Goal: Information Seeking & Learning: Learn about a topic

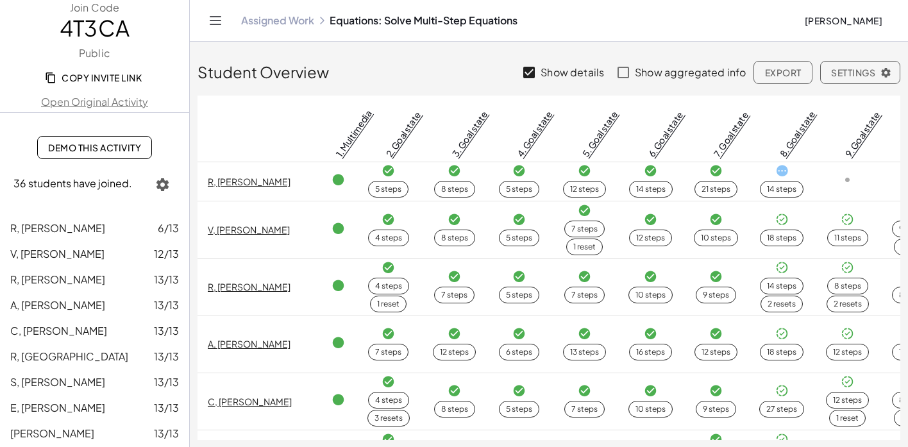
scroll to position [1, 0]
click at [835, 23] on span "[PERSON_NAME]" at bounding box center [843, 21] width 78 height 12
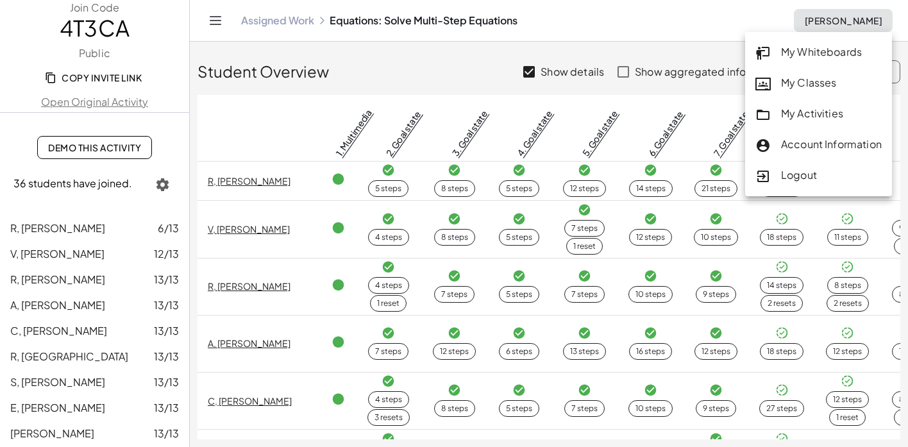
click at [799, 110] on div "My Activities" at bounding box center [818, 114] width 126 height 17
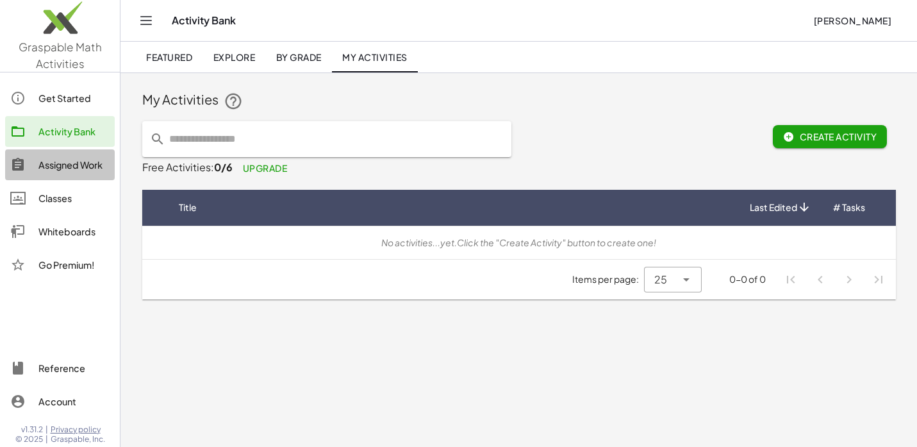
click at [63, 168] on div "Assigned Work" at bounding box center [73, 164] width 71 height 15
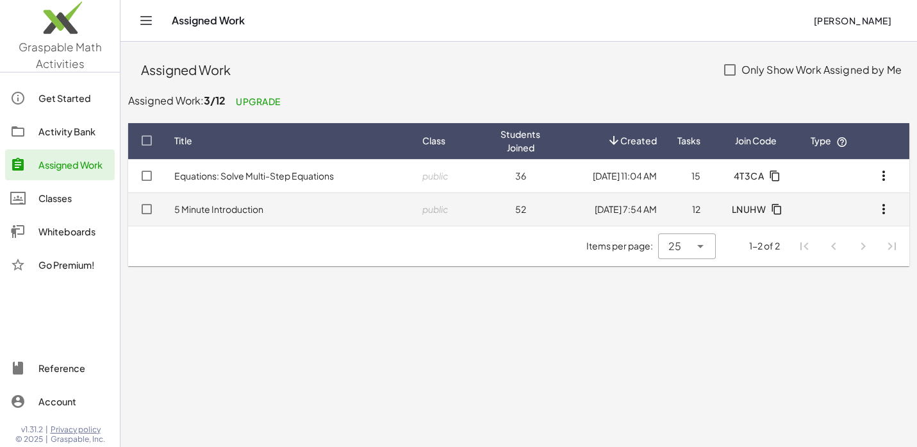
click at [201, 211] on link "5 Minute Introduction" at bounding box center [218, 209] width 89 height 12
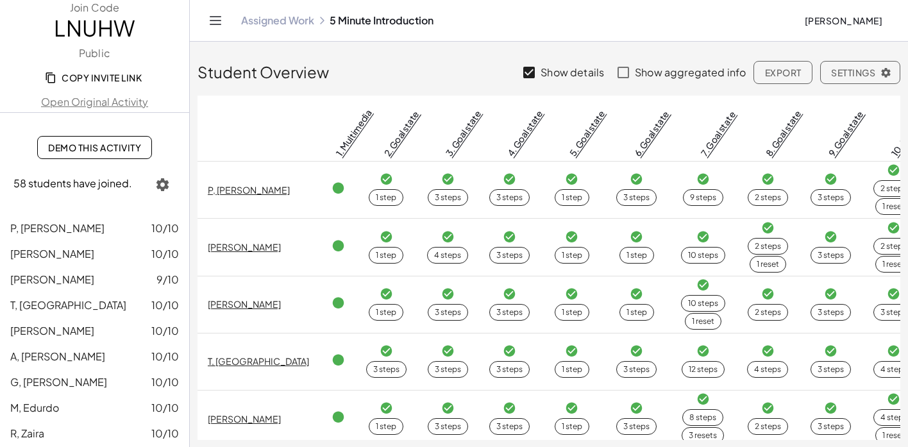
click at [56, 146] on span "Demo This Activity" at bounding box center [94, 148] width 93 height 12
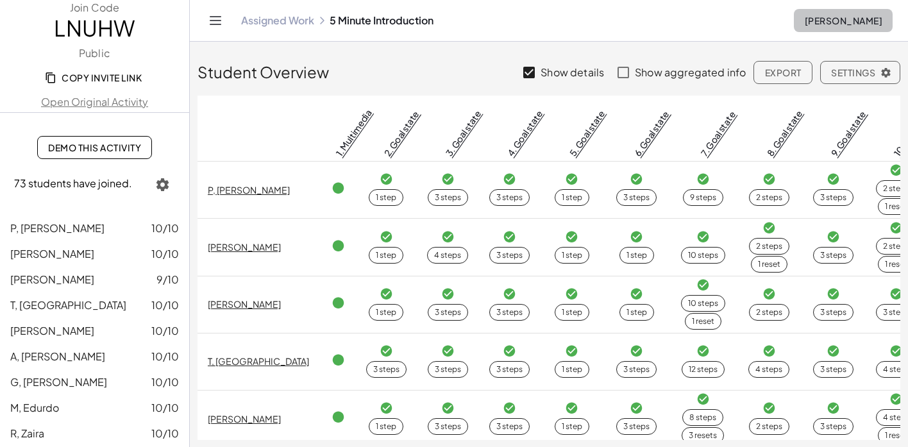
click at [818, 16] on span "[PERSON_NAME]" at bounding box center [843, 21] width 78 height 12
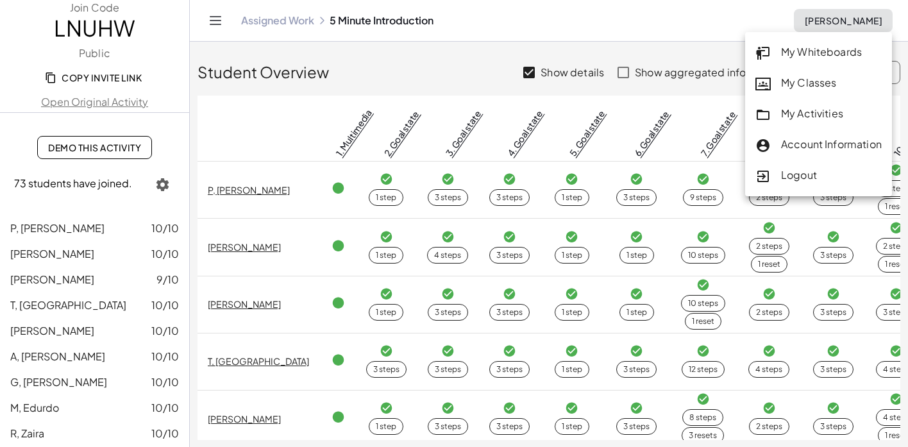
click at [792, 113] on div "My Activities" at bounding box center [818, 114] width 126 height 17
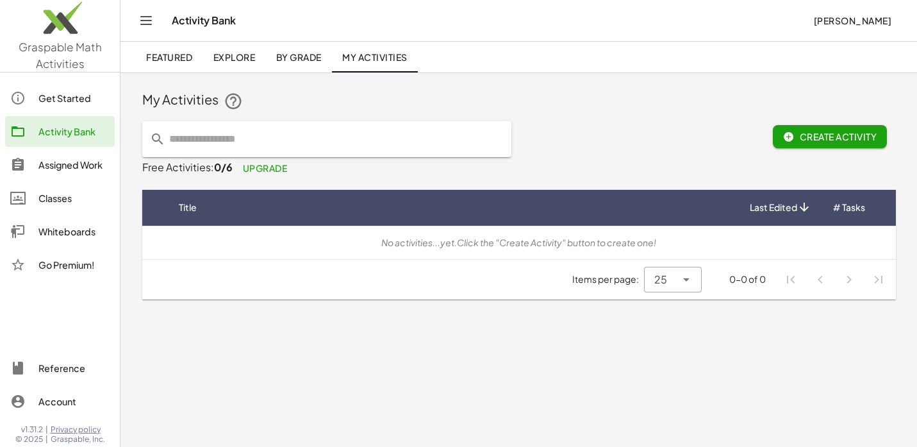
click at [53, 166] on div "Assigned Work" at bounding box center [73, 164] width 71 height 15
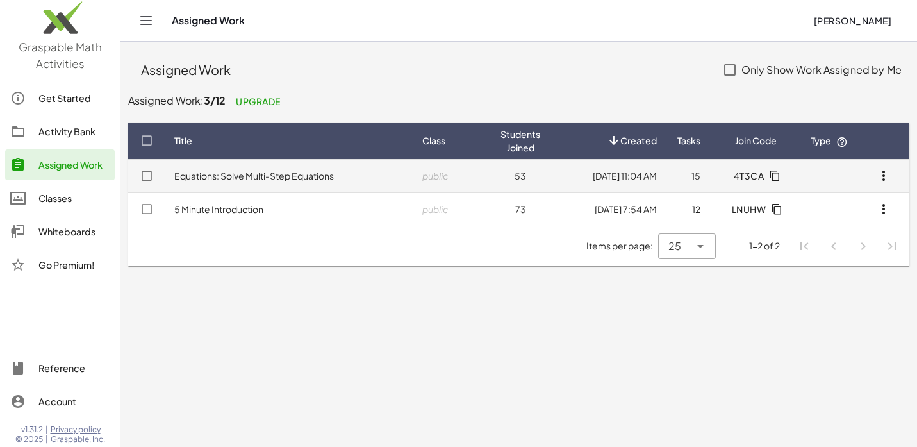
click at [238, 182] on td "Equations: Solve Multi-Step Equations" at bounding box center [288, 175] width 248 height 33
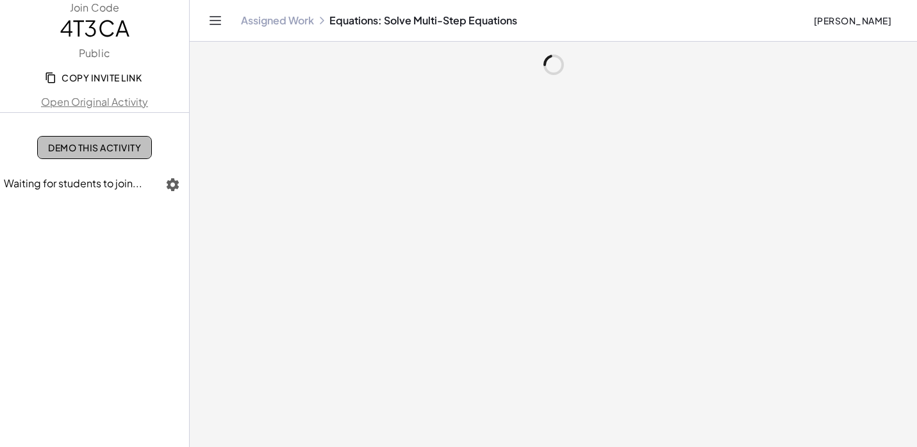
click at [85, 147] on span "Demo This Activity" at bounding box center [94, 148] width 93 height 12
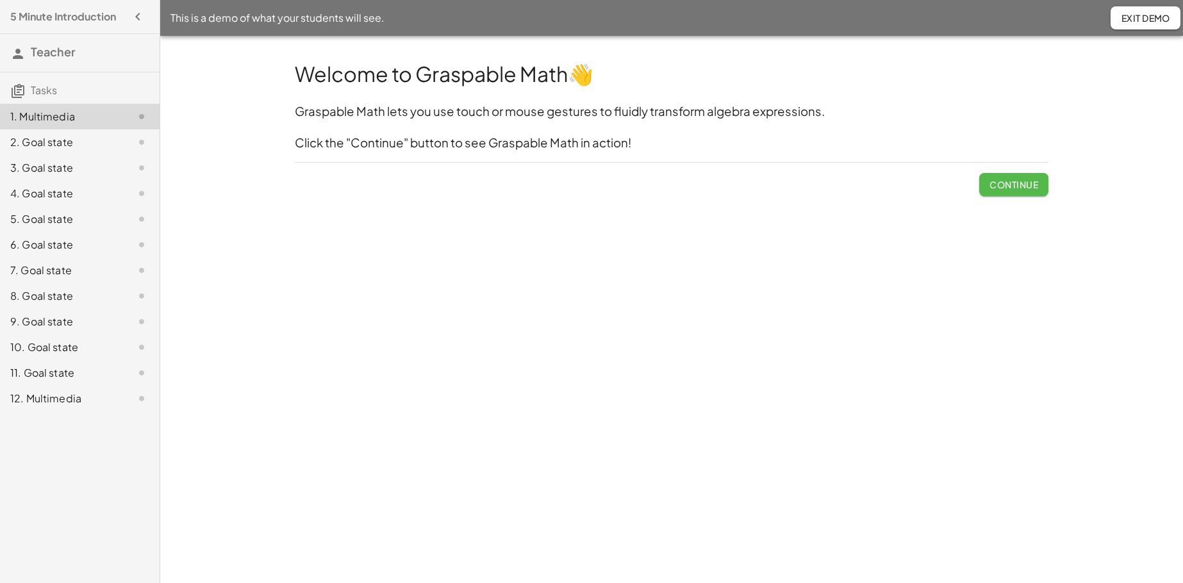
click at [917, 179] on span "Continue" at bounding box center [1014, 185] width 49 height 12
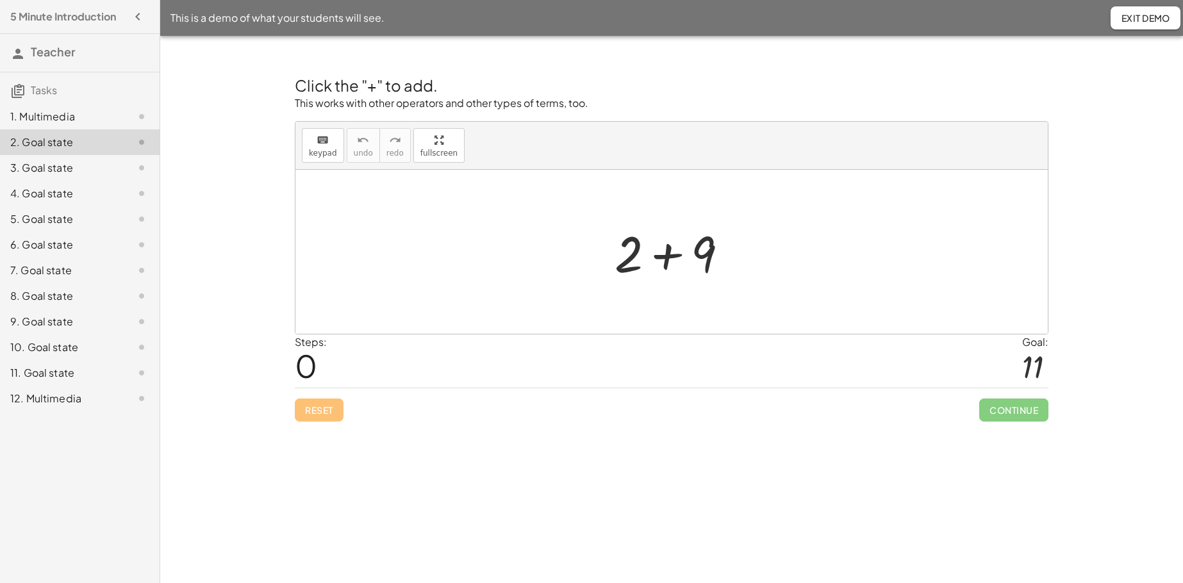
click at [667, 260] on div at bounding box center [676, 252] width 137 height 66
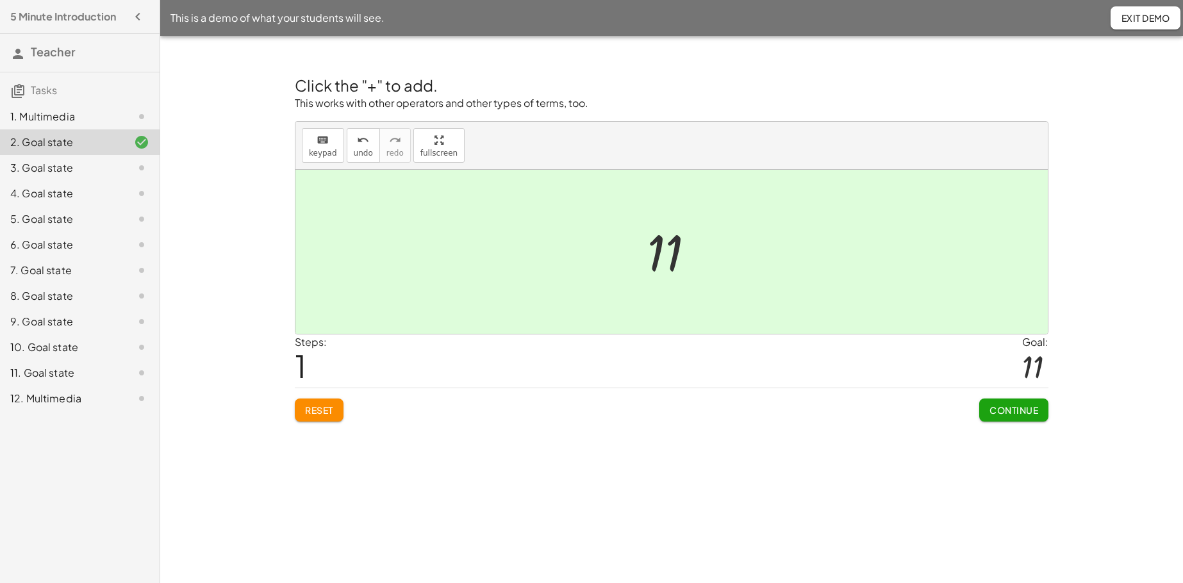
click at [917, 417] on button "Continue" at bounding box center [1013, 410] width 69 height 23
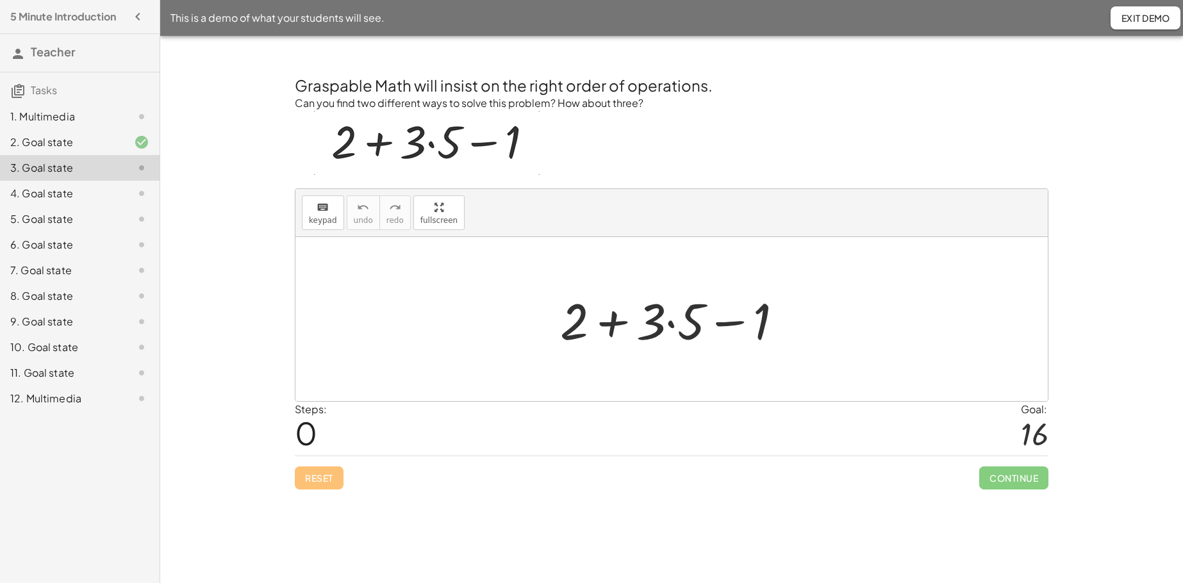
click at [614, 319] on div at bounding box center [677, 320] width 246 height 66
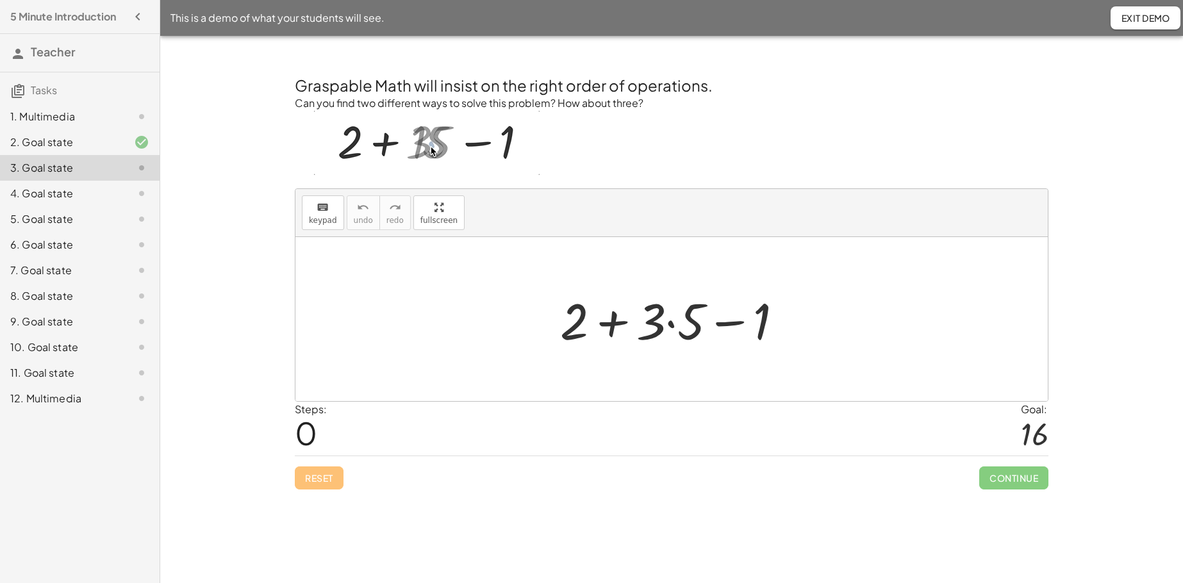
click at [614, 319] on div at bounding box center [677, 320] width 246 height 66
click at [731, 326] on div at bounding box center [677, 320] width 246 height 66
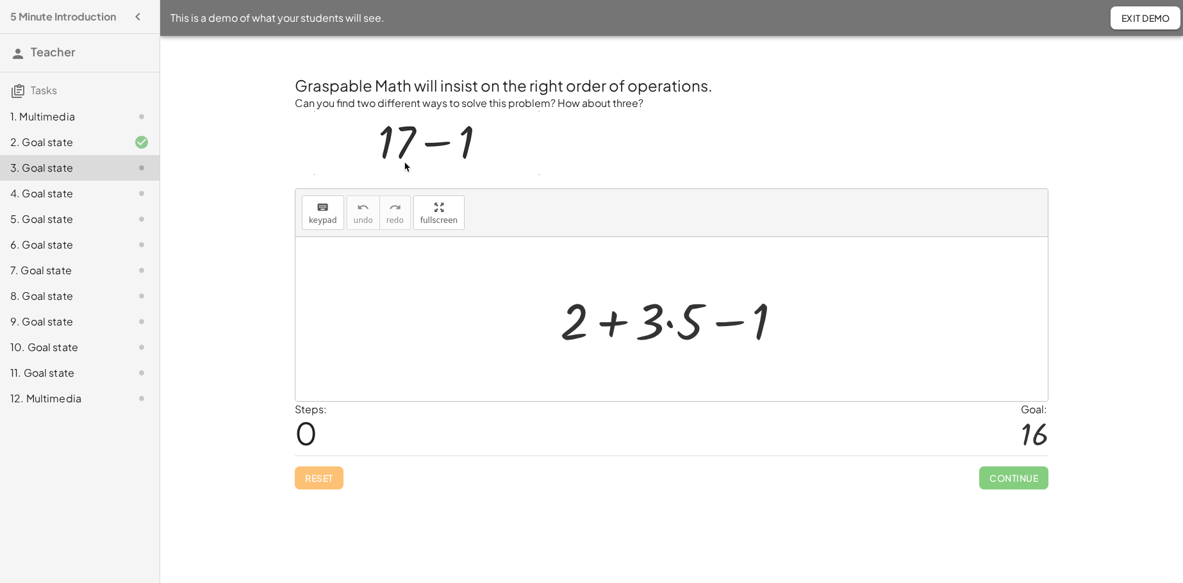
click at [731, 326] on div at bounding box center [677, 320] width 246 height 66
click at [730, 326] on div at bounding box center [677, 320] width 246 height 66
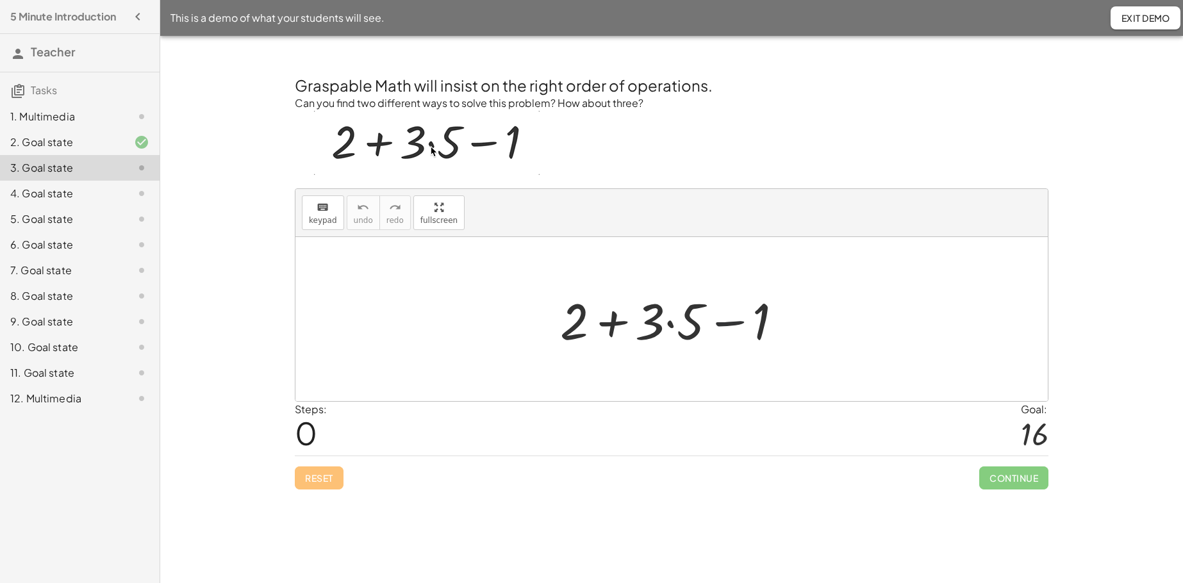
click at [730, 326] on div at bounding box center [677, 320] width 246 height 66
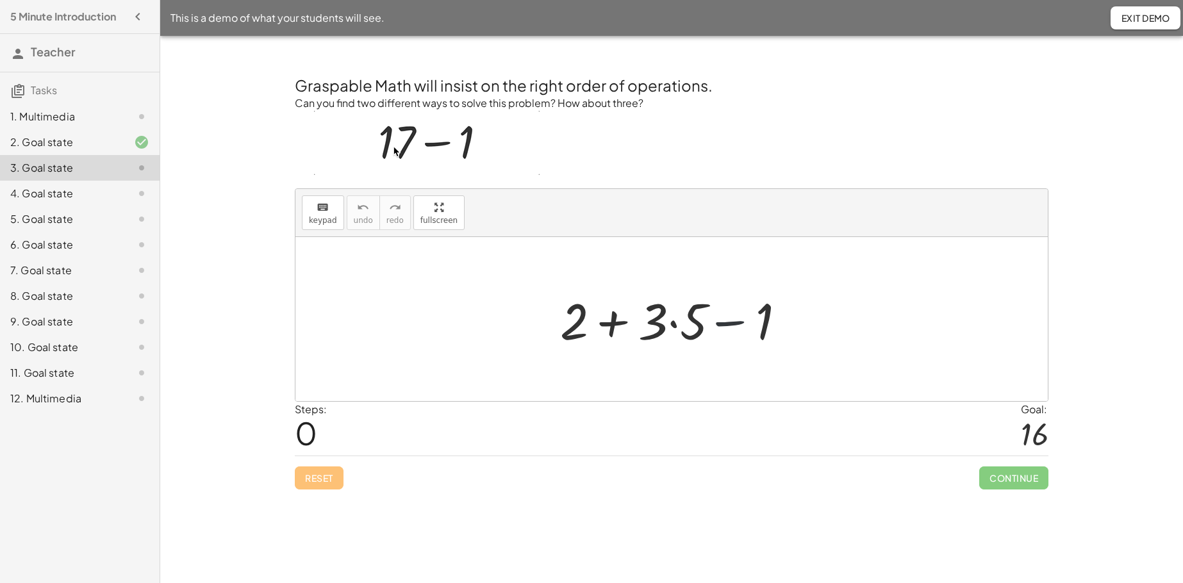
click at [730, 326] on div at bounding box center [677, 320] width 246 height 66
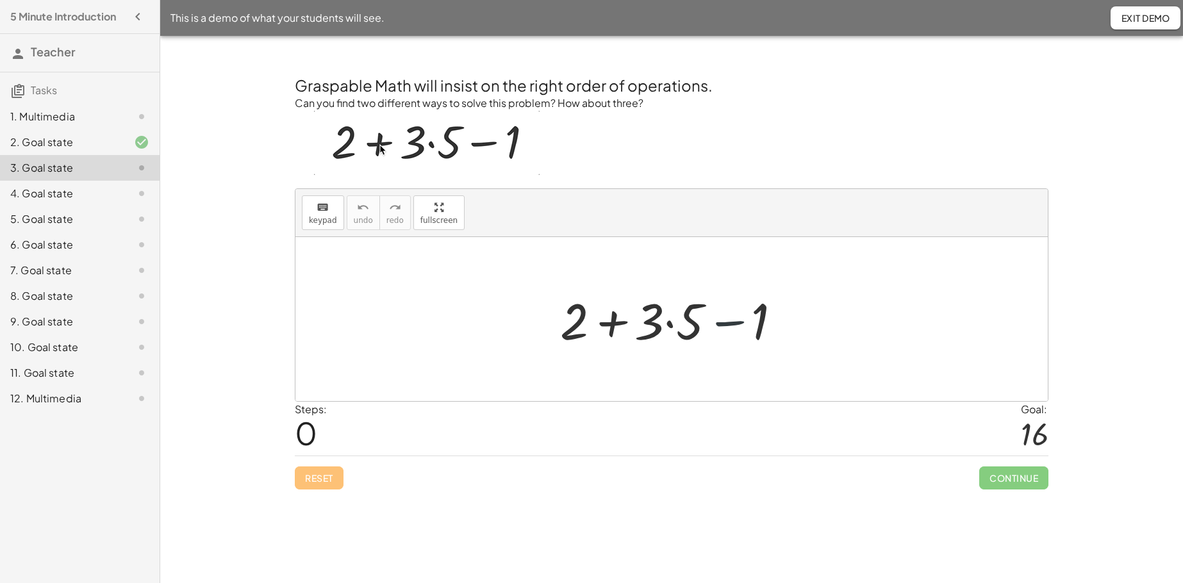
click at [730, 326] on div at bounding box center [677, 320] width 246 height 66
click at [603, 322] on div at bounding box center [677, 320] width 246 height 66
click at [671, 325] on div at bounding box center [677, 320] width 246 height 66
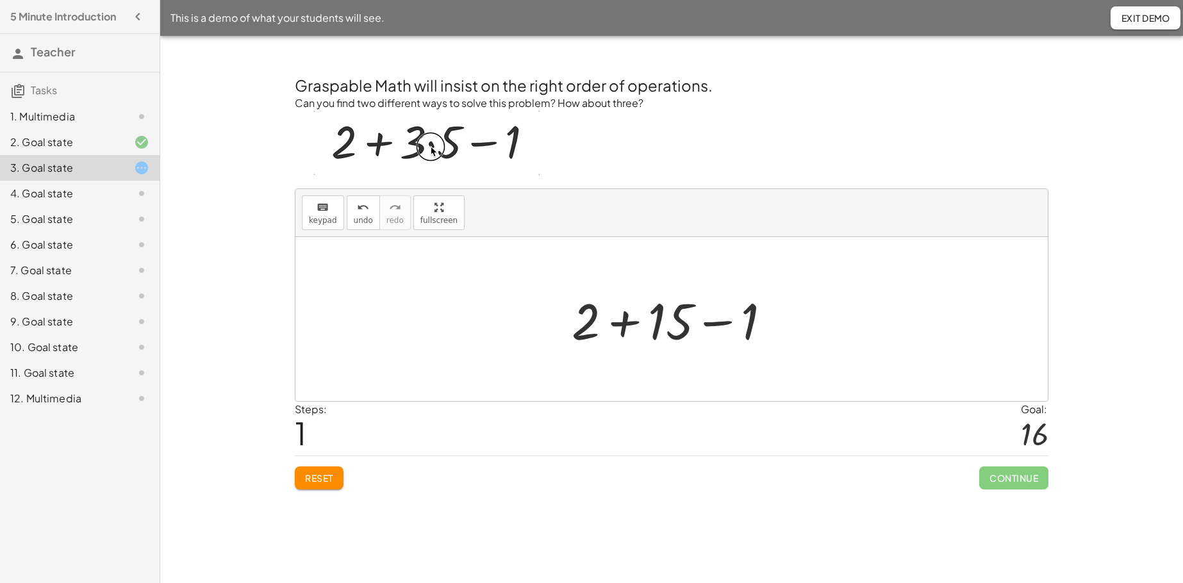
click at [621, 326] on div at bounding box center [676, 320] width 222 height 66
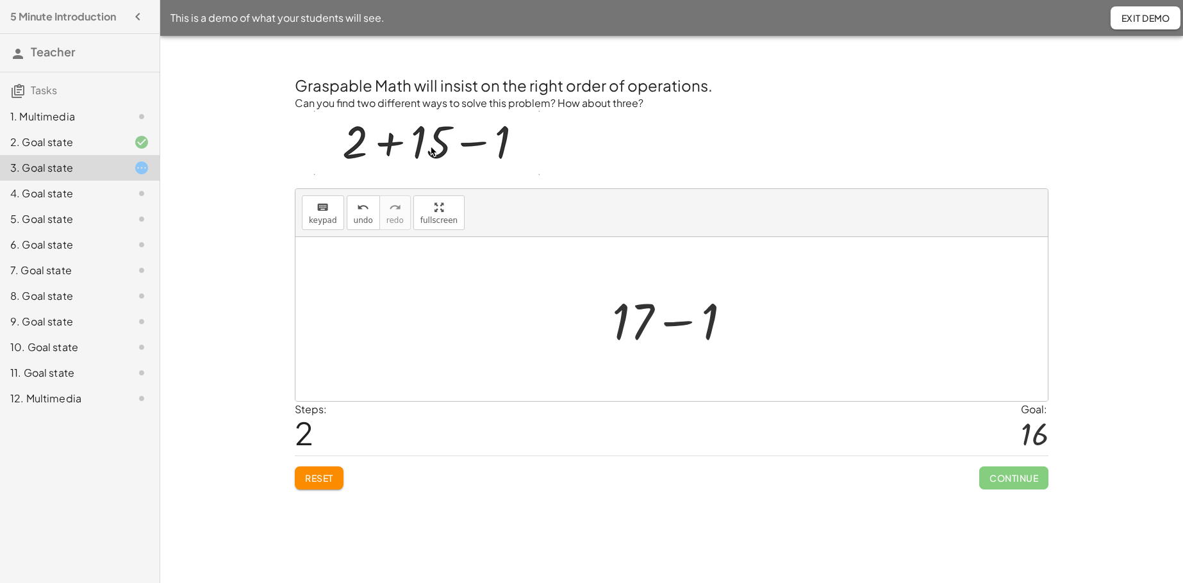
click at [685, 323] on div at bounding box center [677, 320] width 142 height 66
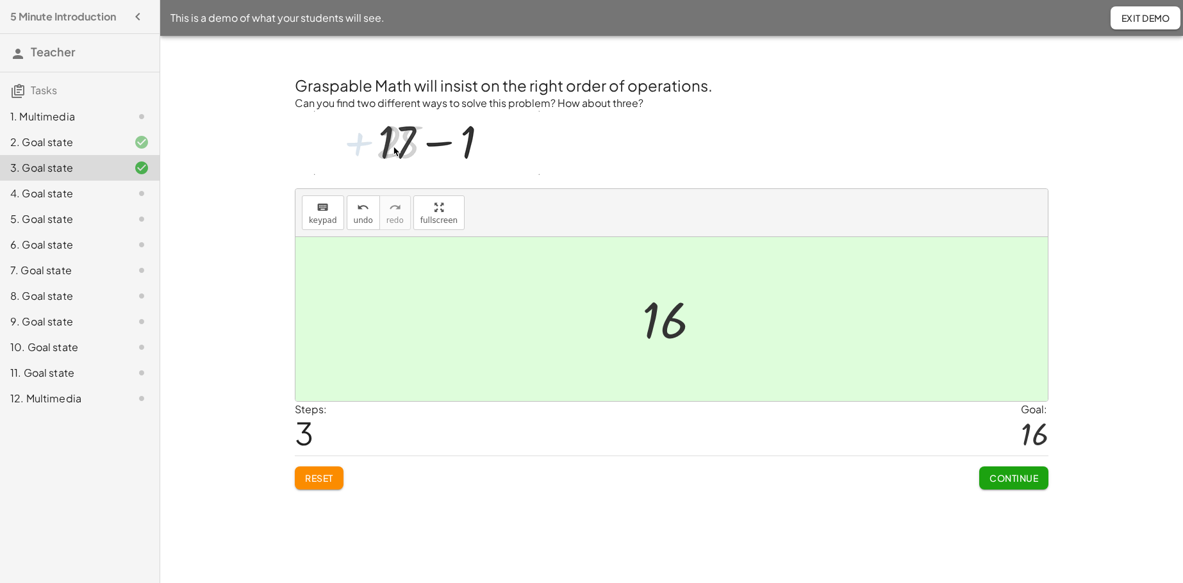
click at [917, 446] on span "Continue" at bounding box center [1014, 478] width 49 height 12
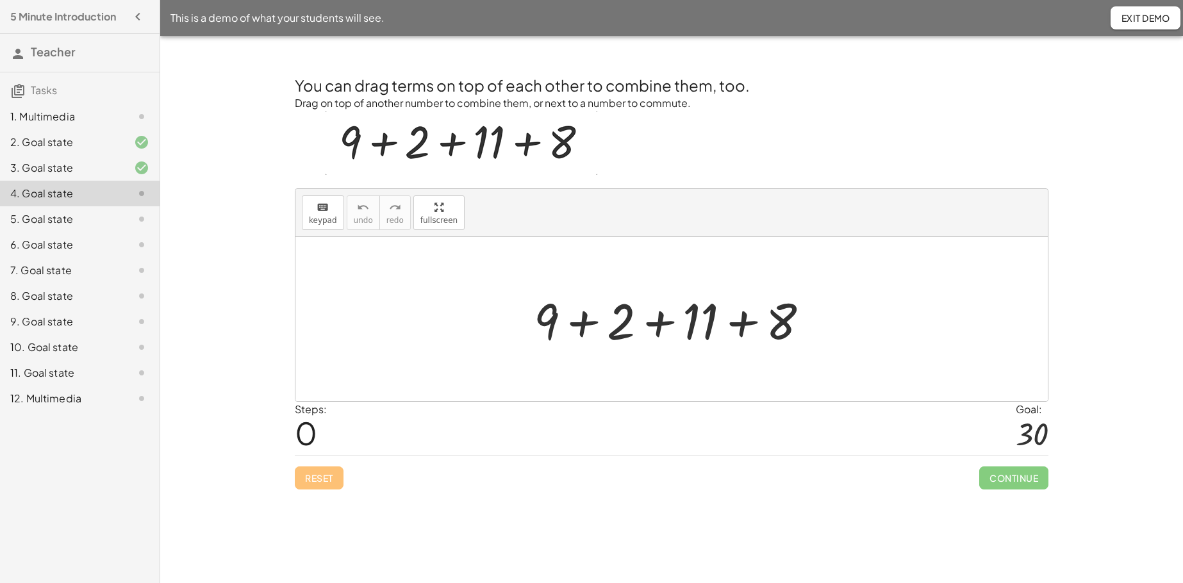
click at [585, 324] on div at bounding box center [677, 320] width 298 height 66
drag, startPoint x: 586, startPoint y: 326, endPoint x: 518, endPoint y: 324, distance: 68.0
click at [518, 324] on div "+ 2 + 9 + 2 + 11 + 8" at bounding box center [672, 319] width 314 height 72
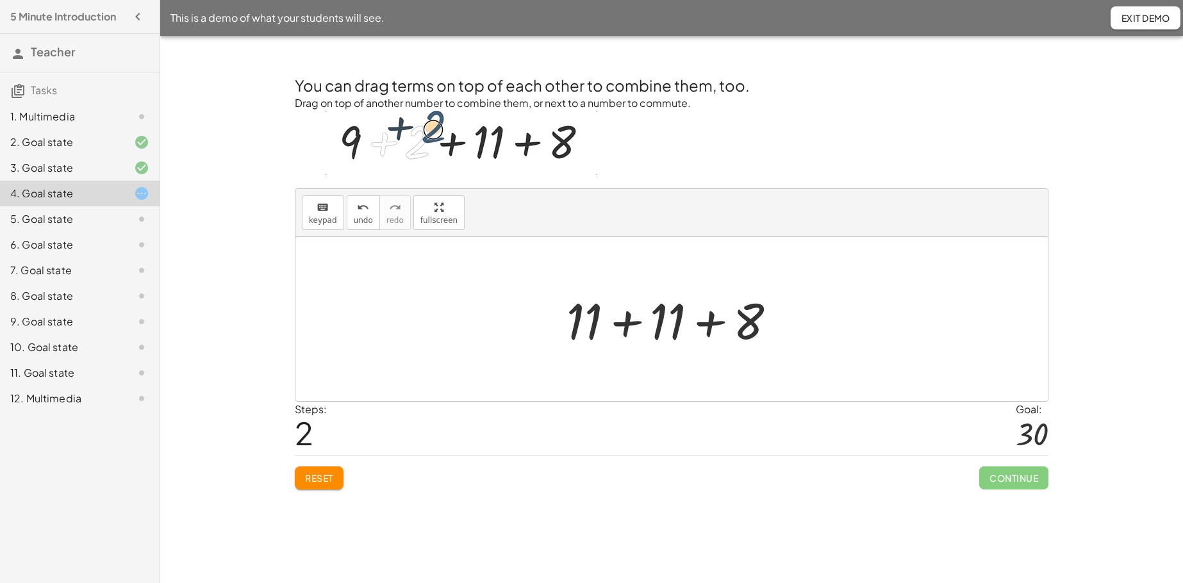
click at [629, 323] on div at bounding box center [676, 320] width 233 height 66
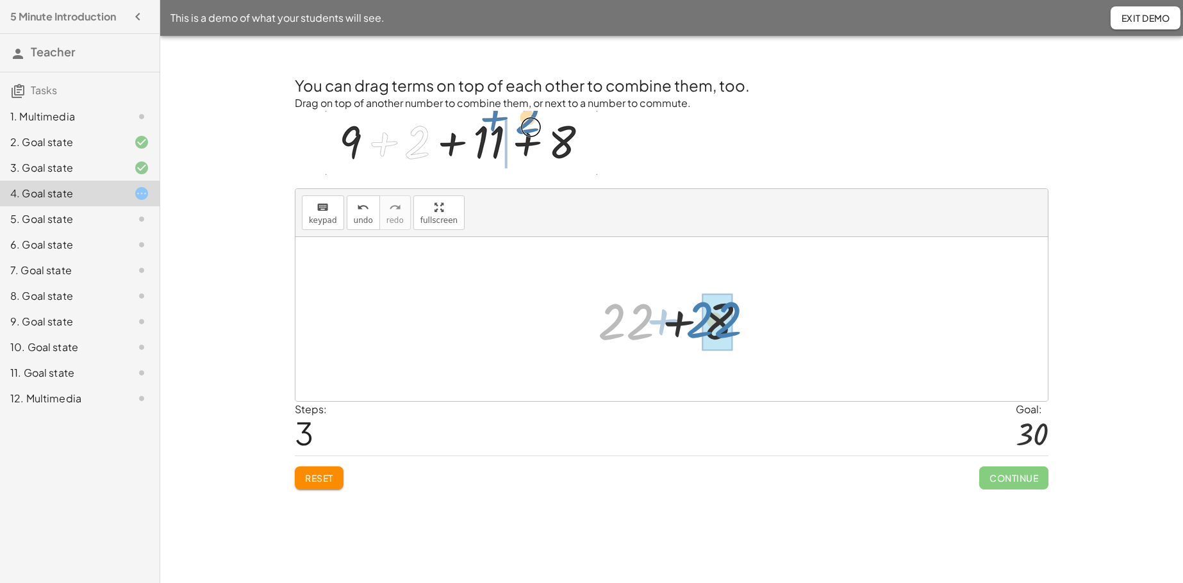
drag, startPoint x: 620, startPoint y: 324, endPoint x: 708, endPoint y: 322, distance: 87.8
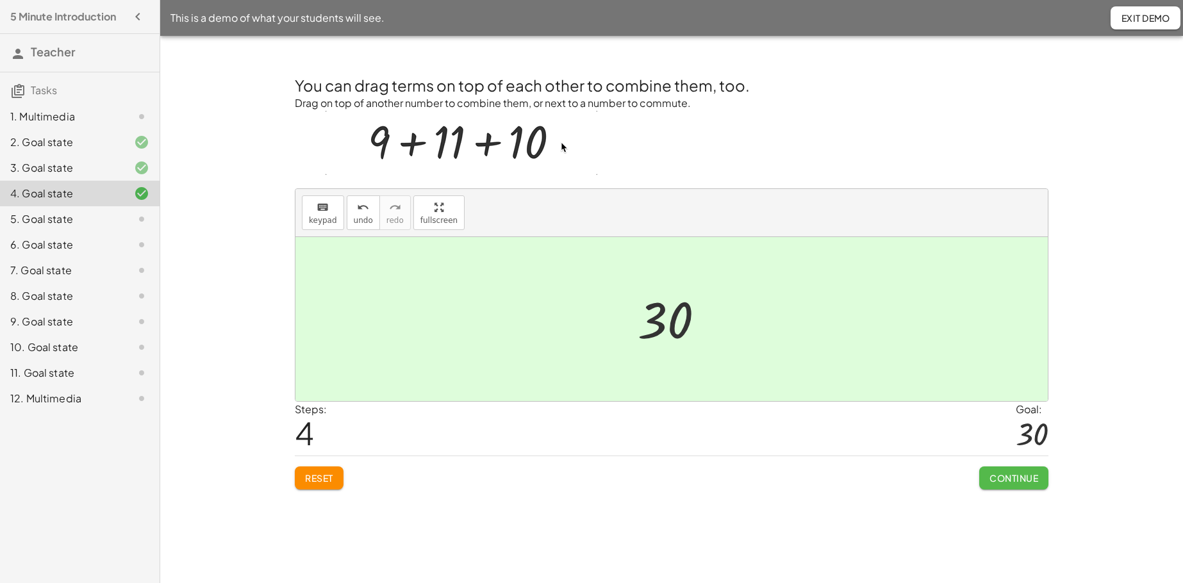
click at [917, 446] on span "Continue" at bounding box center [1014, 478] width 49 height 12
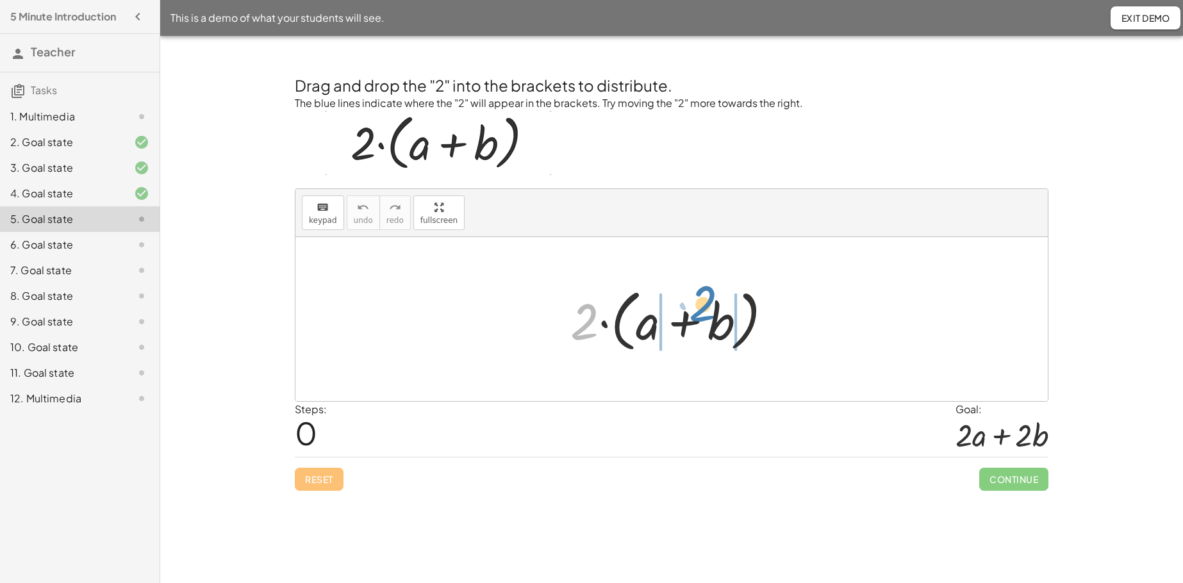
drag, startPoint x: 579, startPoint y: 326, endPoint x: 698, endPoint y: 308, distance: 119.9
click at [698, 308] on div at bounding box center [676, 320] width 225 height 74
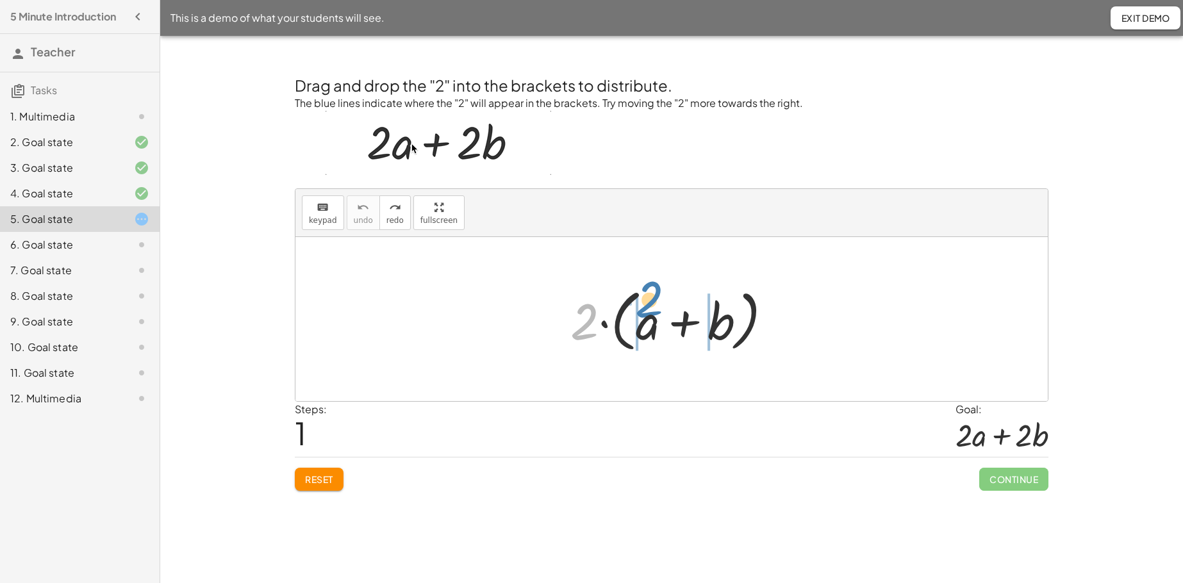
drag, startPoint x: 583, startPoint y: 335, endPoint x: 647, endPoint y: 313, distance: 68.5
click at [647, 313] on div at bounding box center [676, 320] width 225 height 74
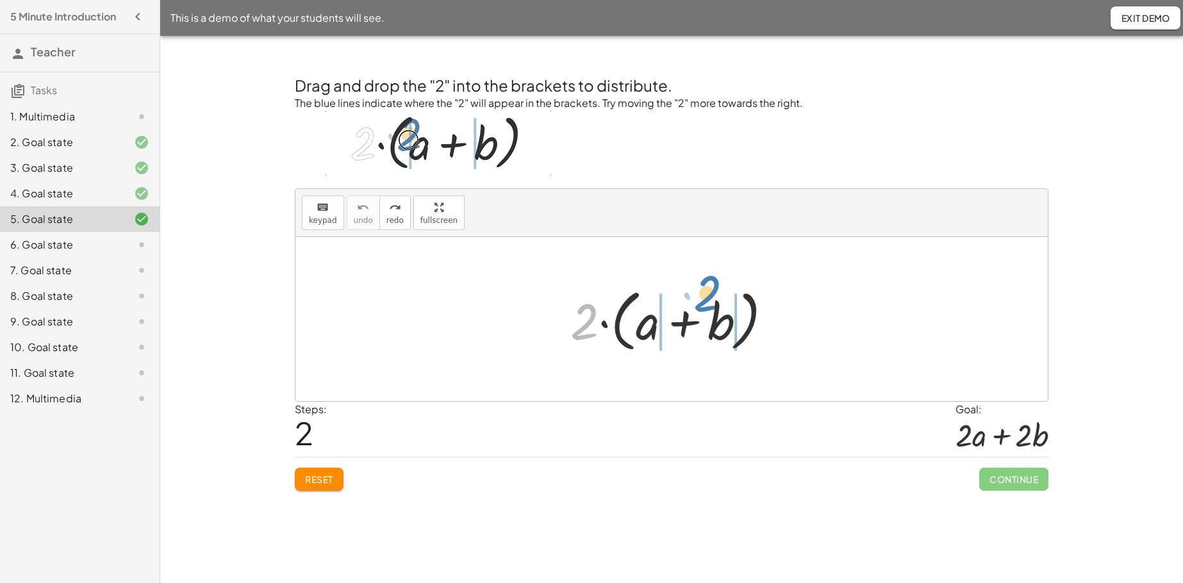
drag, startPoint x: 592, startPoint y: 321, endPoint x: 716, endPoint y: 295, distance: 126.5
click at [716, 295] on div at bounding box center [676, 320] width 225 height 74
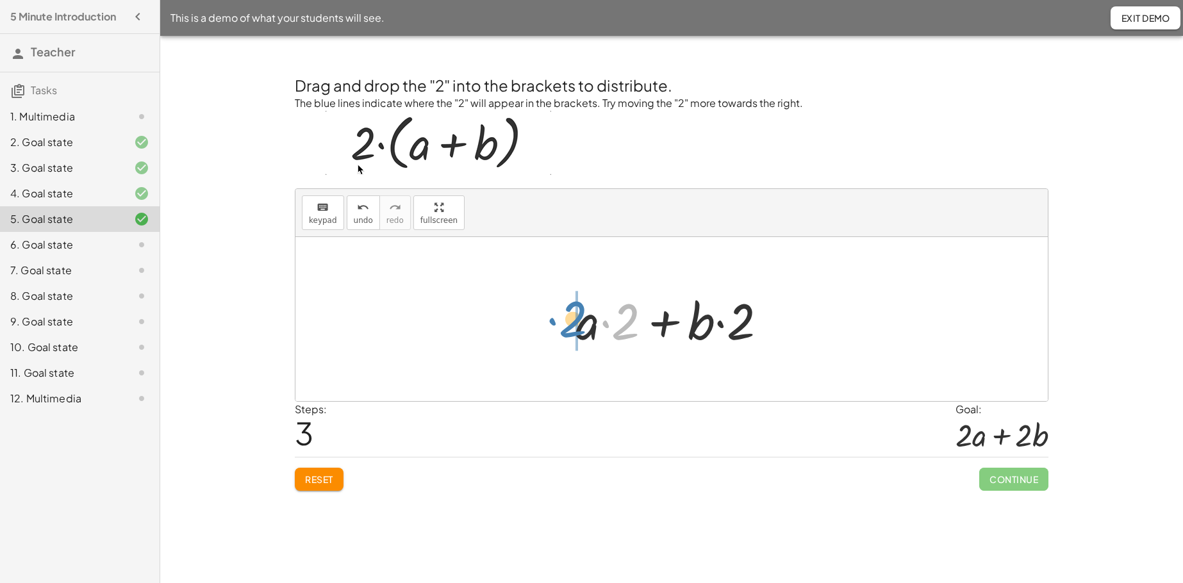
drag, startPoint x: 632, startPoint y: 316, endPoint x: 579, endPoint y: 315, distance: 53.2
click at [579, 315] on div at bounding box center [676, 320] width 215 height 66
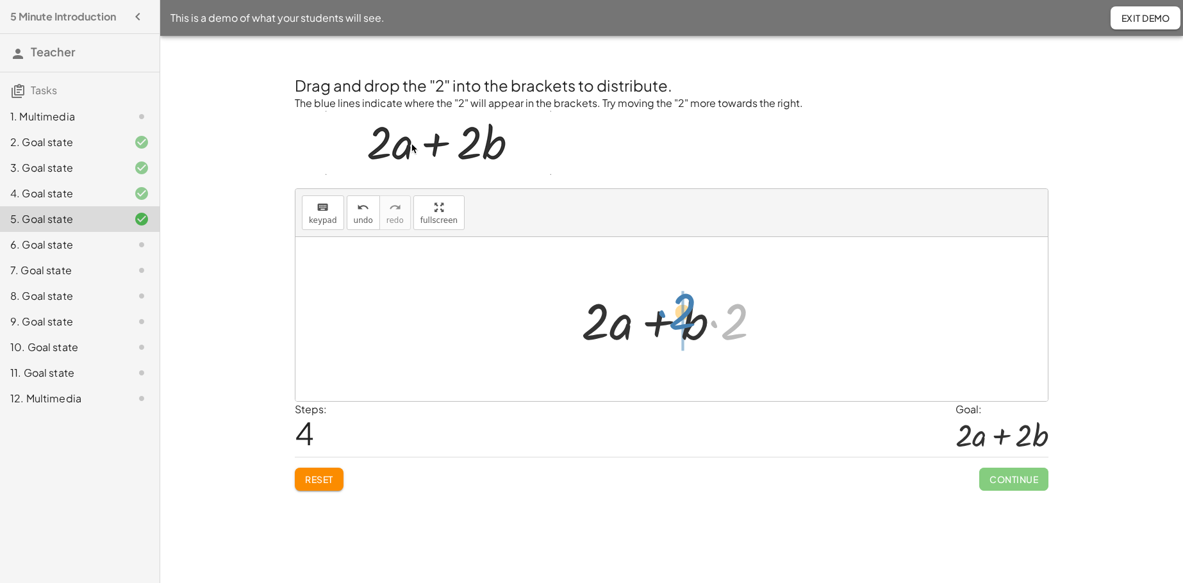
drag, startPoint x: 741, startPoint y: 319, endPoint x: 689, endPoint y: 310, distance: 52.8
click at [689, 310] on div at bounding box center [676, 320] width 203 height 66
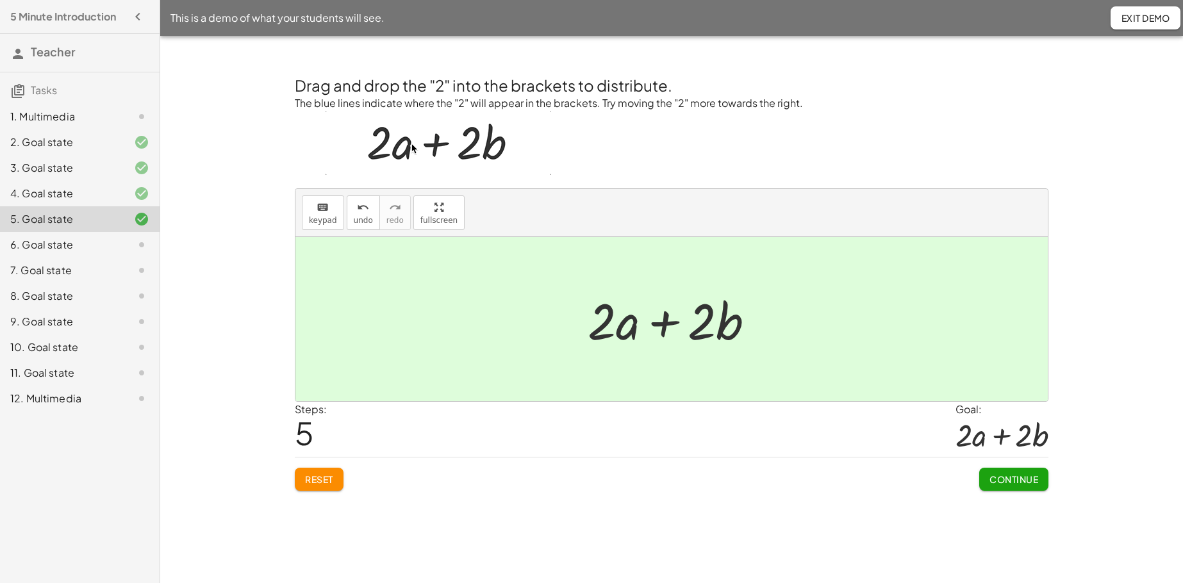
click at [917, 446] on span "Continue" at bounding box center [1014, 480] width 49 height 12
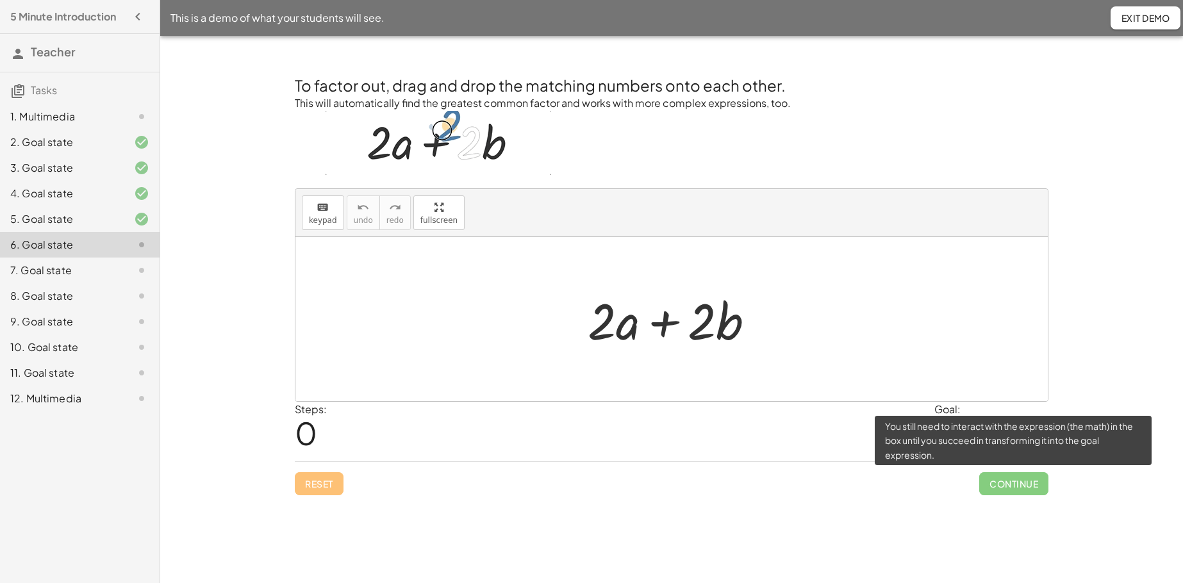
click at [917, 446] on span "Continue" at bounding box center [1013, 483] width 69 height 23
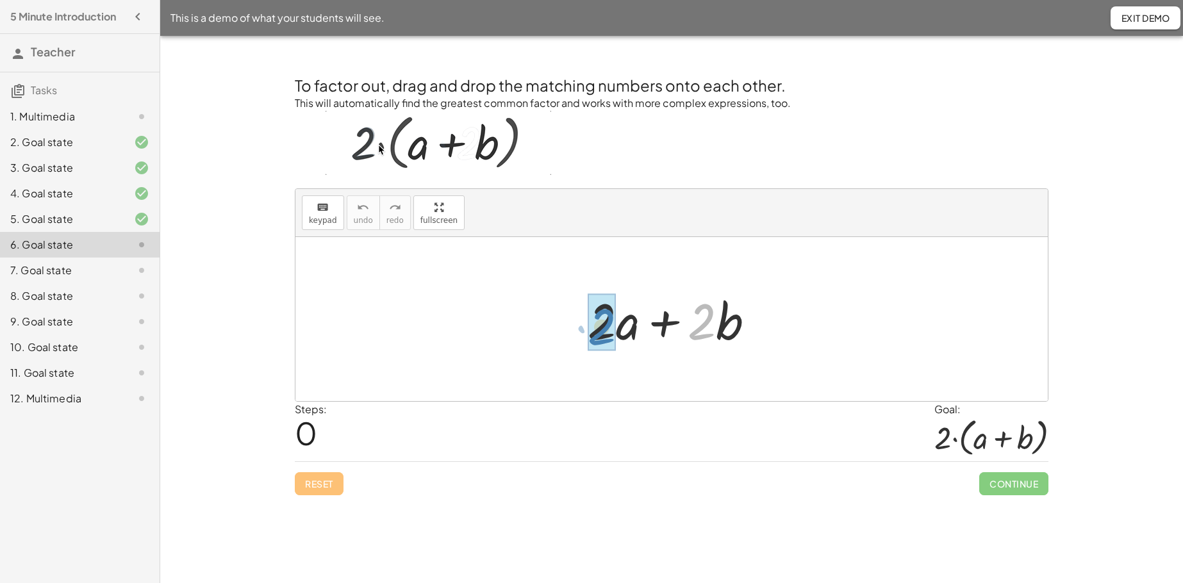
drag, startPoint x: 699, startPoint y: 323, endPoint x: 599, endPoint y: 328, distance: 100.1
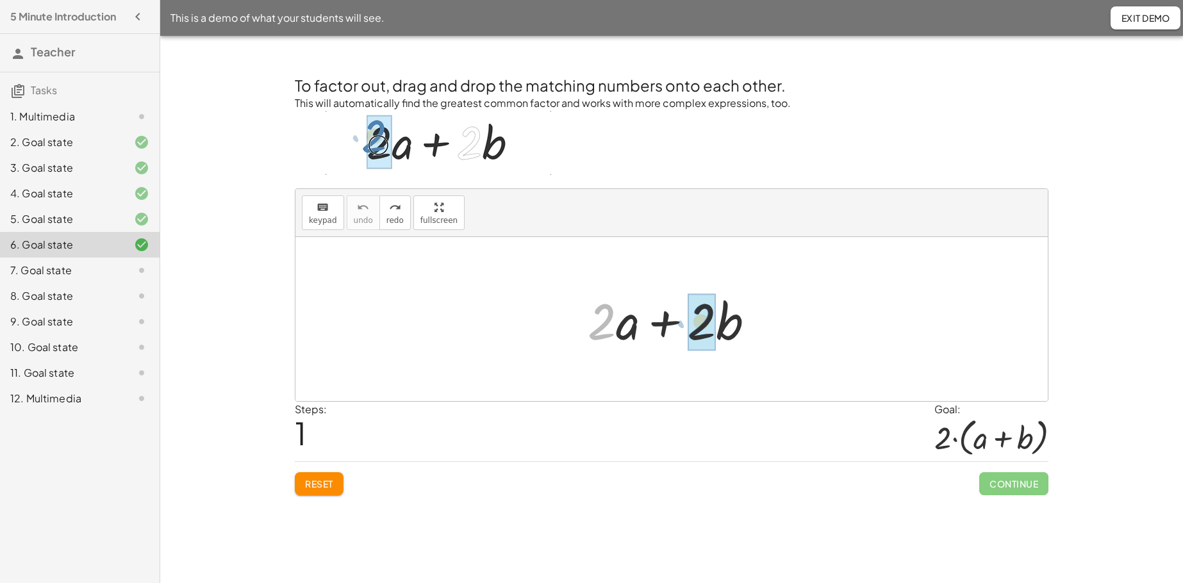
drag, startPoint x: 604, startPoint y: 318, endPoint x: 703, endPoint y: 318, distance: 99.4
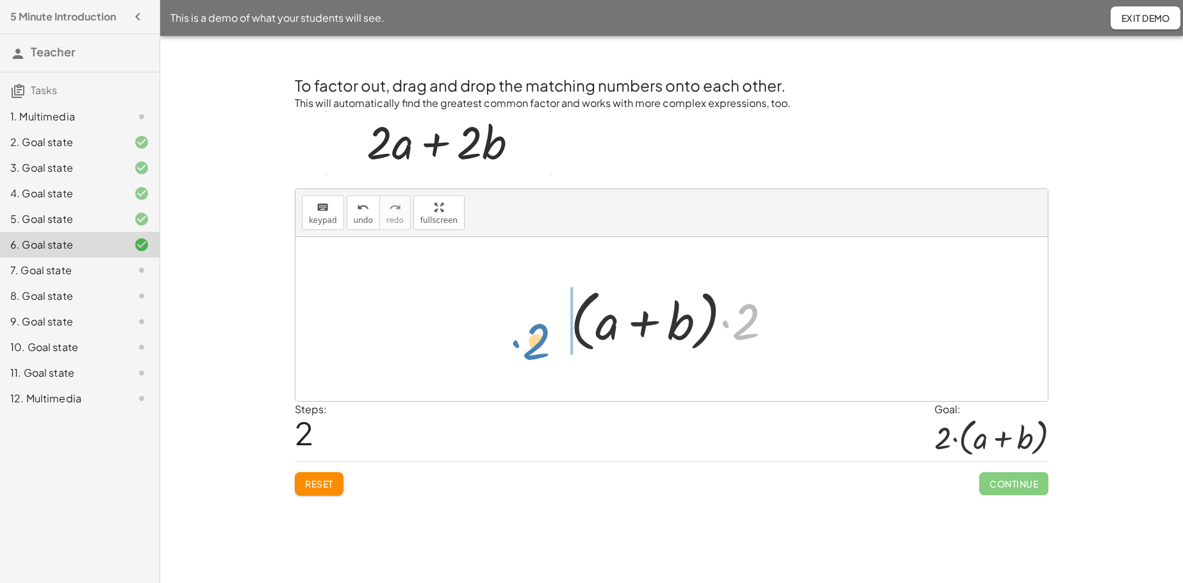
drag, startPoint x: 745, startPoint y: 313, endPoint x: 537, endPoint y: 331, distance: 209.0
click at [536, 331] on div "+ · 2 · a + · 2 · b · 2 + · 2 a + b · ( )" at bounding box center [671, 319] width 753 height 164
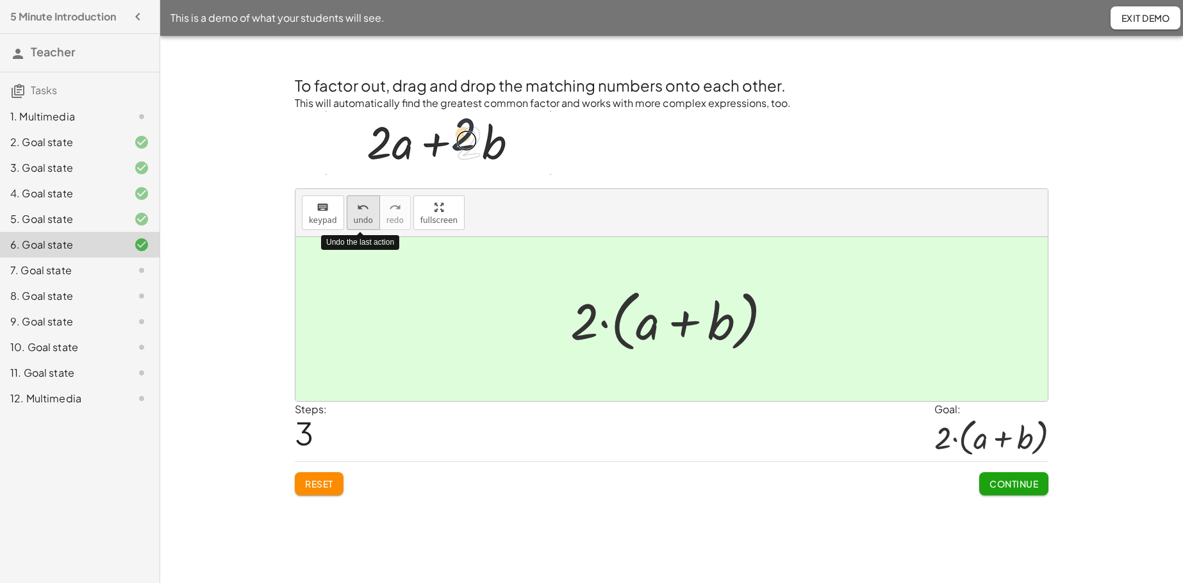
click at [362, 222] on span "undo" at bounding box center [363, 220] width 19 height 9
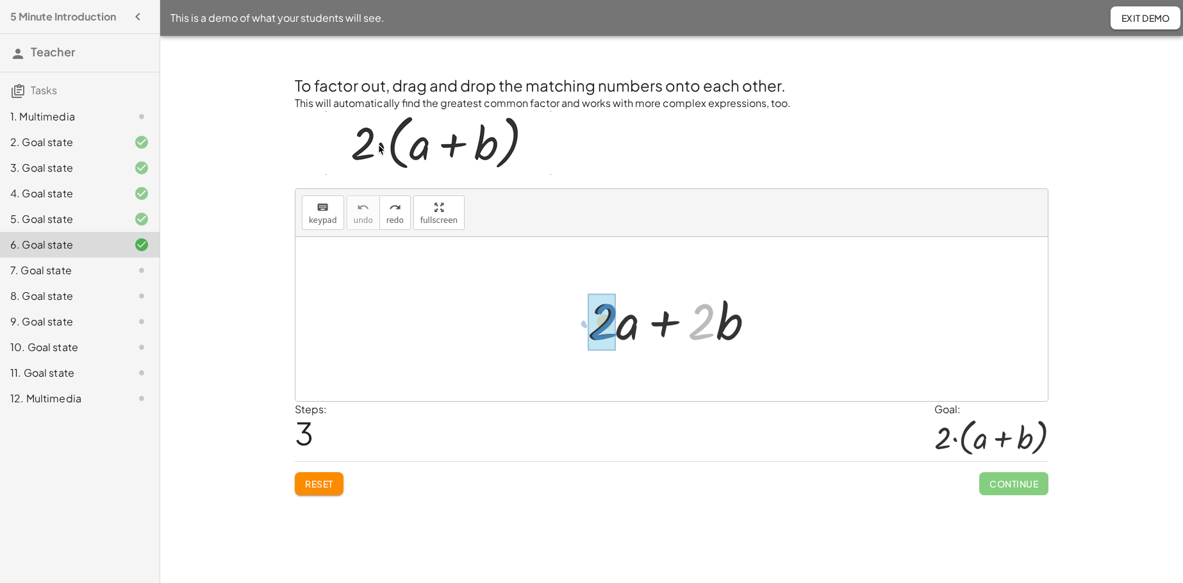
drag, startPoint x: 704, startPoint y: 327, endPoint x: 606, endPoint y: 326, distance: 97.4
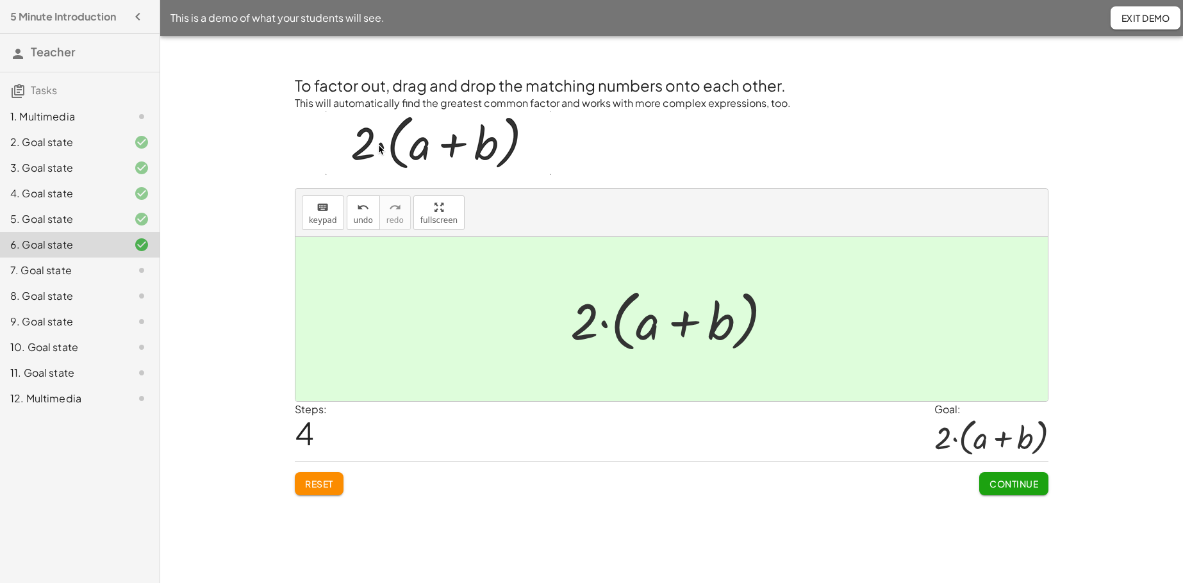
click at [917, 446] on span "Continue" at bounding box center [1014, 484] width 49 height 12
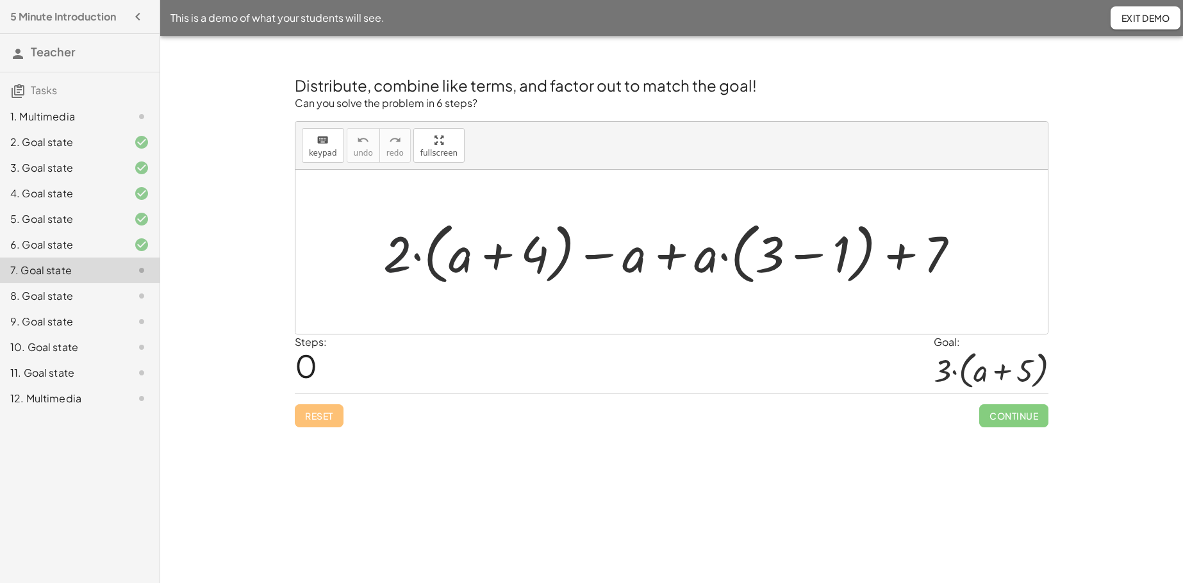
click at [406, 245] on div at bounding box center [676, 252] width 599 height 74
drag, startPoint x: 404, startPoint y: 254, endPoint x: 473, endPoint y: 244, distance: 69.3
click at [473, 244] on div at bounding box center [676, 252] width 599 height 74
click at [313, 423] on button "Reset" at bounding box center [319, 415] width 49 height 23
drag, startPoint x: 409, startPoint y: 251, endPoint x: 460, endPoint y: 244, distance: 51.1
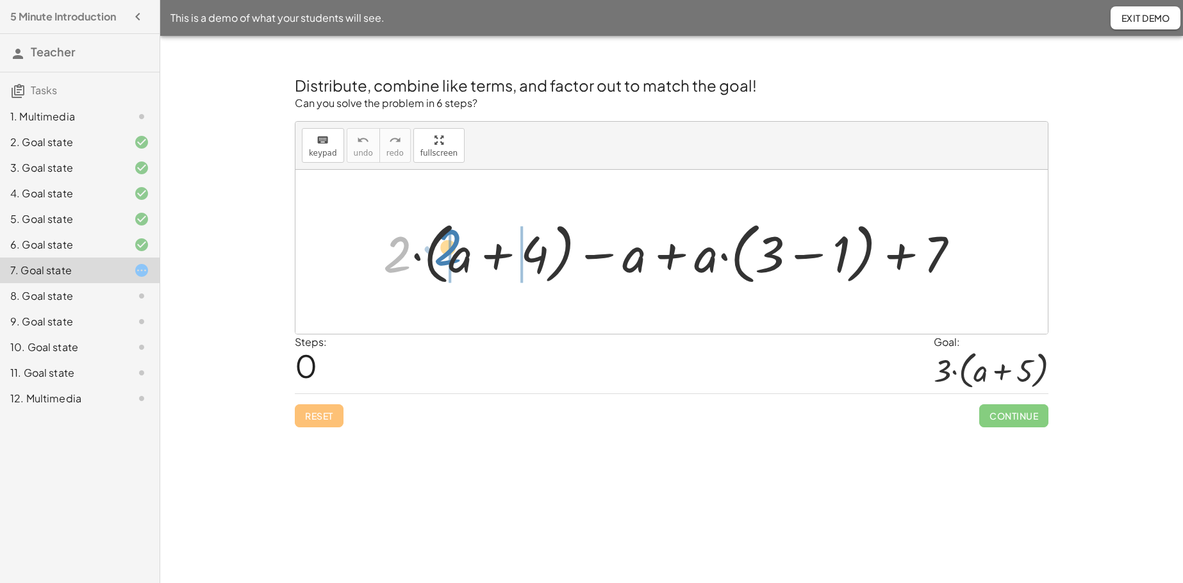
click at [460, 244] on div at bounding box center [676, 252] width 599 height 74
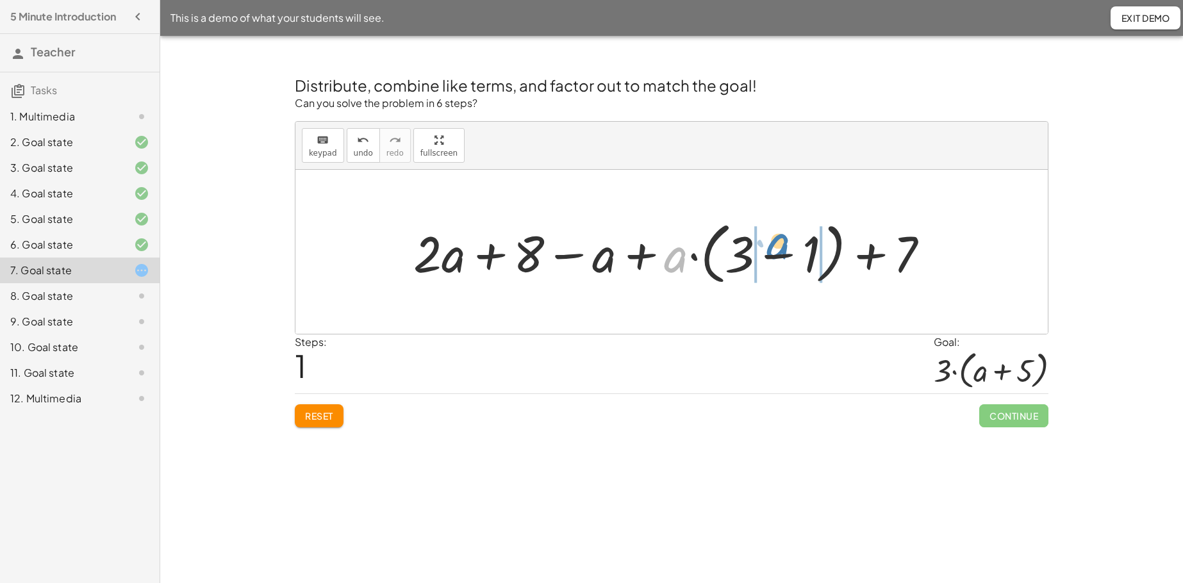
drag, startPoint x: 675, startPoint y: 265, endPoint x: 778, endPoint y: 252, distance: 103.4
click at [778, 252] on div at bounding box center [676, 252] width 539 height 74
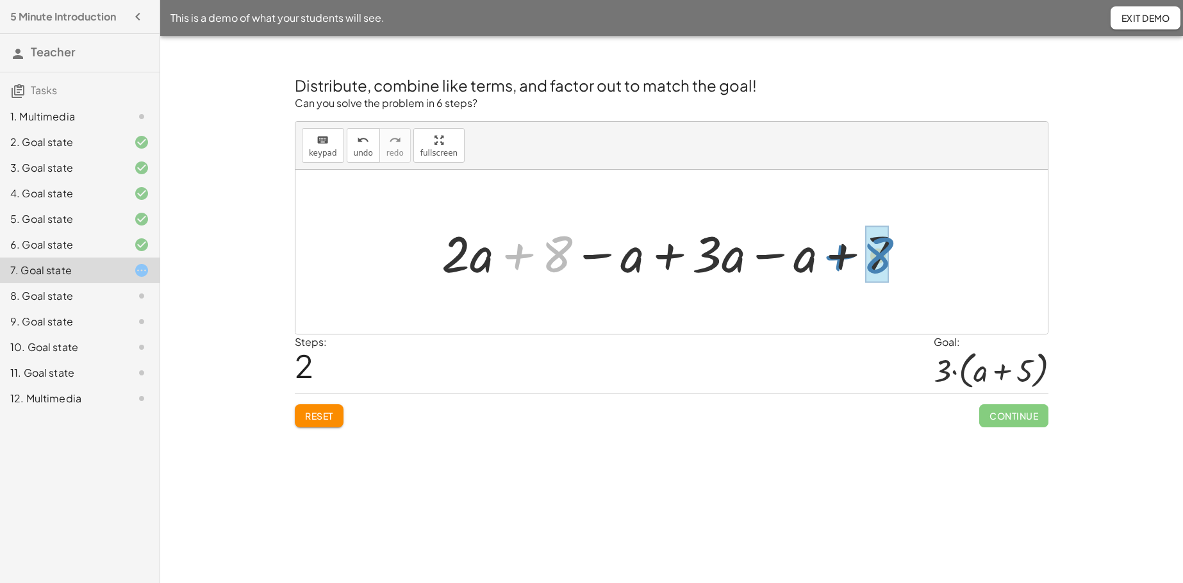
drag, startPoint x: 524, startPoint y: 256, endPoint x: 845, endPoint y: 257, distance: 321.1
click at [845, 257] on div at bounding box center [676, 252] width 483 height 66
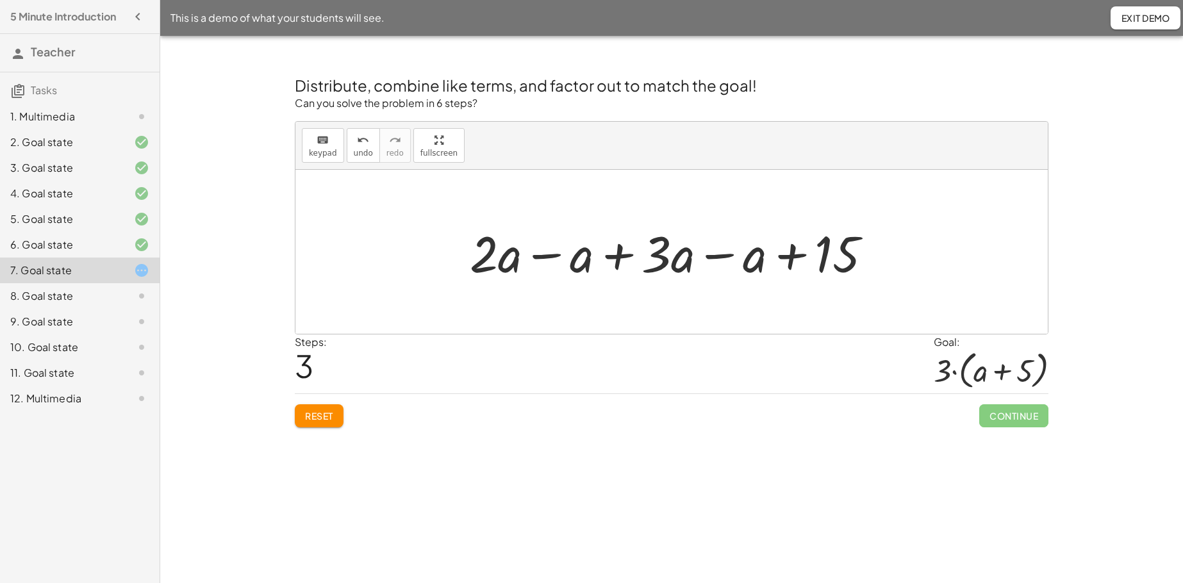
click at [365, 163] on div "keyboard keypad undo undo redo redo fullscreen" at bounding box center [671, 146] width 753 height 48
click at [363, 149] on span "undo" at bounding box center [363, 153] width 19 height 9
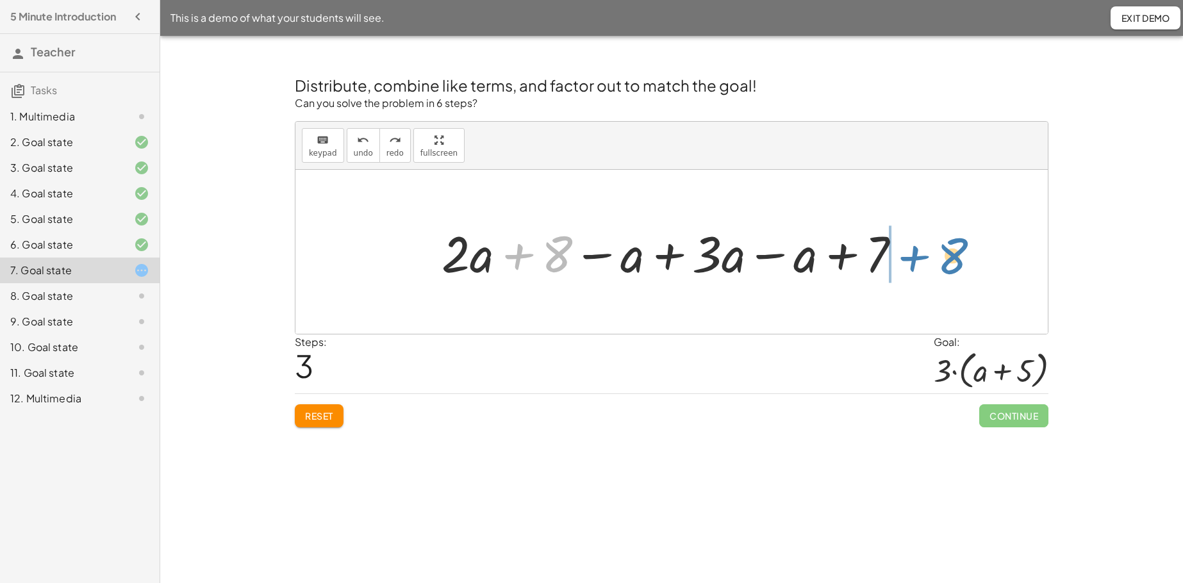
drag, startPoint x: 522, startPoint y: 259, endPoint x: 919, endPoint y: 260, distance: 396.8
click at [917, 260] on div "+ · 2 · ( + a + 4 ) − a + · a · ( + 3 − 1 ) + 7 + · 2 · a + · 2 · 4 − a + · a ·…" at bounding box center [671, 252] width 499 height 72
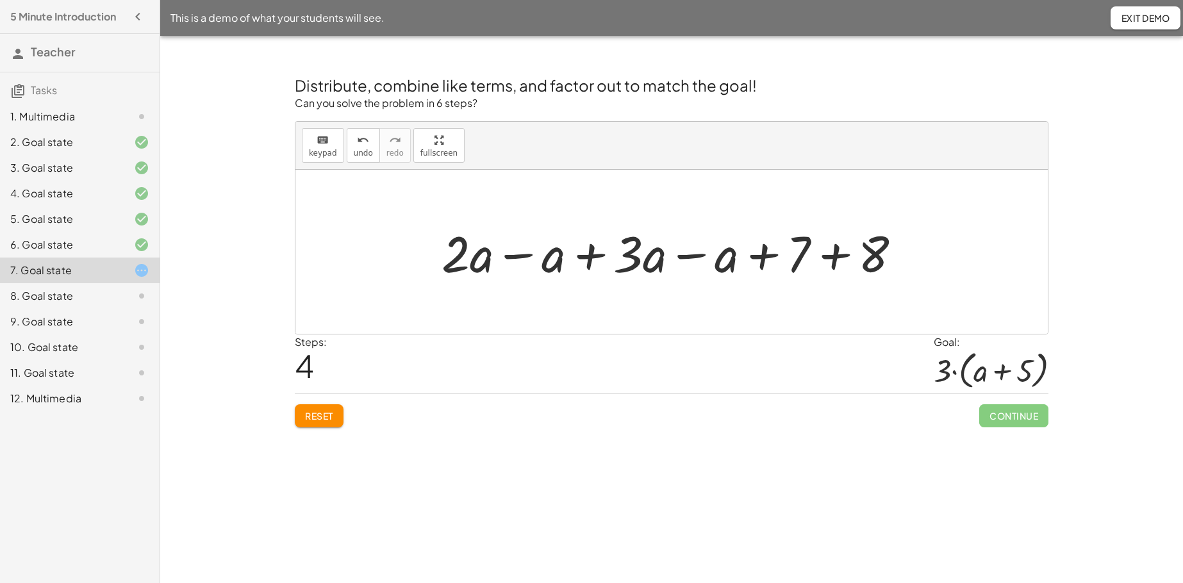
click at [833, 258] on div at bounding box center [676, 252] width 483 height 66
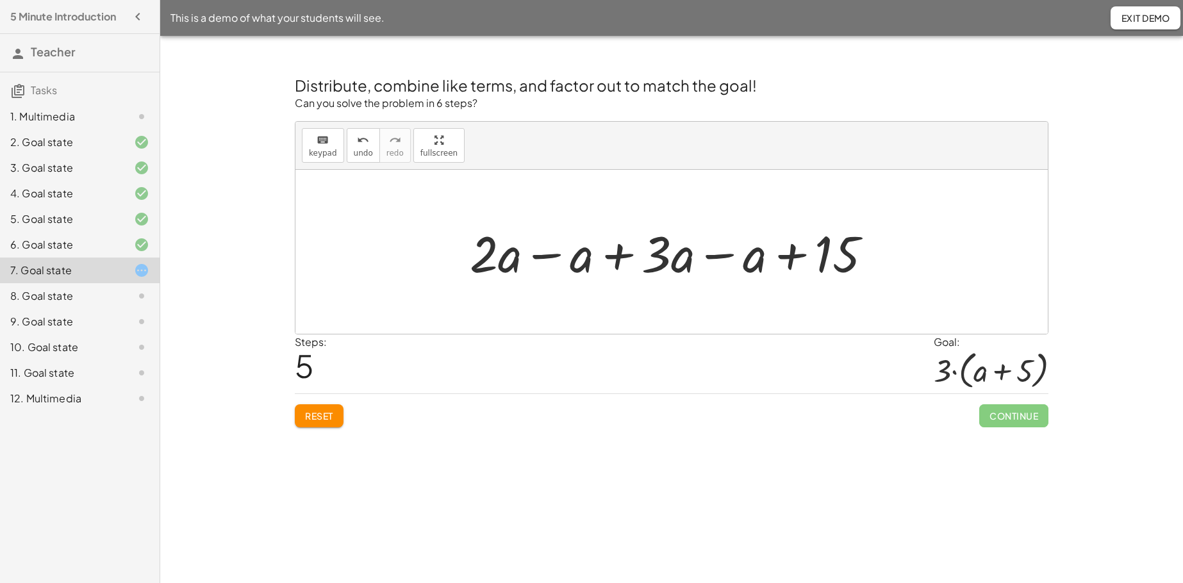
click at [543, 256] on div at bounding box center [676, 252] width 426 height 66
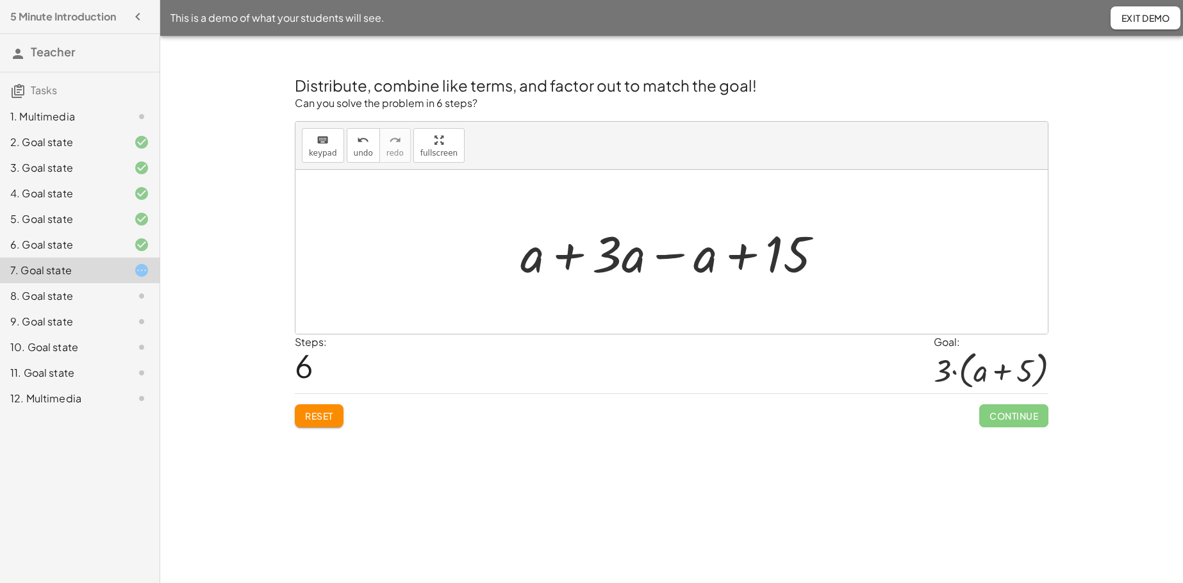
click at [572, 258] on div at bounding box center [677, 252] width 326 height 66
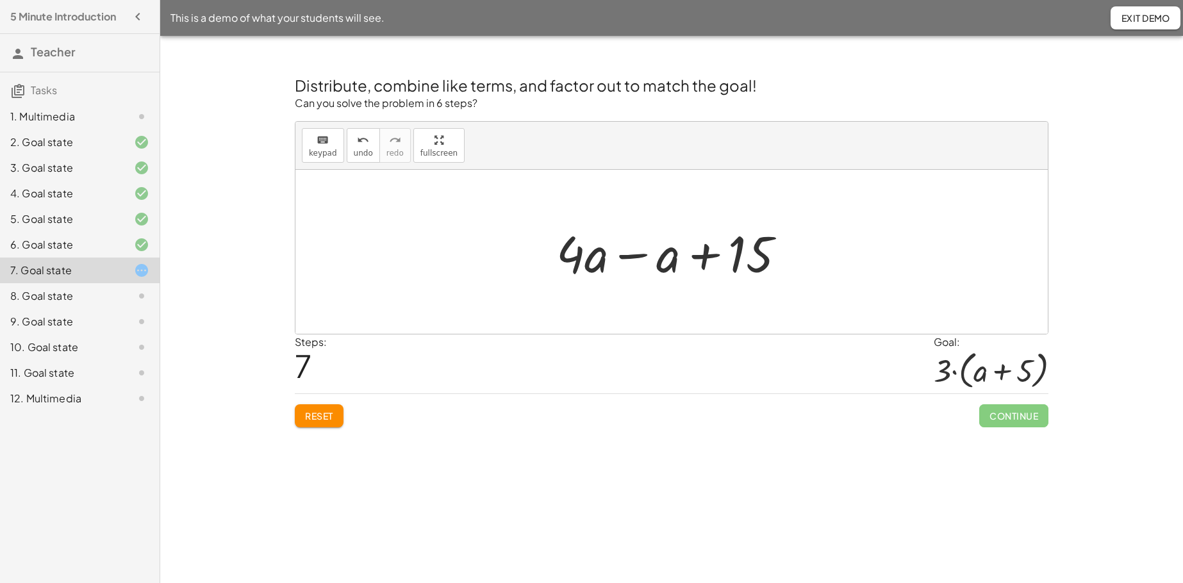
click at [635, 254] on div at bounding box center [676, 252] width 253 height 66
drag, startPoint x: 608, startPoint y: 245, endPoint x: 720, endPoint y: 246, distance: 111.5
click at [358, 153] on span "undo" at bounding box center [363, 153] width 19 height 9
drag, startPoint x: 609, startPoint y: 253, endPoint x: 720, endPoint y: 249, distance: 111.0
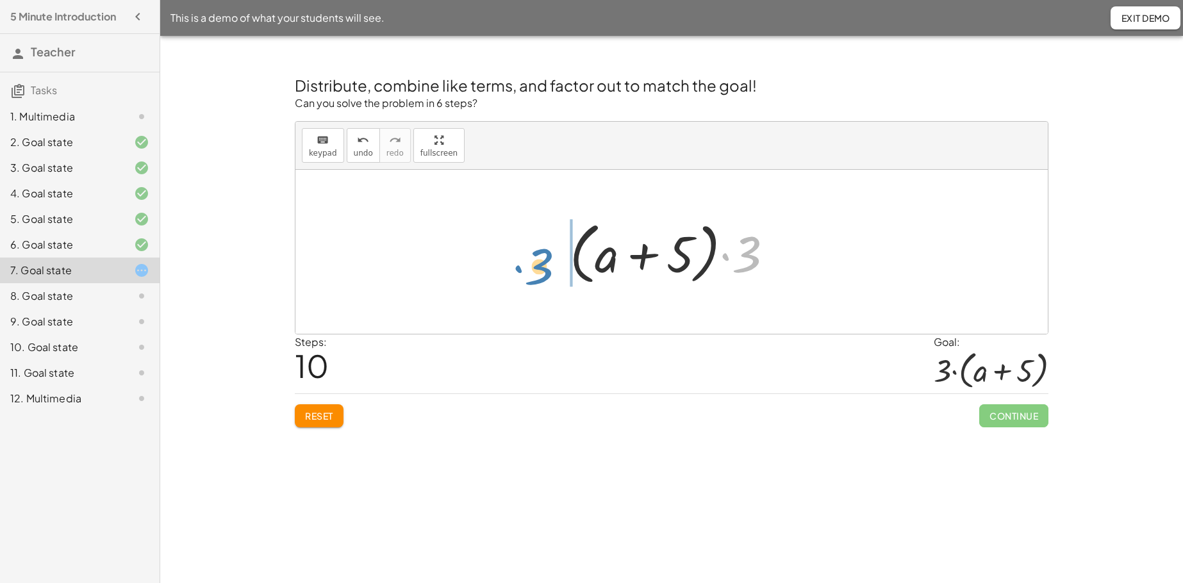
drag, startPoint x: 756, startPoint y: 249, endPoint x: 549, endPoint y: 262, distance: 208.1
click at [549, 262] on div "+ · 2 · ( + a + 4 ) − a + · a · ( + 3 − 1 ) + 7 + · 2 · a + · 2 · 4 − a + · a ·…" at bounding box center [671, 252] width 753 height 164
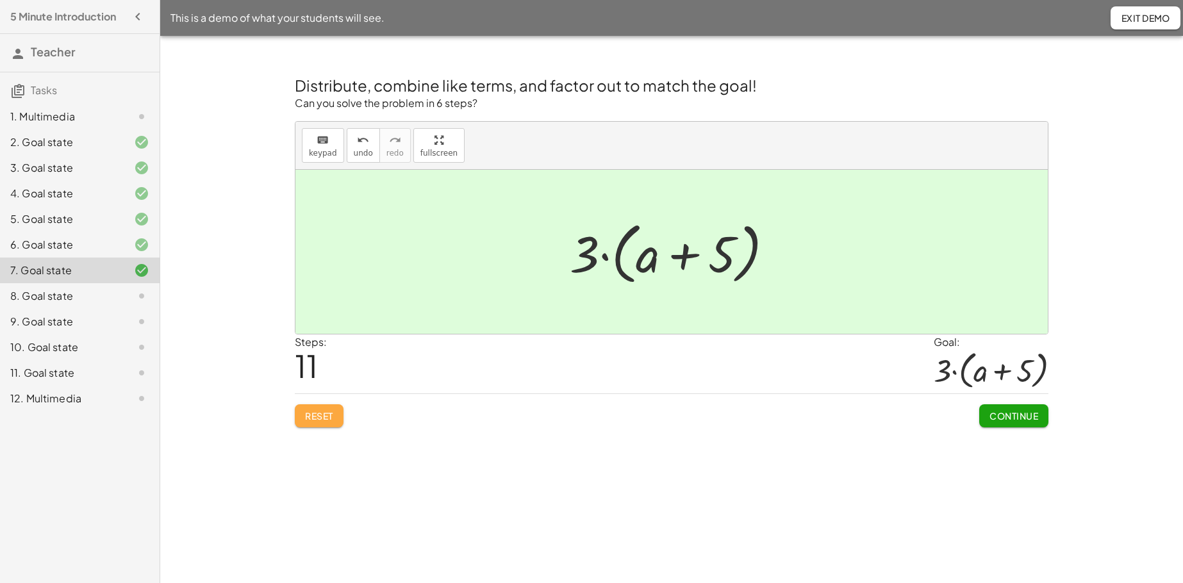
click at [314, 412] on span "Reset" at bounding box center [319, 416] width 28 height 12
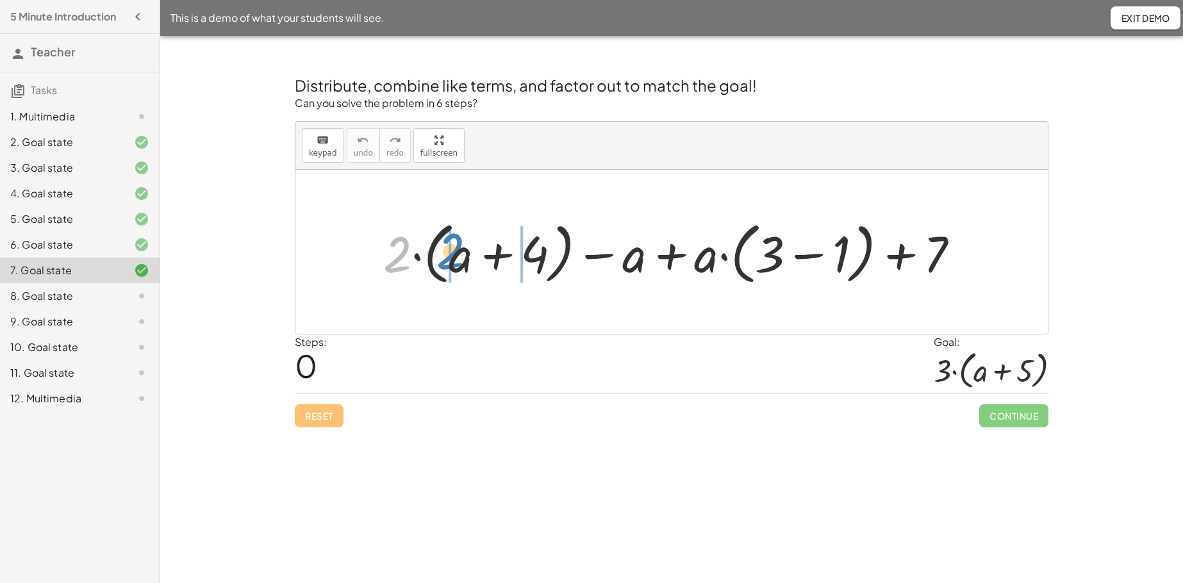
drag, startPoint x: 389, startPoint y: 265, endPoint x: 442, endPoint y: 262, distance: 53.3
click at [442, 262] on div at bounding box center [676, 252] width 599 height 74
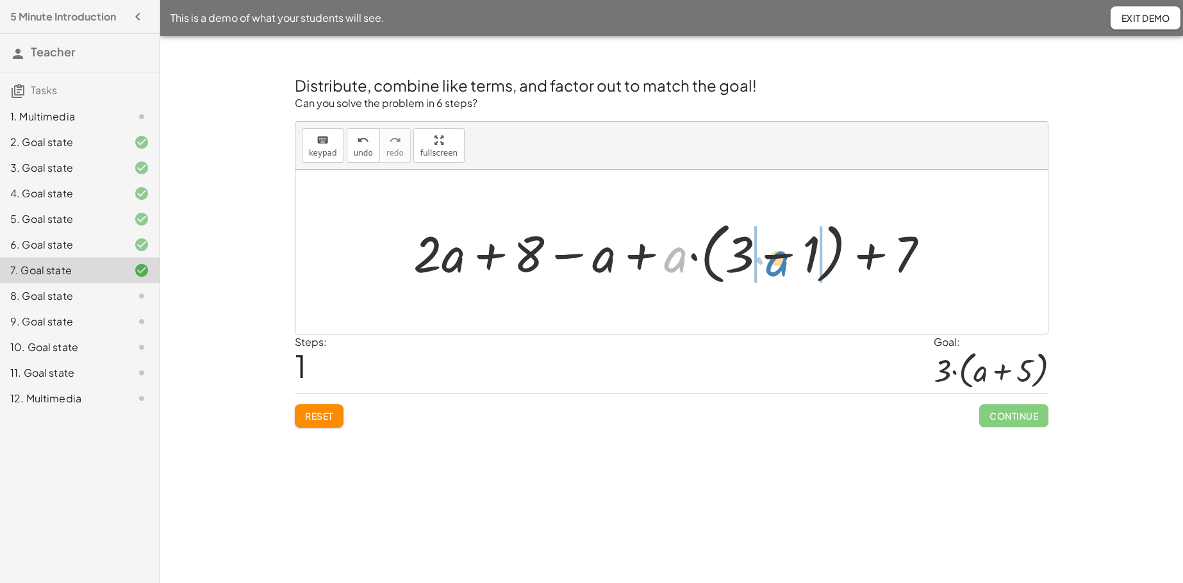
drag, startPoint x: 671, startPoint y: 269, endPoint x: 773, endPoint y: 273, distance: 102.0
click at [773, 273] on div at bounding box center [676, 252] width 539 height 74
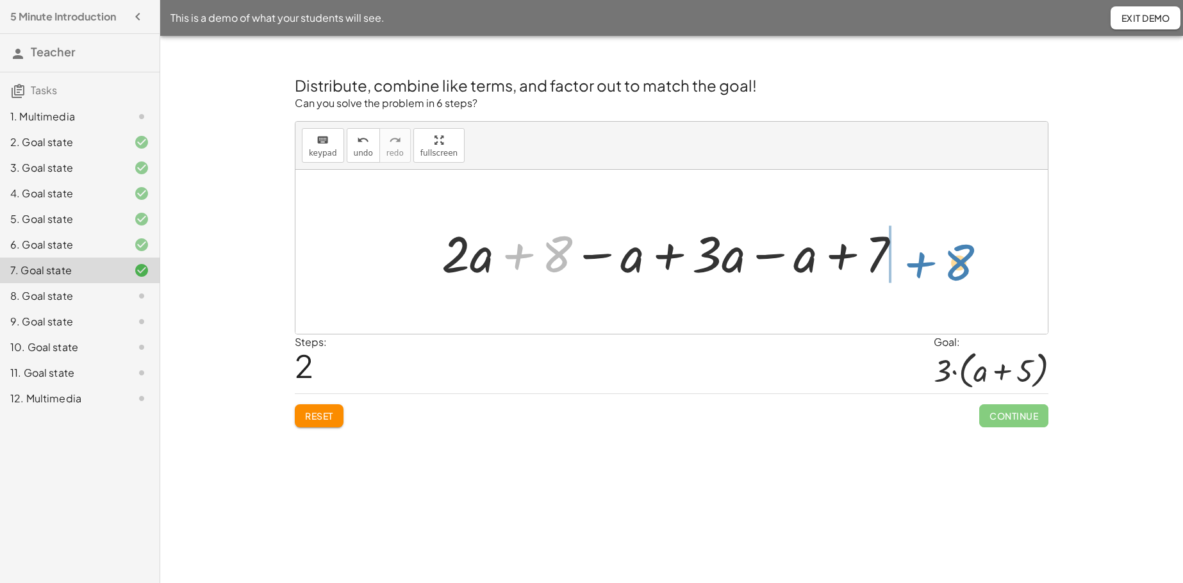
drag, startPoint x: 520, startPoint y: 258, endPoint x: 914, endPoint y: 260, distance: 393.6
click at [914, 260] on div at bounding box center [676, 252] width 483 height 66
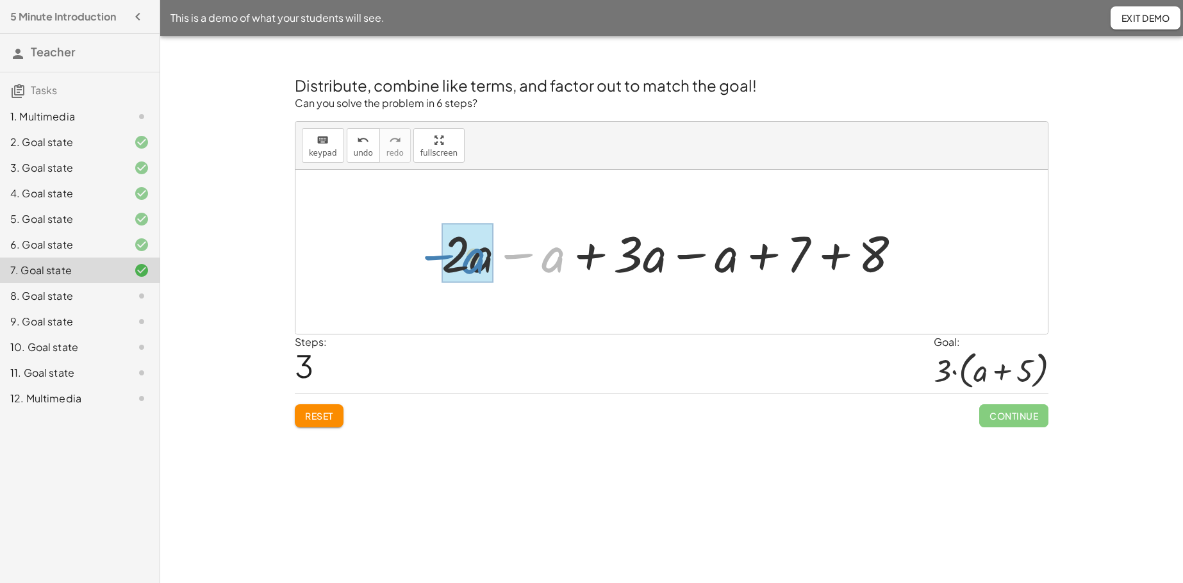
drag, startPoint x: 530, startPoint y: 258, endPoint x: 451, endPoint y: 259, distance: 79.5
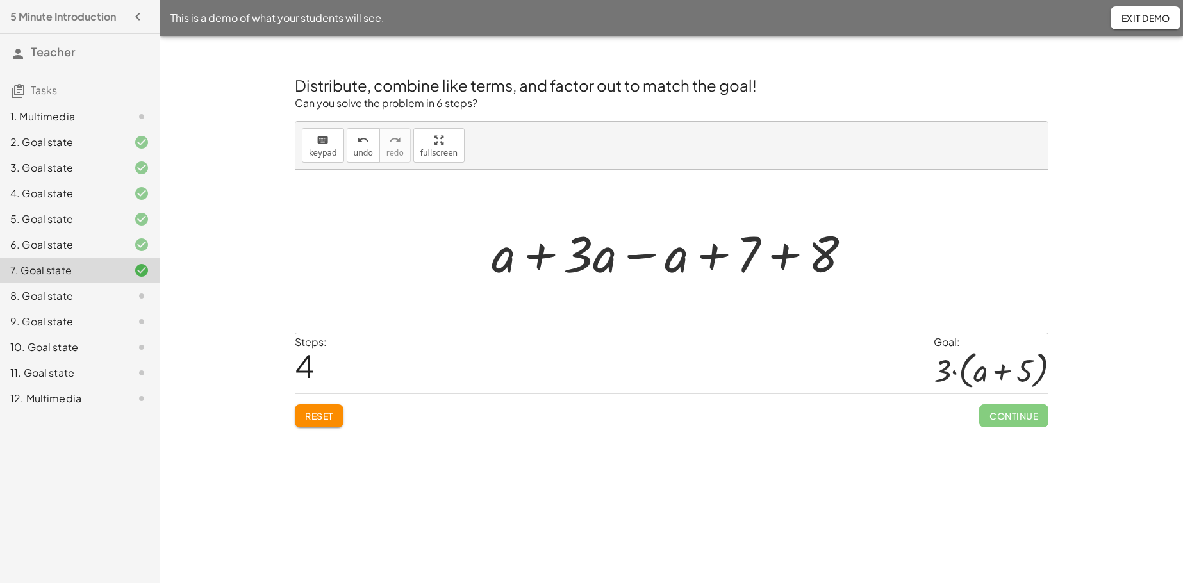
click at [545, 256] on div at bounding box center [676, 252] width 383 height 66
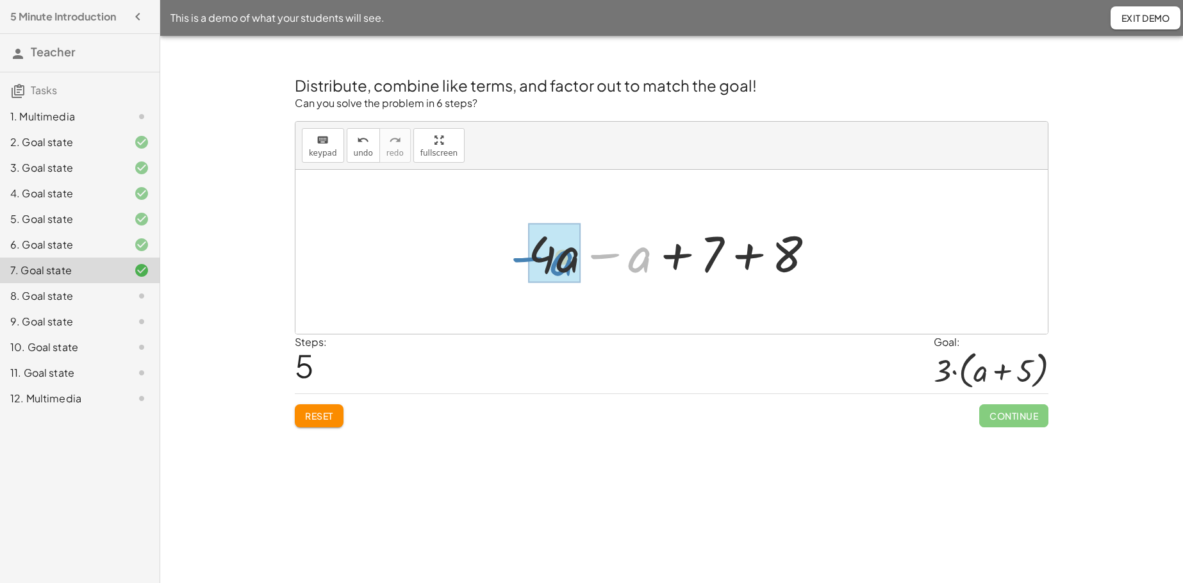
drag, startPoint x: 610, startPoint y: 256, endPoint x: 534, endPoint y: 256, distance: 75.6
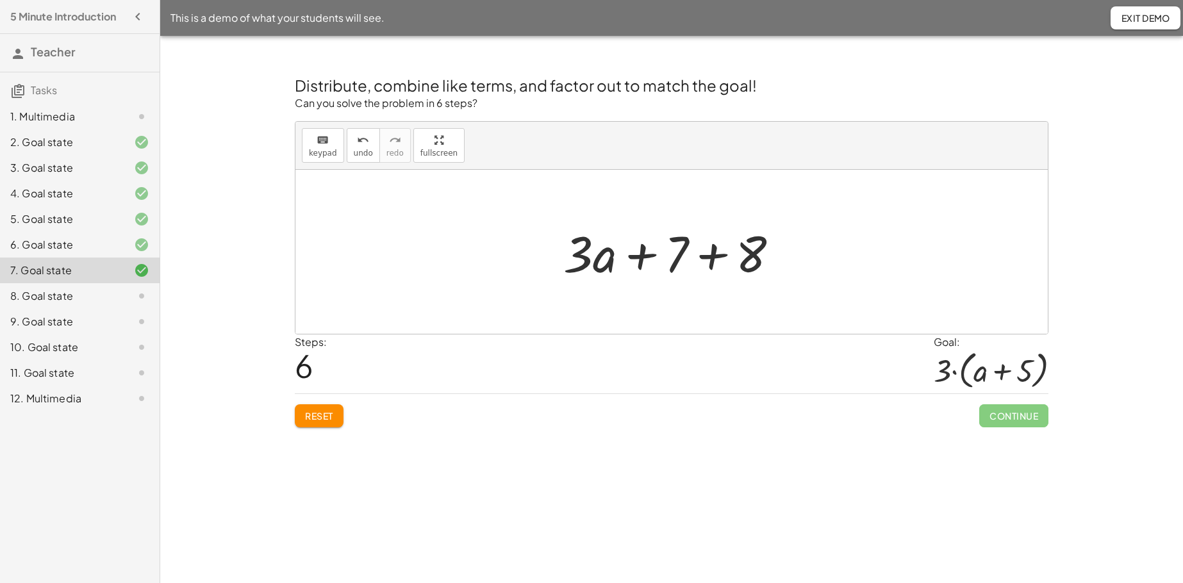
click at [716, 260] on div at bounding box center [676, 252] width 239 height 66
drag, startPoint x: 601, startPoint y: 251, endPoint x: 706, endPoint y: 255, distance: 104.6
drag, startPoint x: 750, startPoint y: 247, endPoint x: 536, endPoint y: 247, distance: 214.1
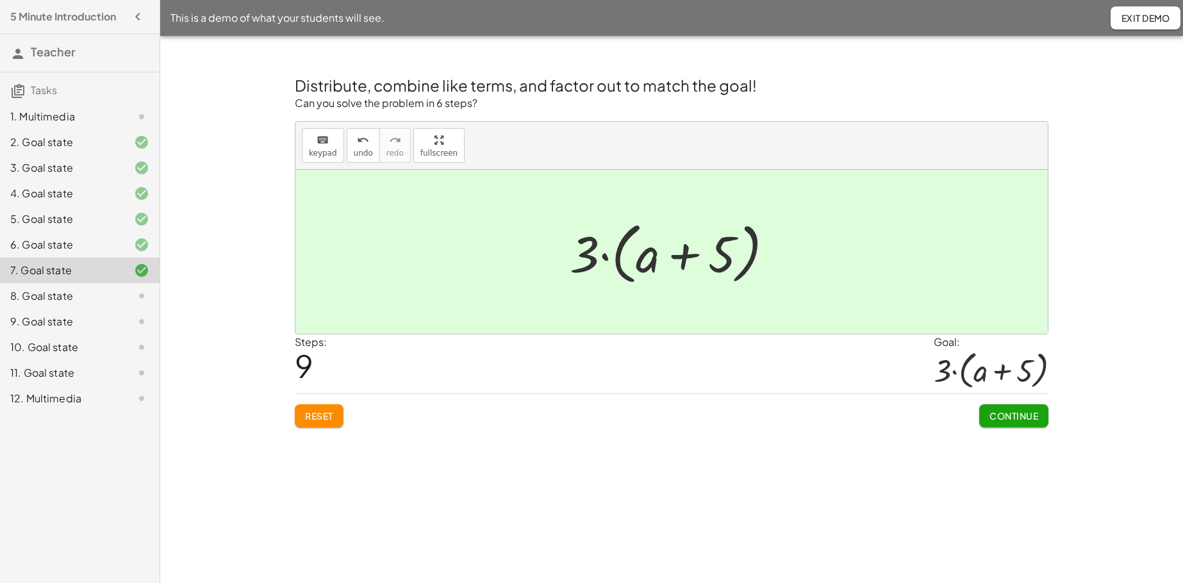
click at [917, 421] on span "Continue" at bounding box center [1014, 416] width 49 height 12
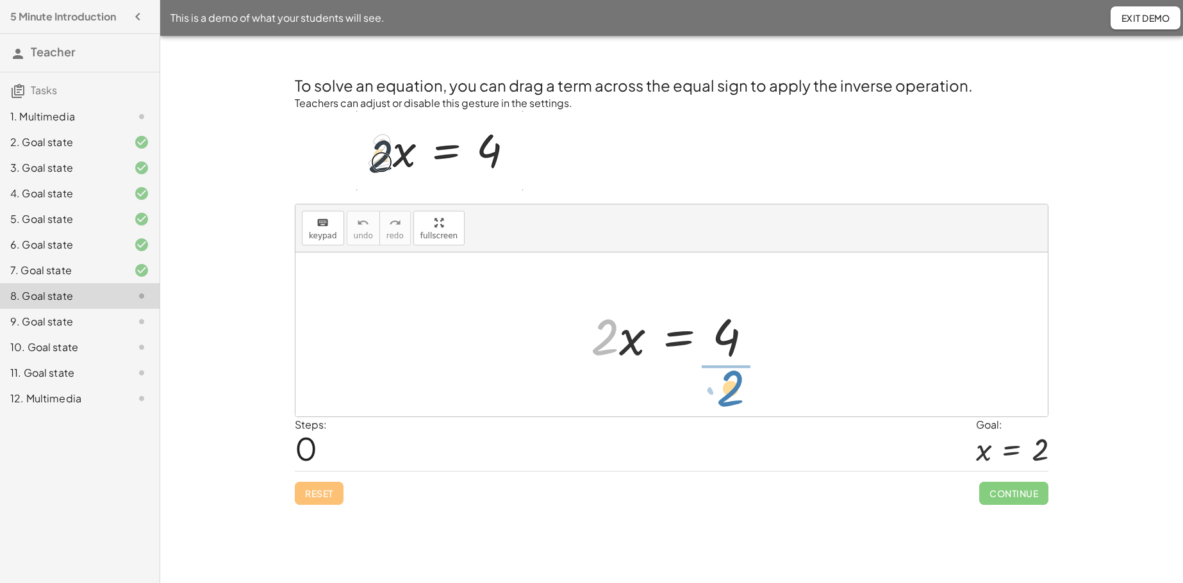
drag, startPoint x: 601, startPoint y: 341, endPoint x: 727, endPoint y: 392, distance: 135.7
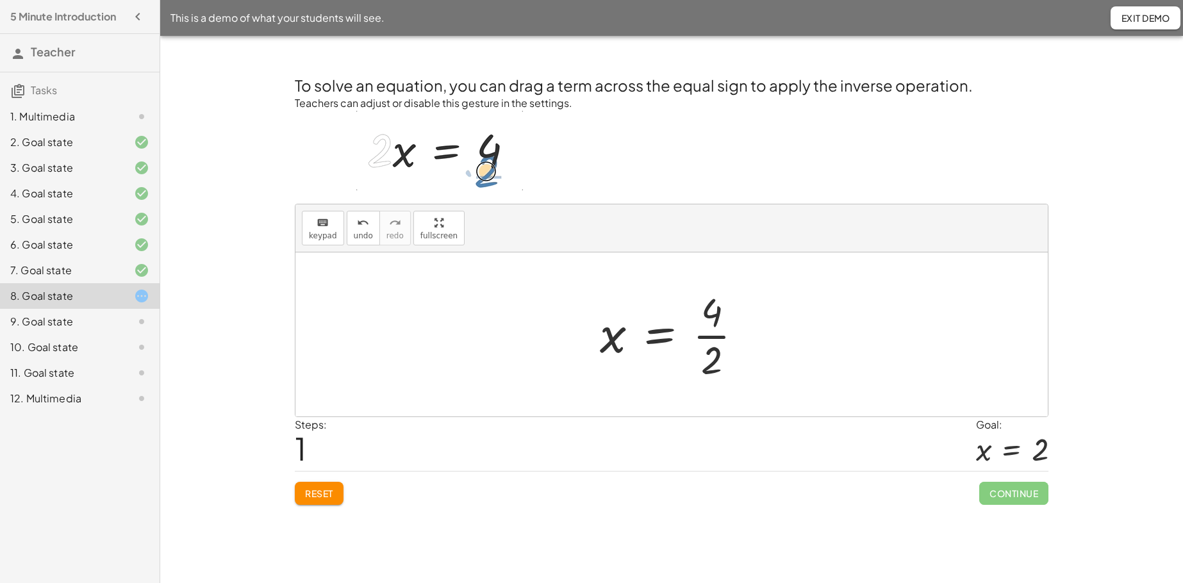
click at [711, 338] on div at bounding box center [677, 334] width 166 height 99
click at [367, 237] on span "undo" at bounding box center [363, 235] width 19 height 9
drag, startPoint x: 713, startPoint y: 361, endPoint x: 714, endPoint y: 308, distance: 52.6
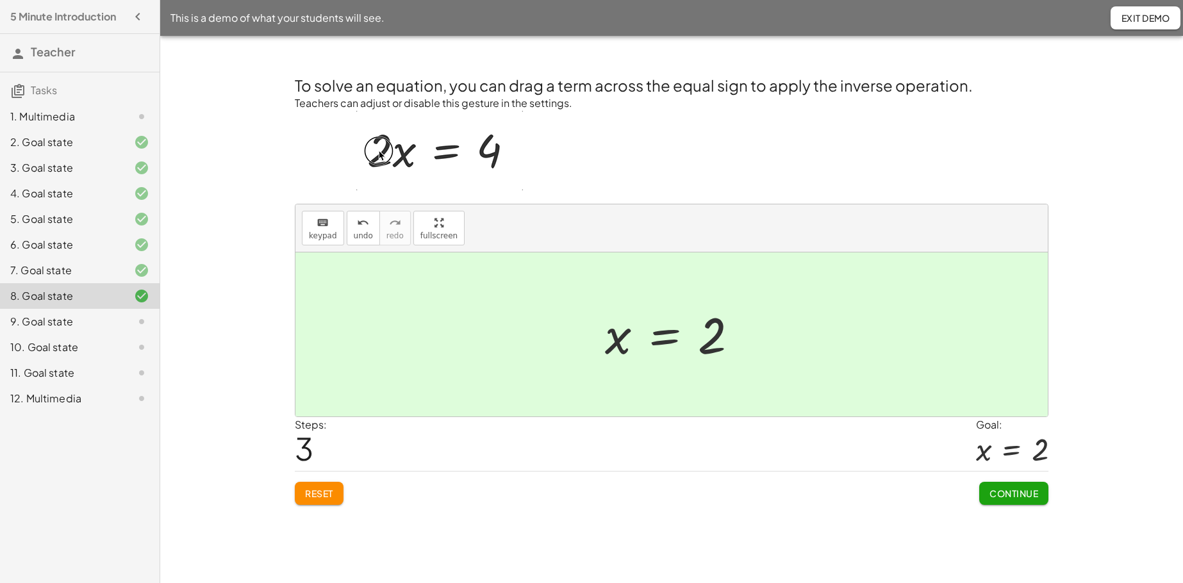
click at [917, 446] on span "Continue" at bounding box center [1014, 494] width 49 height 12
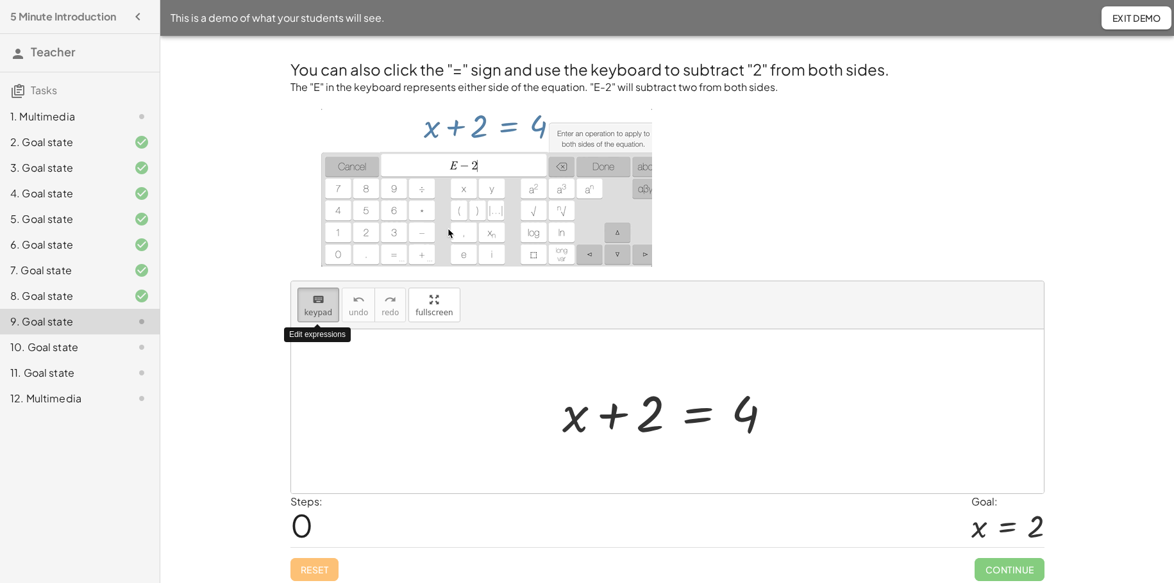
click at [321, 314] on span "keypad" at bounding box center [318, 312] width 28 height 9
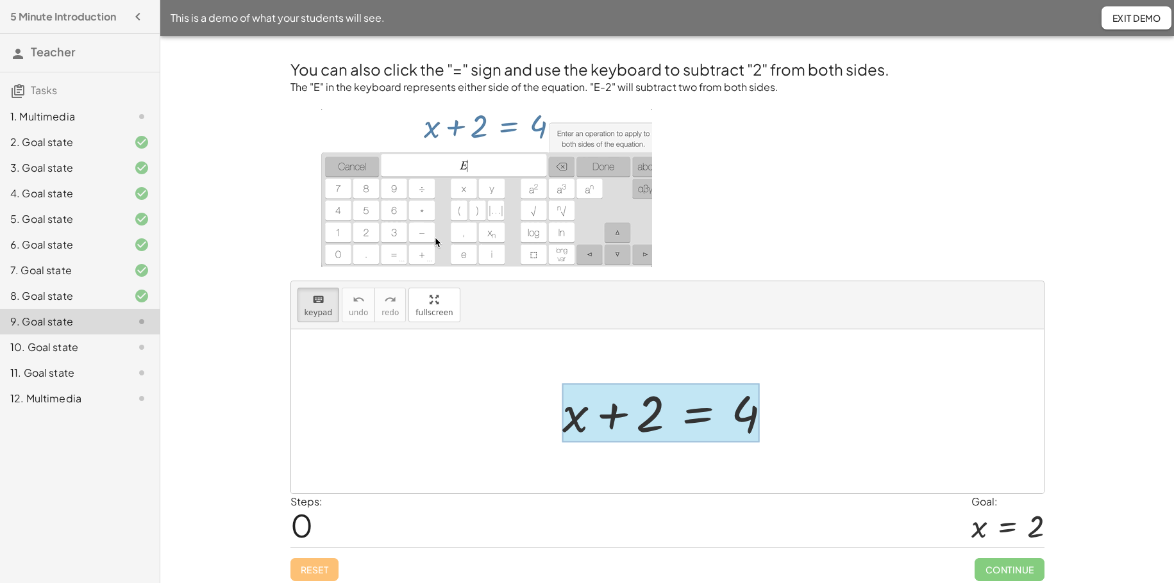
click at [697, 413] on div at bounding box center [660, 413] width 197 height 60
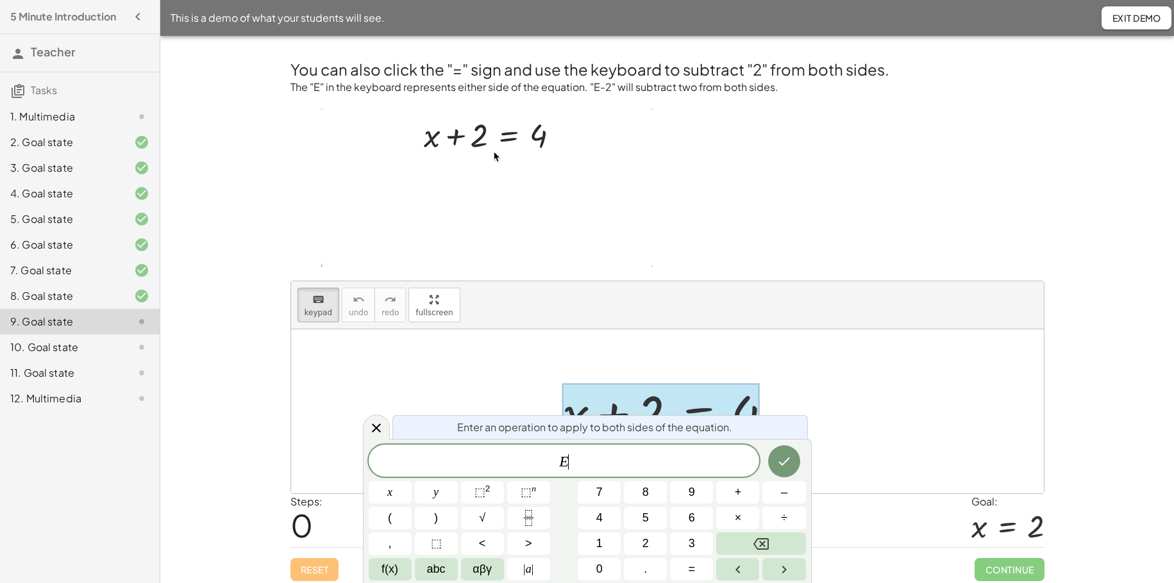
scroll to position [6, 0]
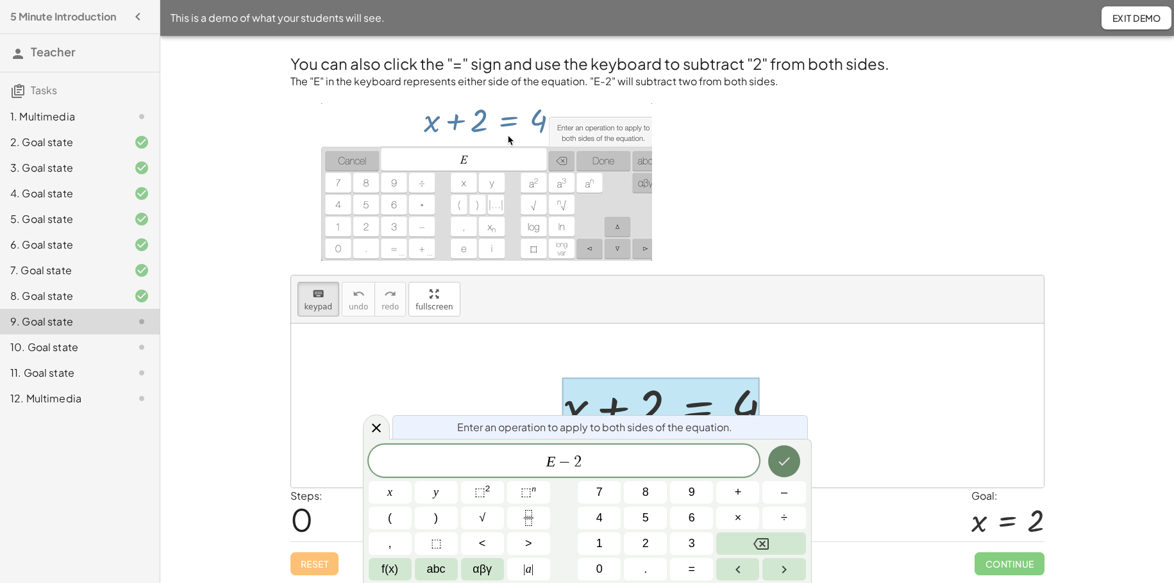
click at [782, 446] on icon "Done" at bounding box center [783, 461] width 15 height 15
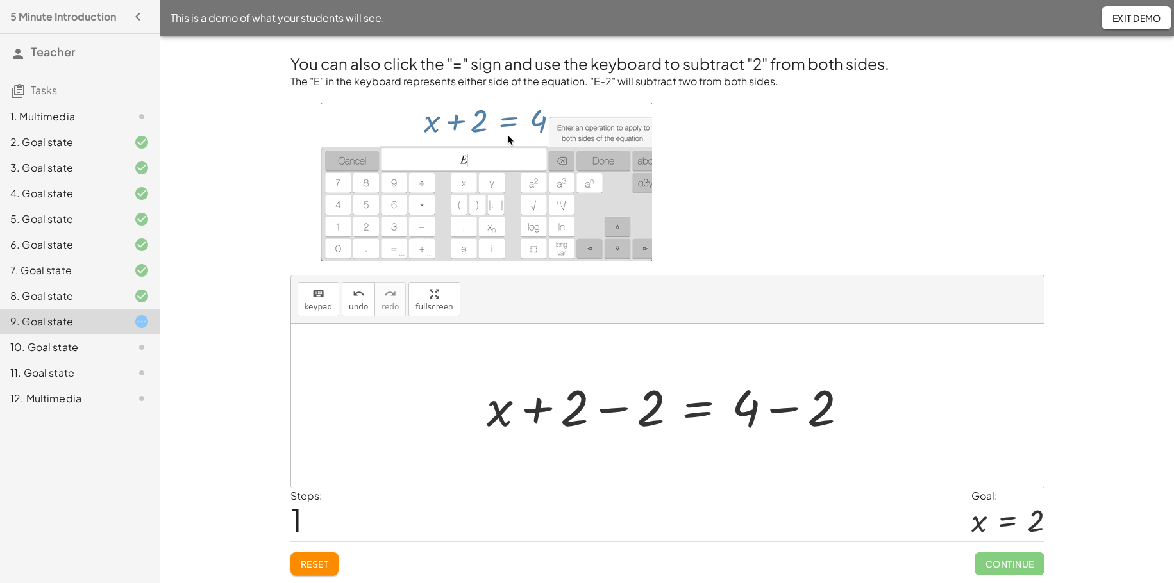
click at [601, 412] on div at bounding box center [672, 406] width 385 height 66
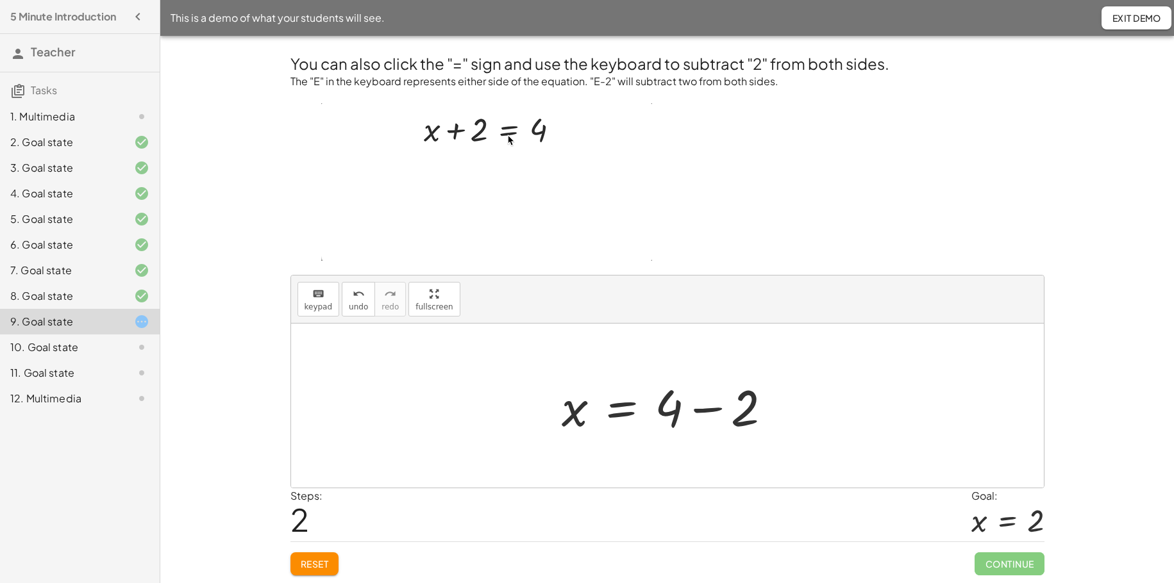
click at [708, 412] on div at bounding box center [672, 406] width 233 height 66
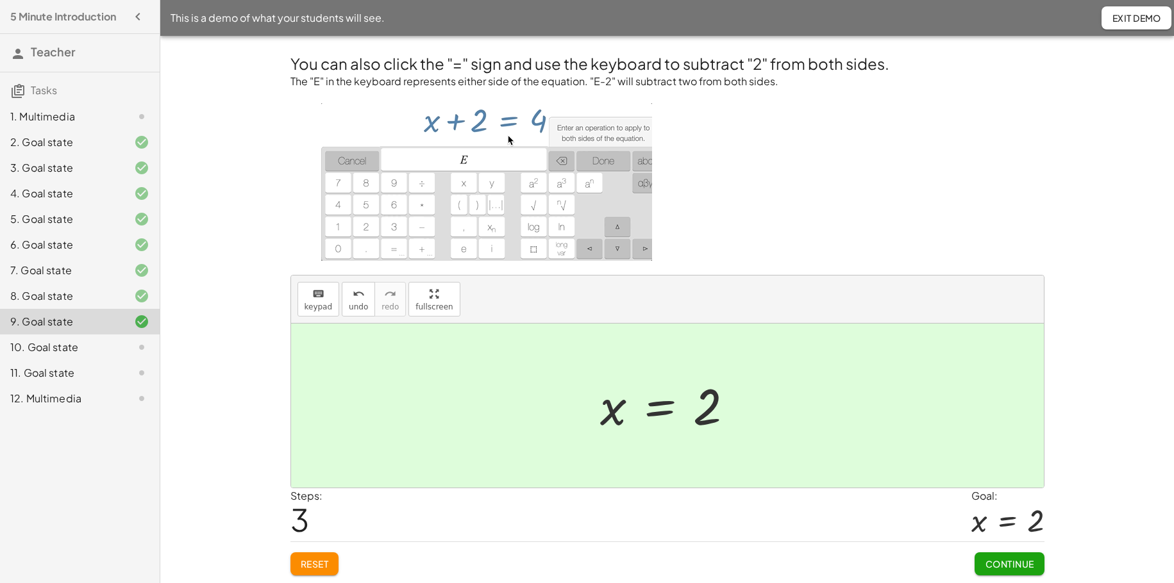
click at [301, 446] on span "Reset" at bounding box center [315, 564] width 28 height 12
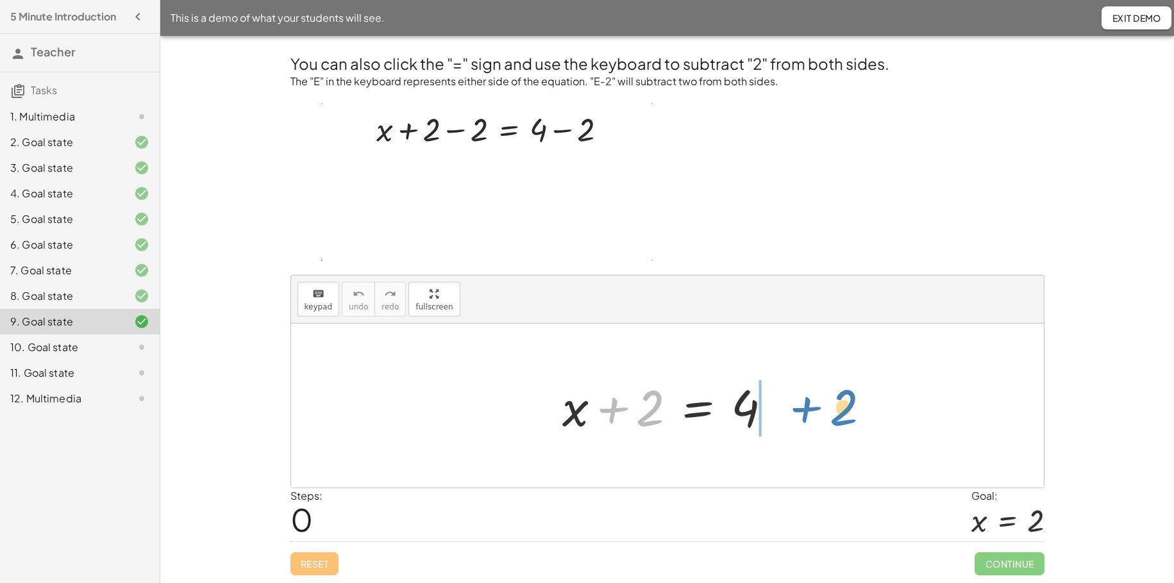
drag, startPoint x: 651, startPoint y: 404, endPoint x: 844, endPoint y: 403, distance: 192.9
click at [708, 406] on div at bounding box center [672, 406] width 233 height 66
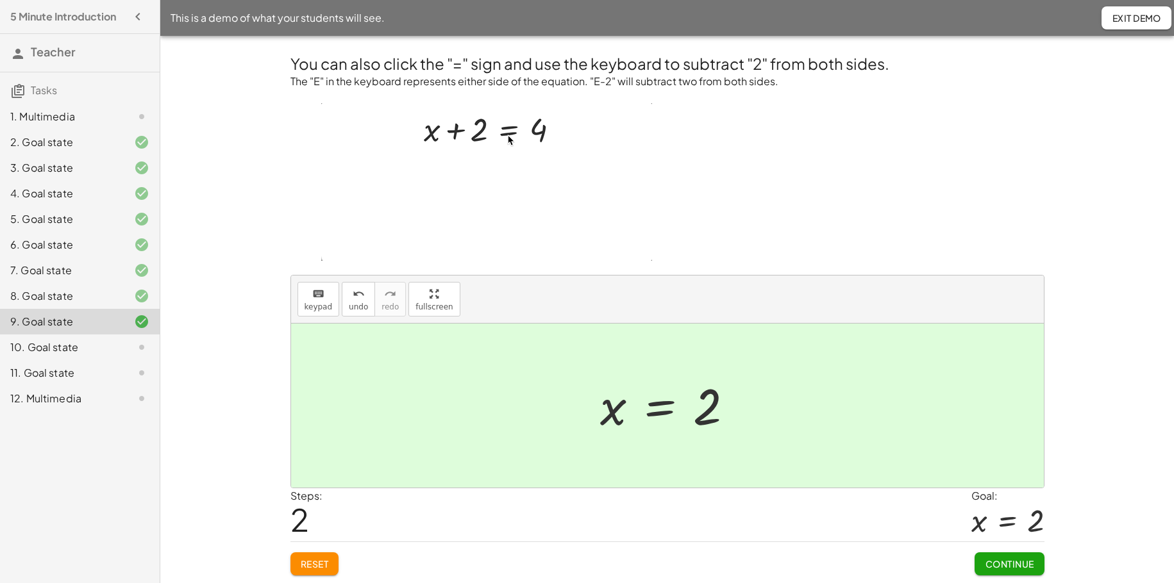
click at [917, 446] on span "Continue" at bounding box center [1009, 564] width 49 height 12
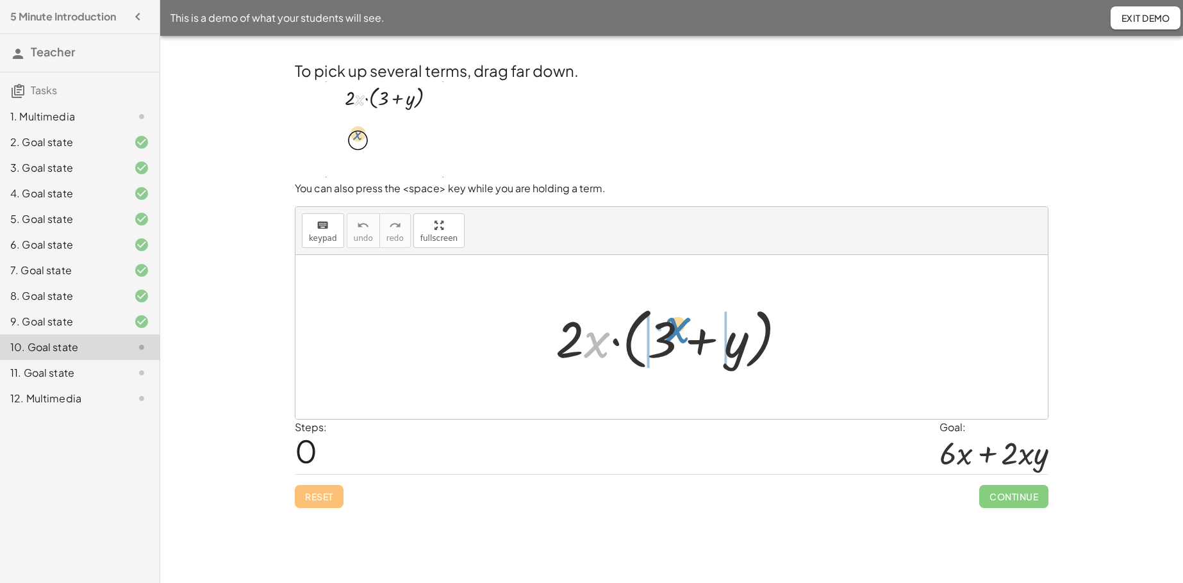
drag, startPoint x: 594, startPoint y: 344, endPoint x: 678, endPoint y: 329, distance: 85.1
click at [678, 329] on div at bounding box center [676, 338] width 254 height 74
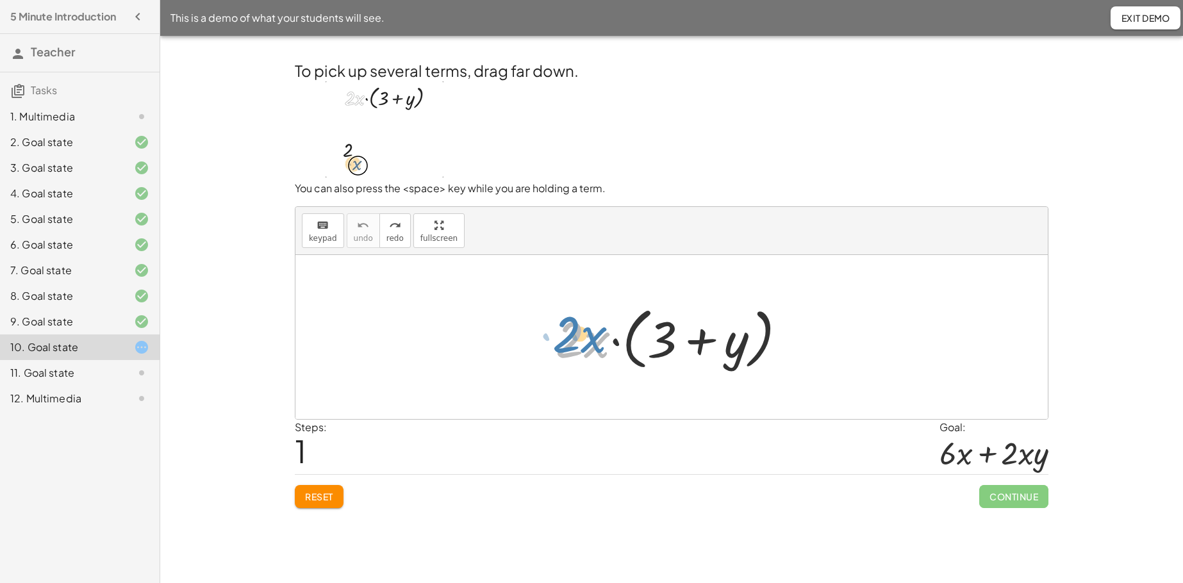
click at [595, 347] on div at bounding box center [676, 338] width 254 height 74
drag, startPoint x: 599, startPoint y: 348, endPoint x: 723, endPoint y: 335, distance: 125.1
click at [723, 335] on div at bounding box center [676, 338] width 254 height 74
drag, startPoint x: 596, startPoint y: 342, endPoint x: 608, endPoint y: 278, distance: 65.9
click at [608, 278] on div "· x · 2 · 2 · x · ( + 3 + y )" at bounding box center [671, 337] width 753 height 164
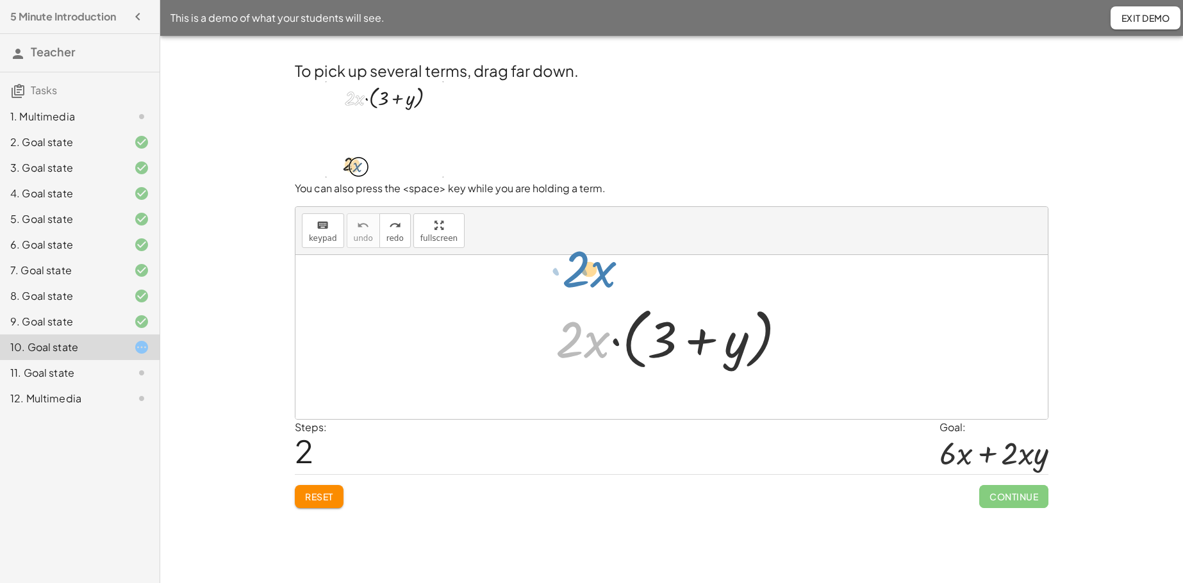
drag, startPoint x: 569, startPoint y: 350, endPoint x: 576, endPoint y: 279, distance: 71.5
click at [576, 279] on div "· 2 · x · 2 · x · ( + 3 + y )" at bounding box center [671, 337] width 753 height 164
drag, startPoint x: 575, startPoint y: 346, endPoint x: 578, endPoint y: 337, distance: 9.5
click at [578, 337] on div at bounding box center [676, 338] width 254 height 74
drag, startPoint x: 569, startPoint y: 342, endPoint x: 658, endPoint y: 331, distance: 89.1
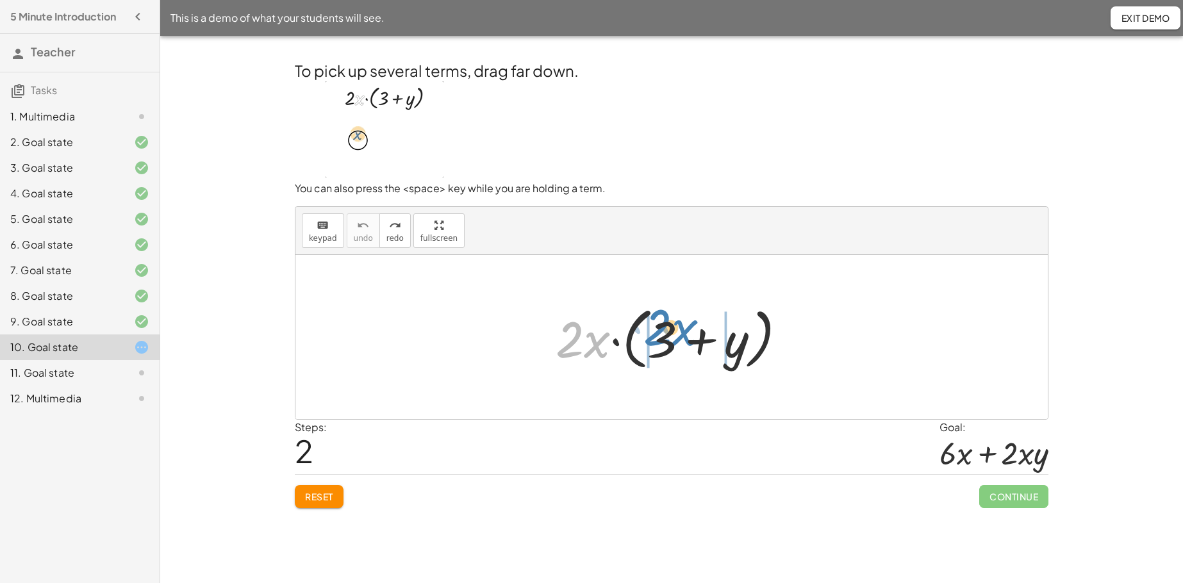
click at [658, 331] on div at bounding box center [676, 338] width 254 height 74
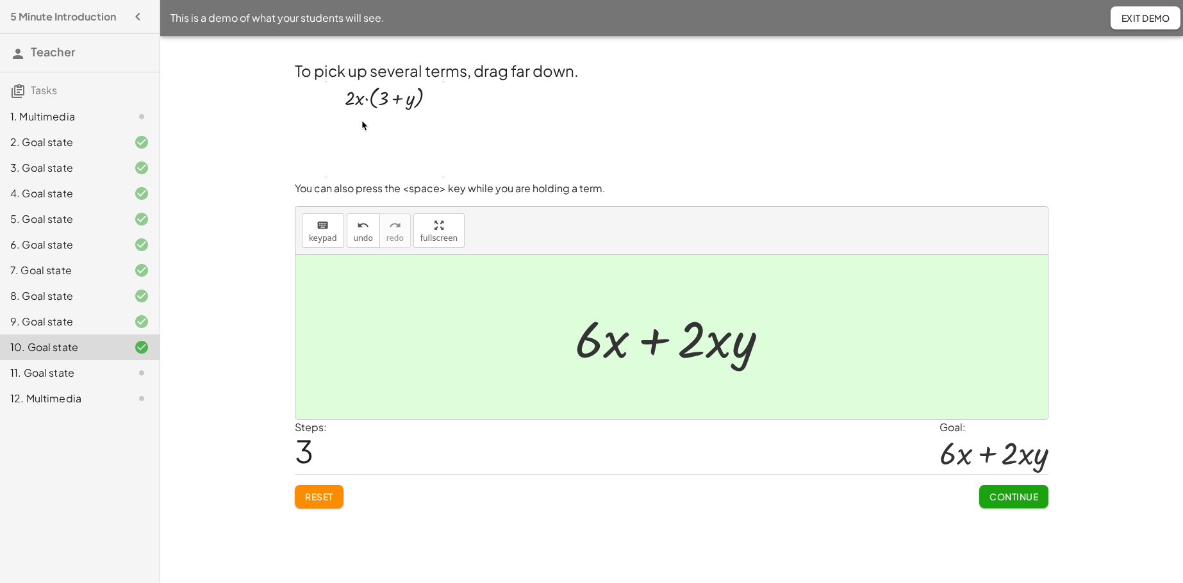
click at [917, 446] on span "Continue" at bounding box center [1014, 497] width 49 height 12
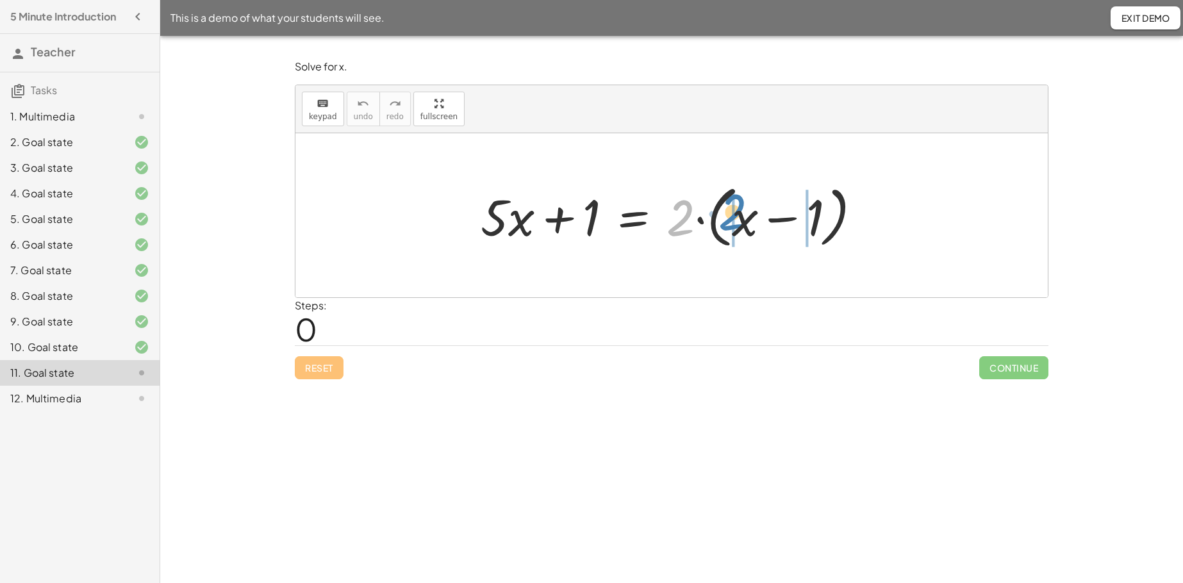
drag, startPoint x: 686, startPoint y: 209, endPoint x: 738, endPoint y: 203, distance: 52.2
click at [738, 203] on div at bounding box center [676, 216] width 404 height 74
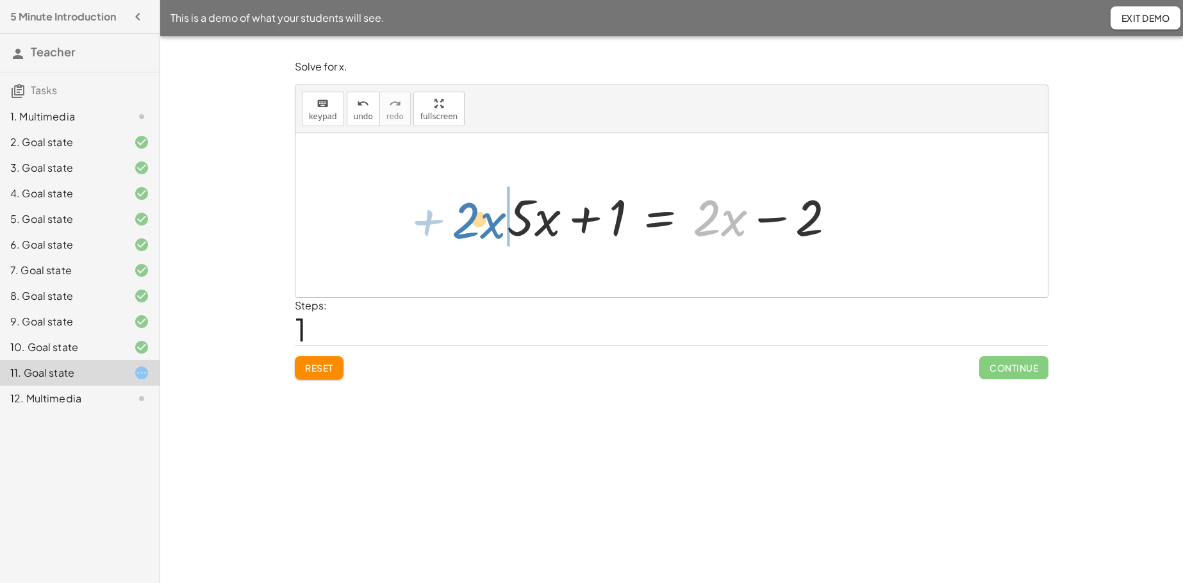
drag, startPoint x: 733, startPoint y: 229, endPoint x: 491, endPoint y: 231, distance: 241.7
click at [491, 231] on div "+ · 5 · x + 1 = · 2 · ( + x − 1 ) + · 5 · x + 1 = + · 2 · x − · 2 · 1 · x + · 2…" at bounding box center [672, 215] width 368 height 72
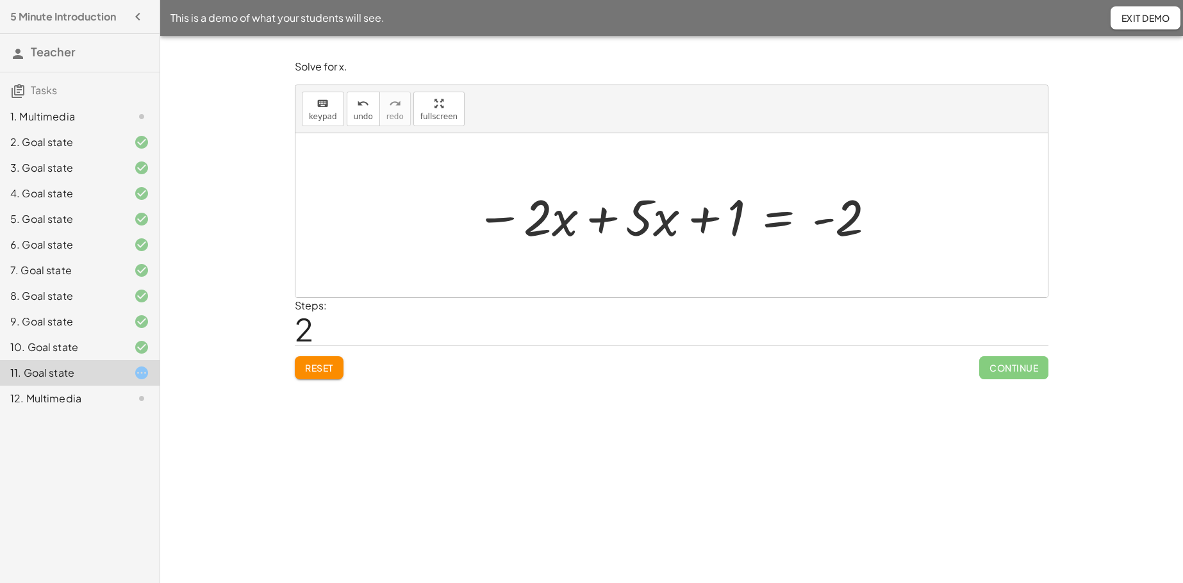
click at [605, 219] on div at bounding box center [676, 216] width 415 height 66
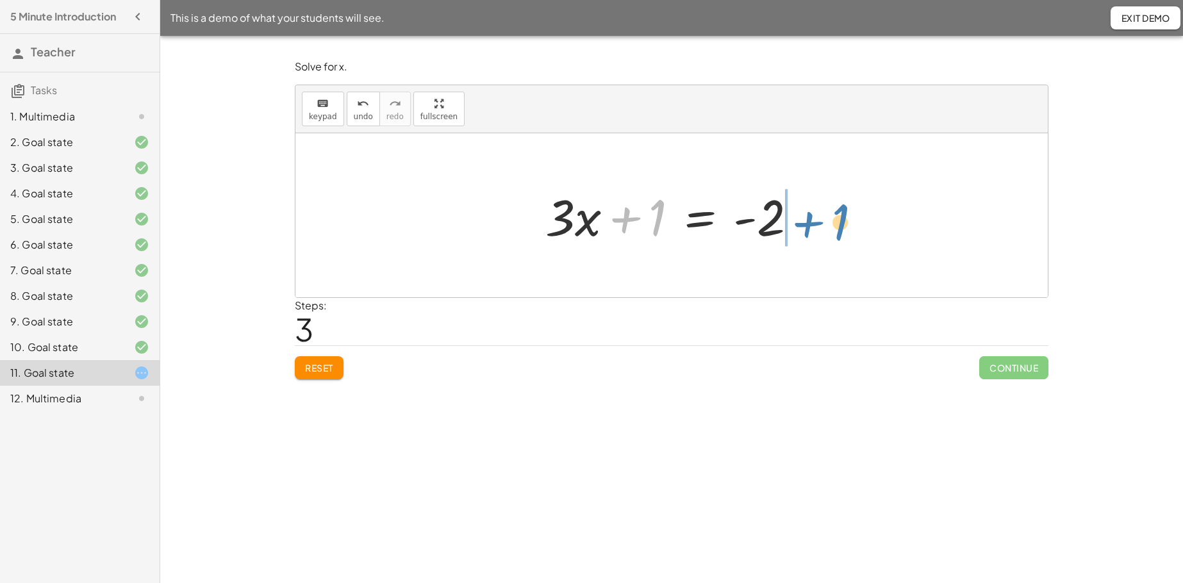
drag, startPoint x: 622, startPoint y: 222, endPoint x: 805, endPoint y: 227, distance: 182.8
click at [805, 227] on div at bounding box center [676, 216] width 275 height 66
click at [748, 220] on div at bounding box center [676, 216] width 290 height 66
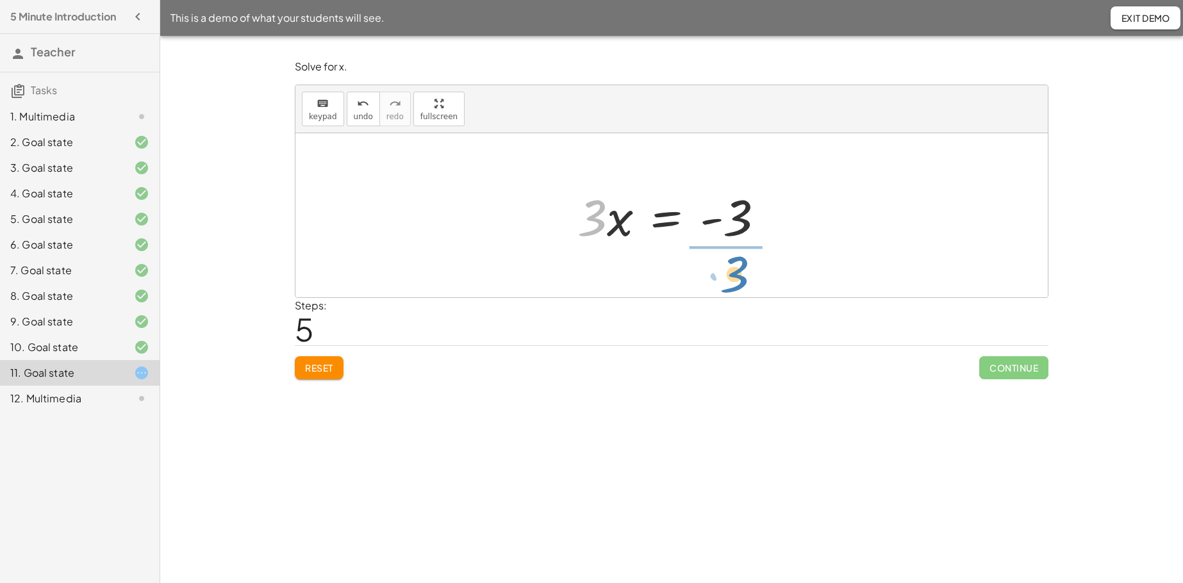
drag, startPoint x: 594, startPoint y: 216, endPoint x: 736, endPoint y: 269, distance: 151.9
drag, startPoint x: 725, startPoint y: 242, endPoint x: 726, endPoint y: 193, distance: 49.4
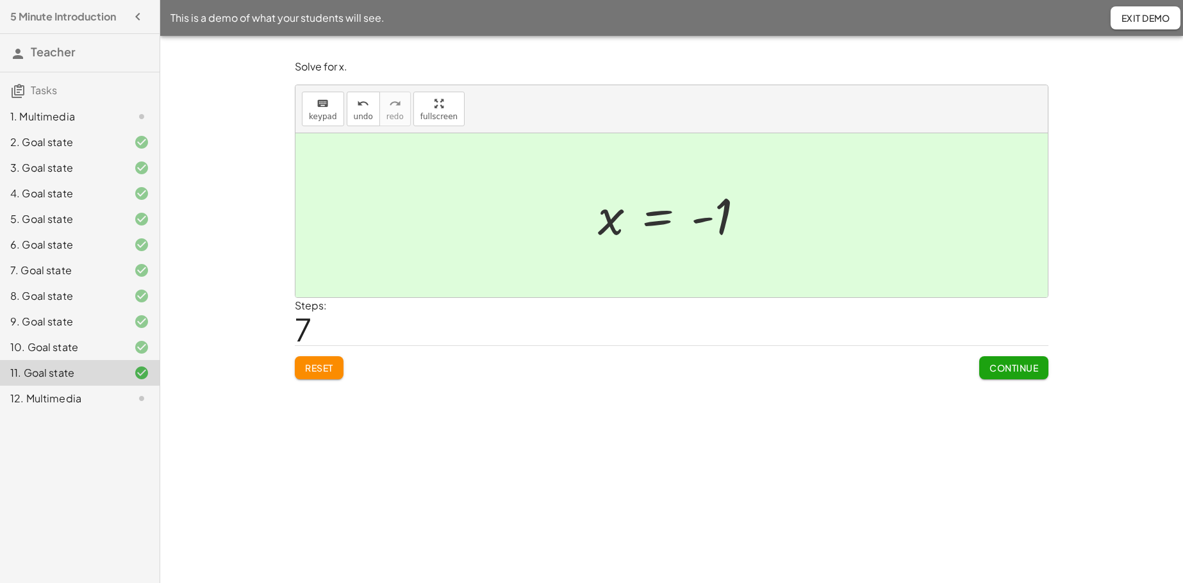
click at [917, 372] on span "Continue" at bounding box center [1014, 368] width 49 height 12
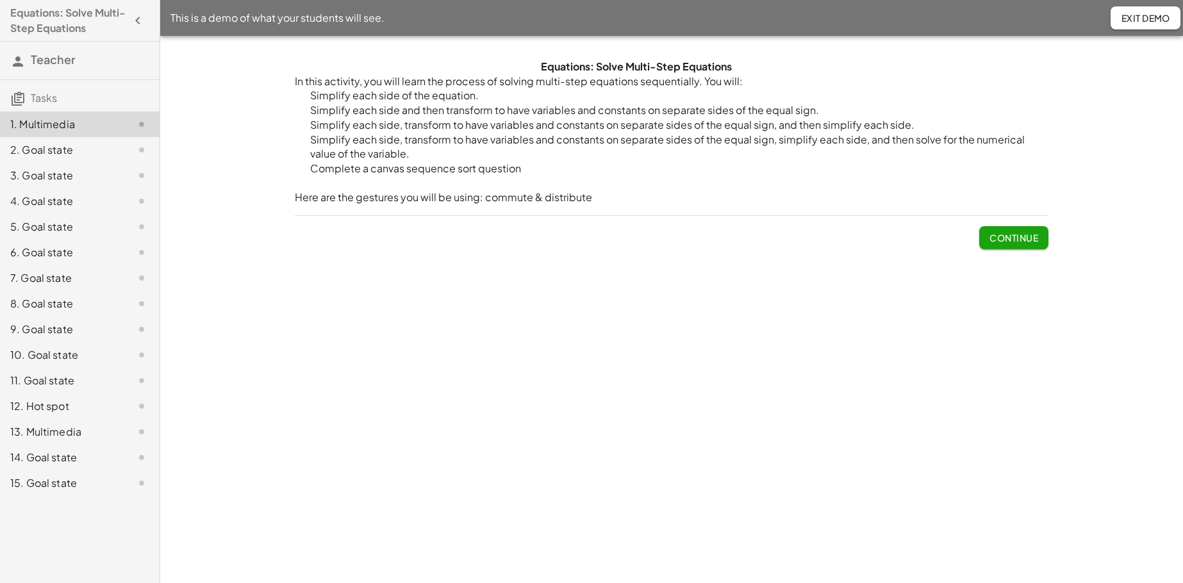
click at [917, 238] on span "Continue" at bounding box center [1014, 238] width 49 height 12
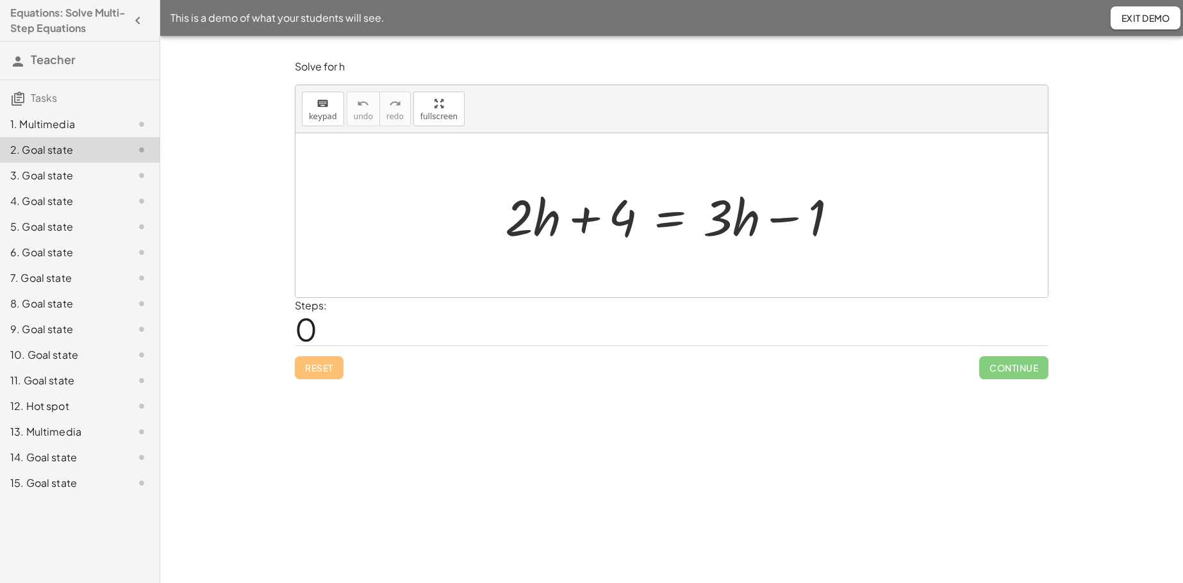
click at [40, 281] on div "7. Goal state" at bounding box center [61, 277] width 103 height 15
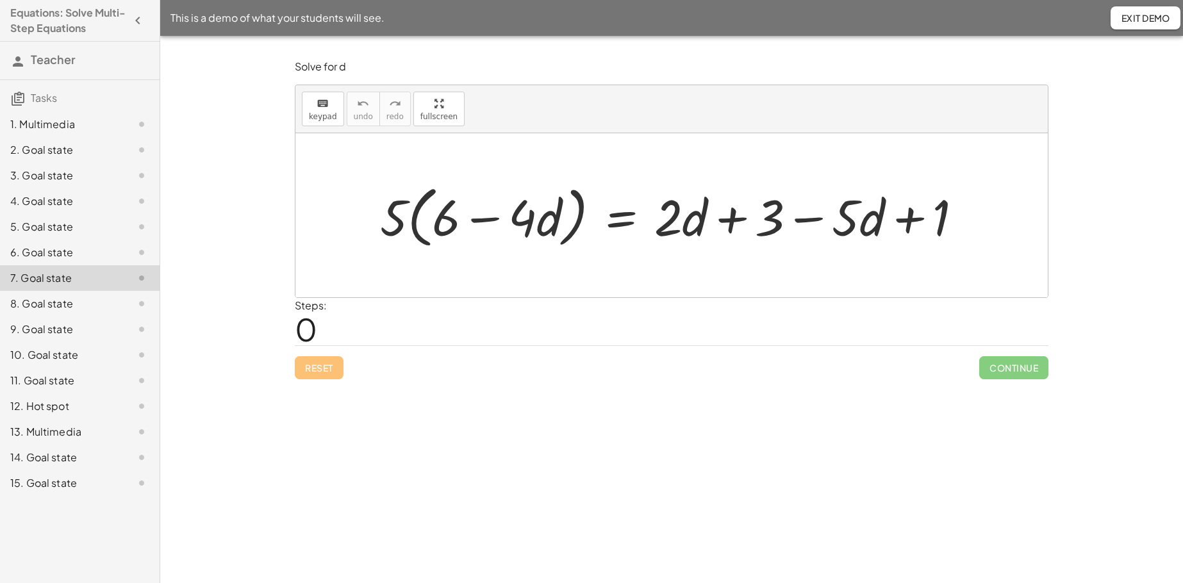
click at [38, 308] on div "8. Goal state" at bounding box center [61, 303] width 103 height 15
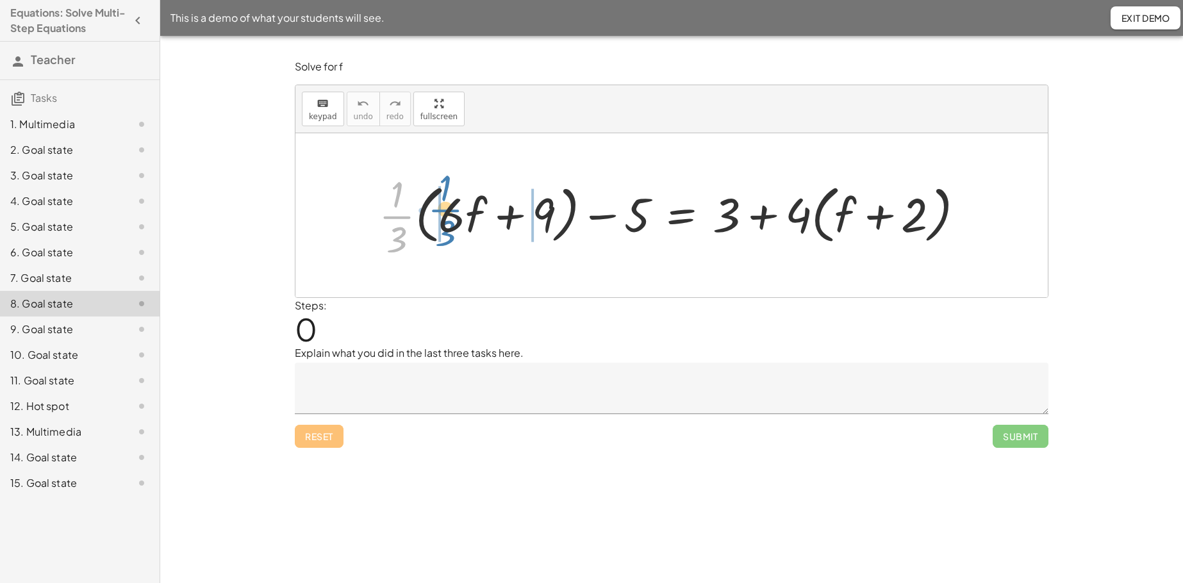
drag, startPoint x: 388, startPoint y: 222, endPoint x: 434, endPoint y: 218, distance: 46.3
click at [434, 218] on div at bounding box center [676, 215] width 608 height 93
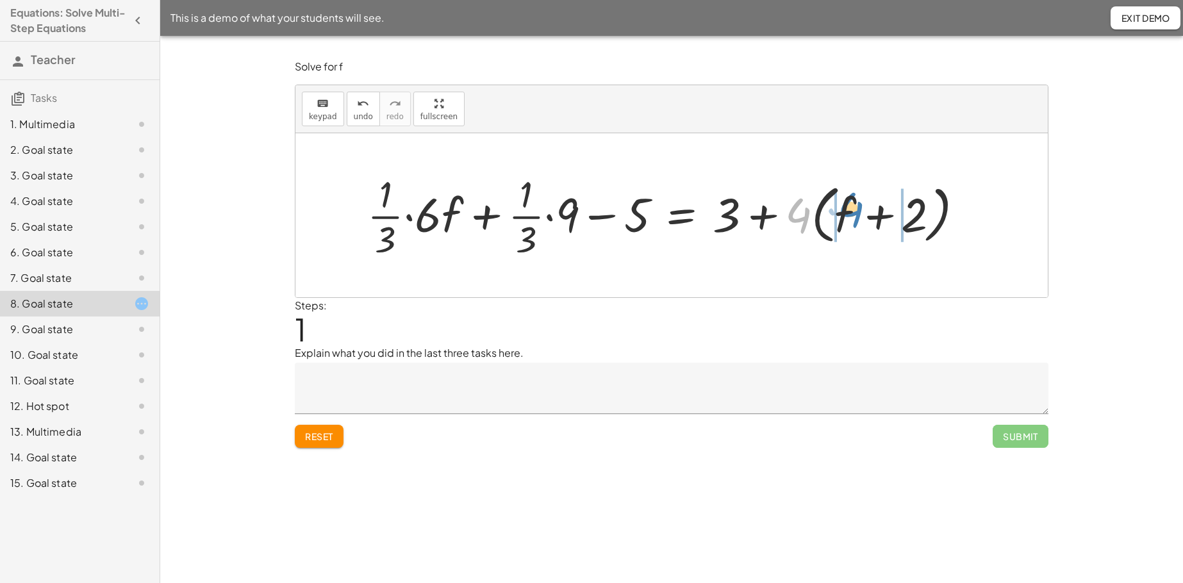
drag, startPoint x: 794, startPoint y: 212, endPoint x: 846, endPoint y: 206, distance: 52.9
click at [846, 206] on div at bounding box center [671, 215] width 620 height 93
click at [411, 217] on div at bounding box center [648, 215] width 575 height 93
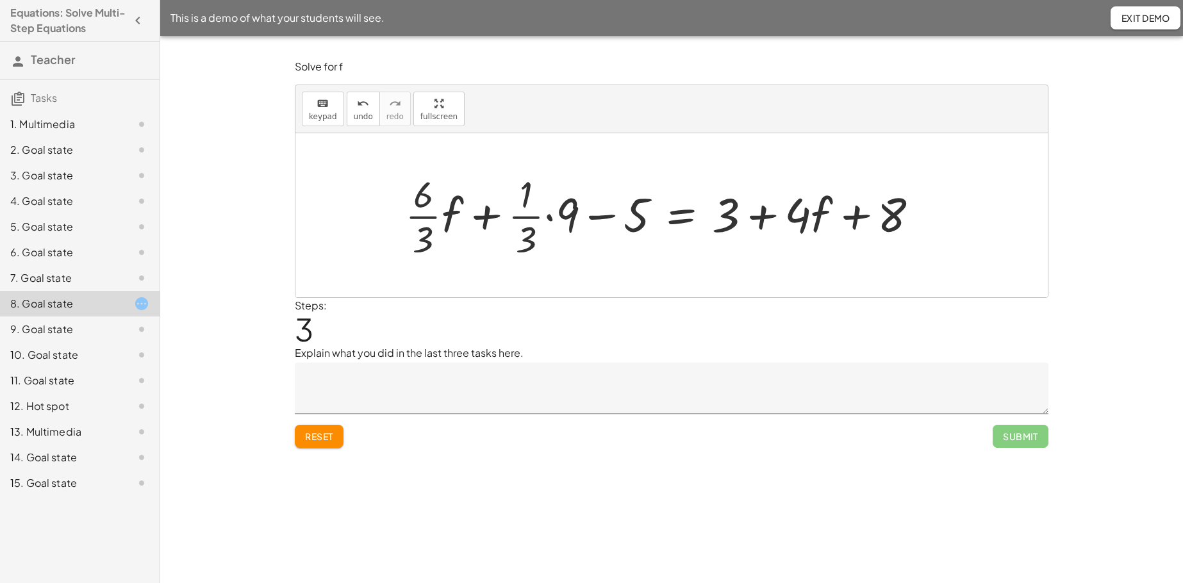
click at [551, 217] on div at bounding box center [667, 215] width 537 height 93
drag, startPoint x: 459, startPoint y: 246, endPoint x: 455, endPoint y: 199, distance: 47.6
drag, startPoint x: 565, startPoint y: 248, endPoint x: 566, endPoint y: 210, distance: 38.5
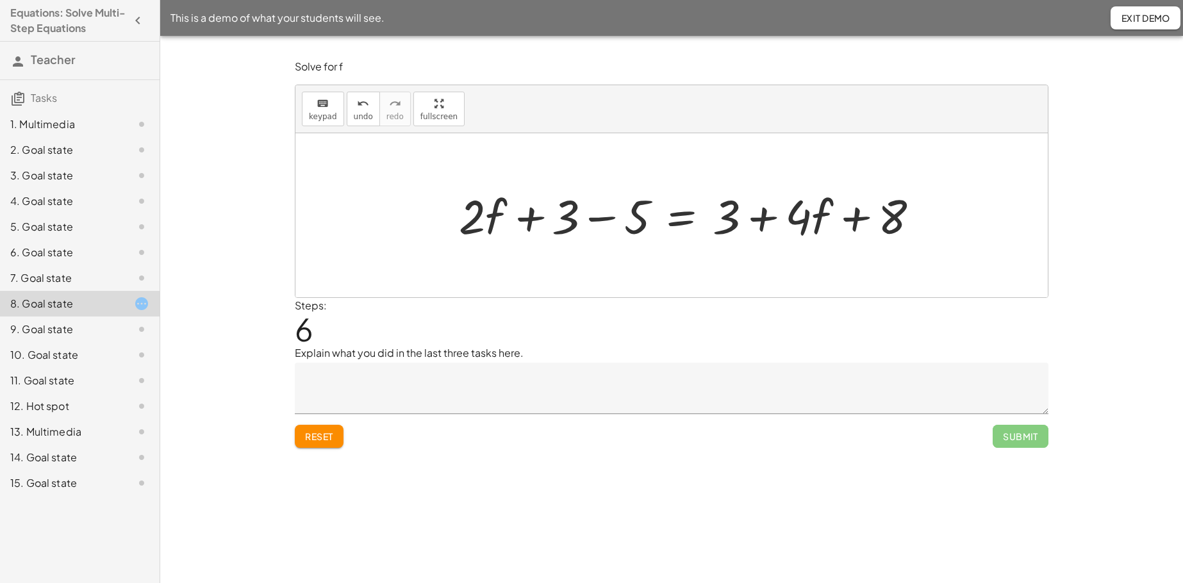
click at [600, 224] on div at bounding box center [694, 215] width 483 height 62
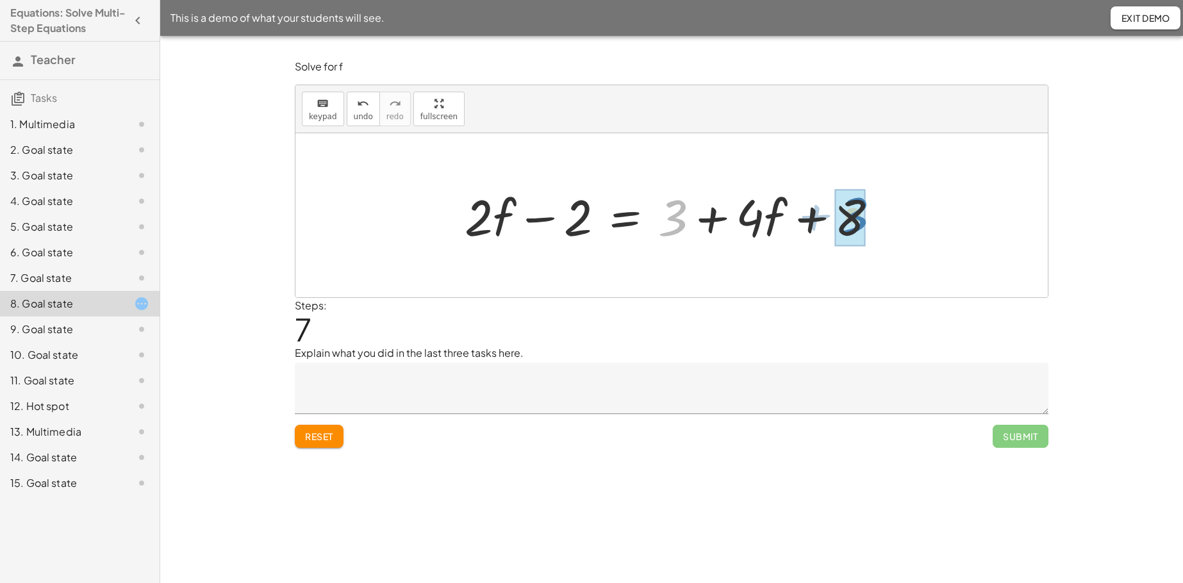
drag, startPoint x: 674, startPoint y: 221, endPoint x: 854, endPoint y: 219, distance: 180.1
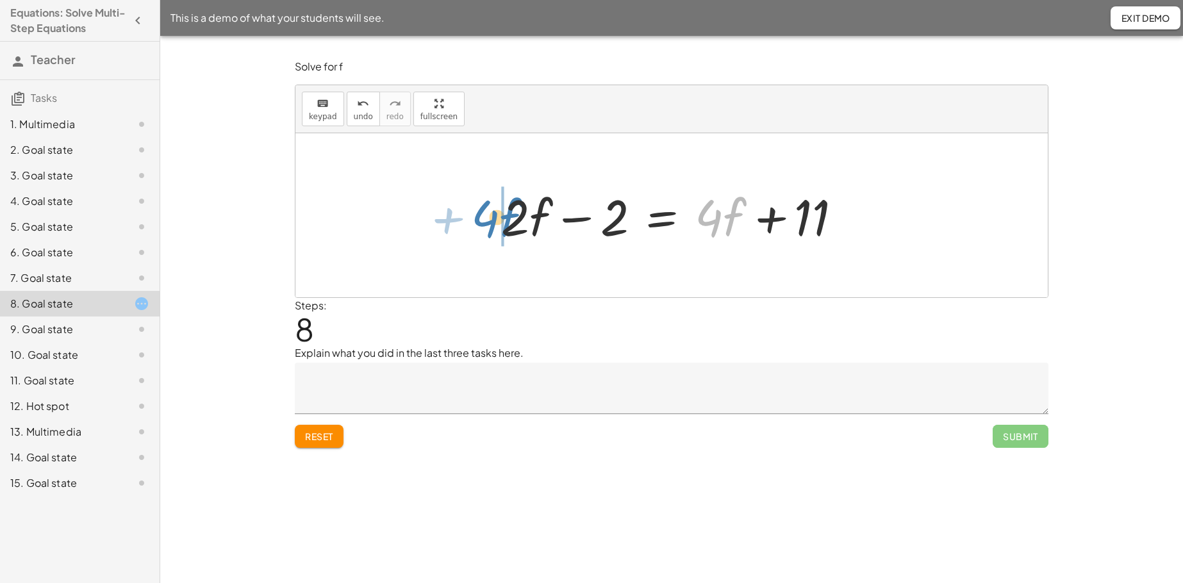
drag, startPoint x: 703, startPoint y: 233, endPoint x: 478, endPoint y: 233, distance: 224.3
click at [478, 233] on div "+ · · 1 · 3 · ( + · 6 · f + 9 ) − 5 = + 3 + · 4 · ( + f + 2 ) + · · 1 · 3 · 6 ·…" at bounding box center [671, 215] width 753 height 164
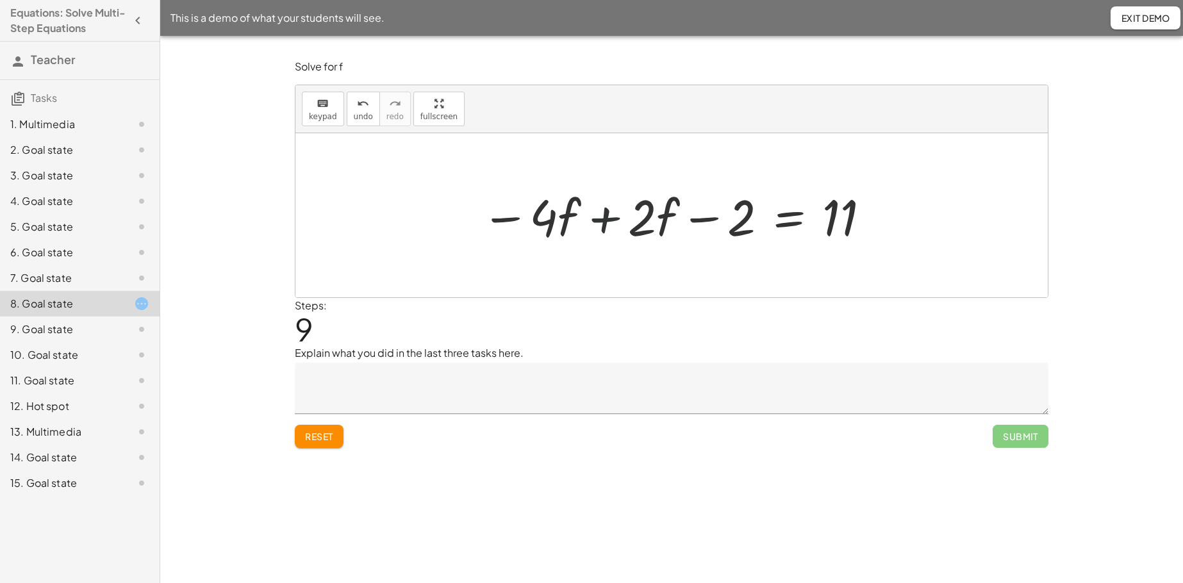
click at [605, 225] on div at bounding box center [676, 216] width 403 height 66
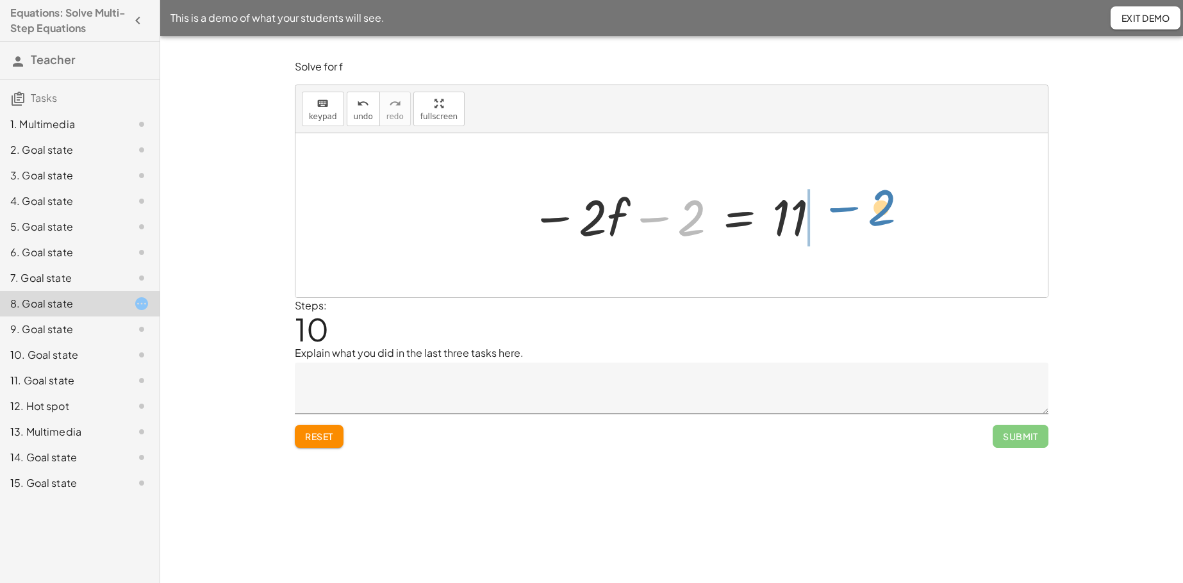
drag, startPoint x: 656, startPoint y: 220, endPoint x: 847, endPoint y: 212, distance: 191.2
click at [847, 212] on div "+ · · 1 · 3 · ( + · 6 · f + 9 ) − 5 = + 3 + · 4 · ( + f + 2 ) + · · 1 · 3 · 6 ·…" at bounding box center [671, 215] width 753 height 164
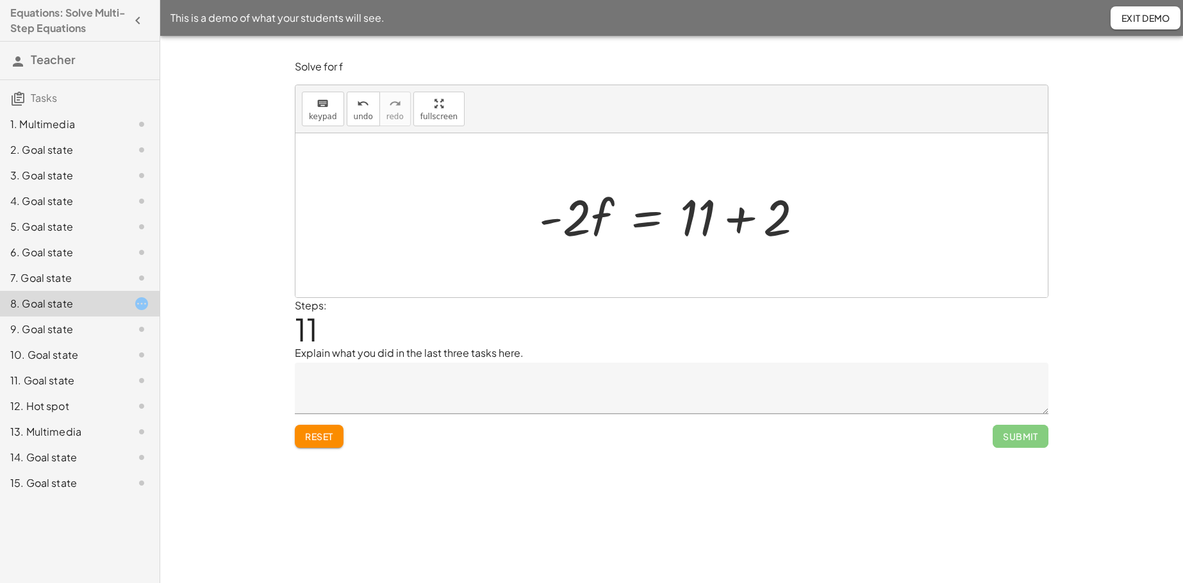
click at [740, 213] on div at bounding box center [677, 216] width 288 height 66
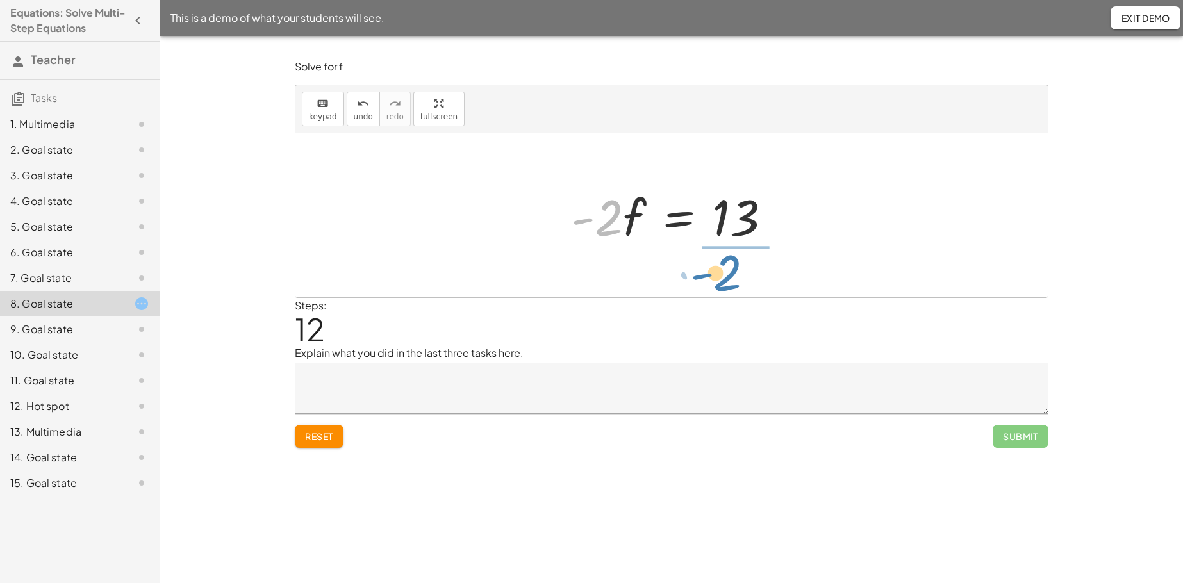
drag, startPoint x: 604, startPoint y: 222, endPoint x: 725, endPoint y: 275, distance: 132.1
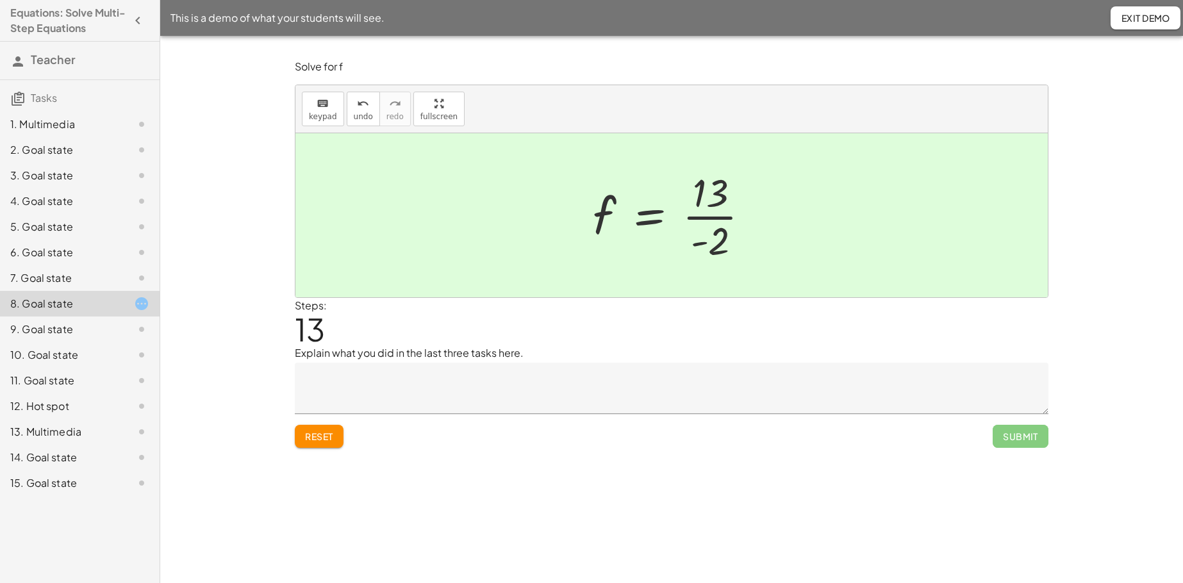
click at [64, 330] on div "9. Goal state" at bounding box center [61, 329] width 103 height 15
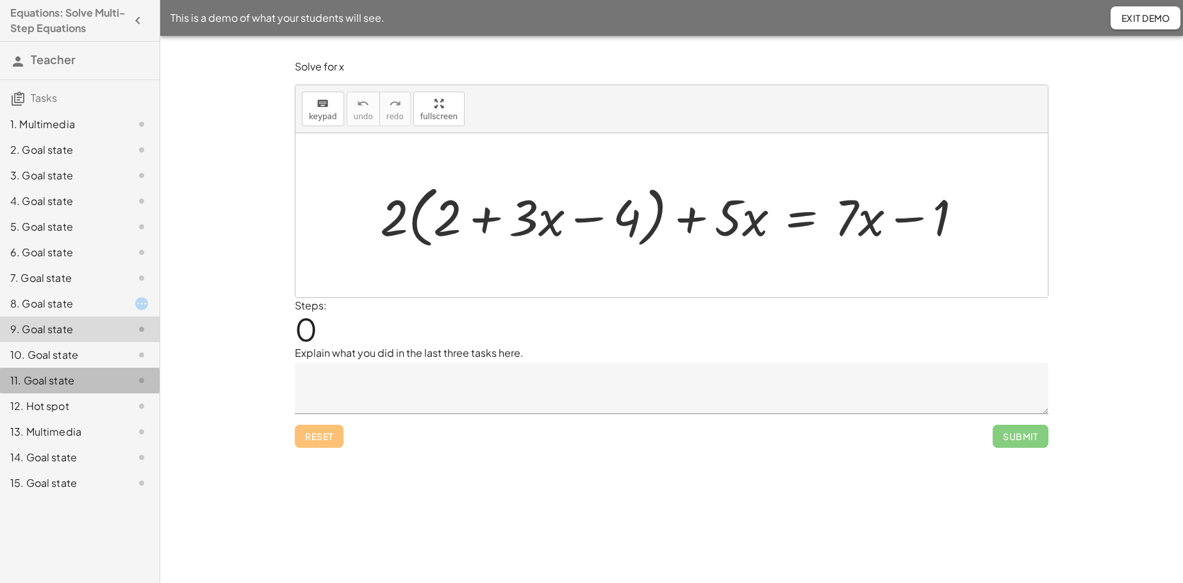
click at [54, 387] on div "11. Goal state" at bounding box center [61, 380] width 103 height 15
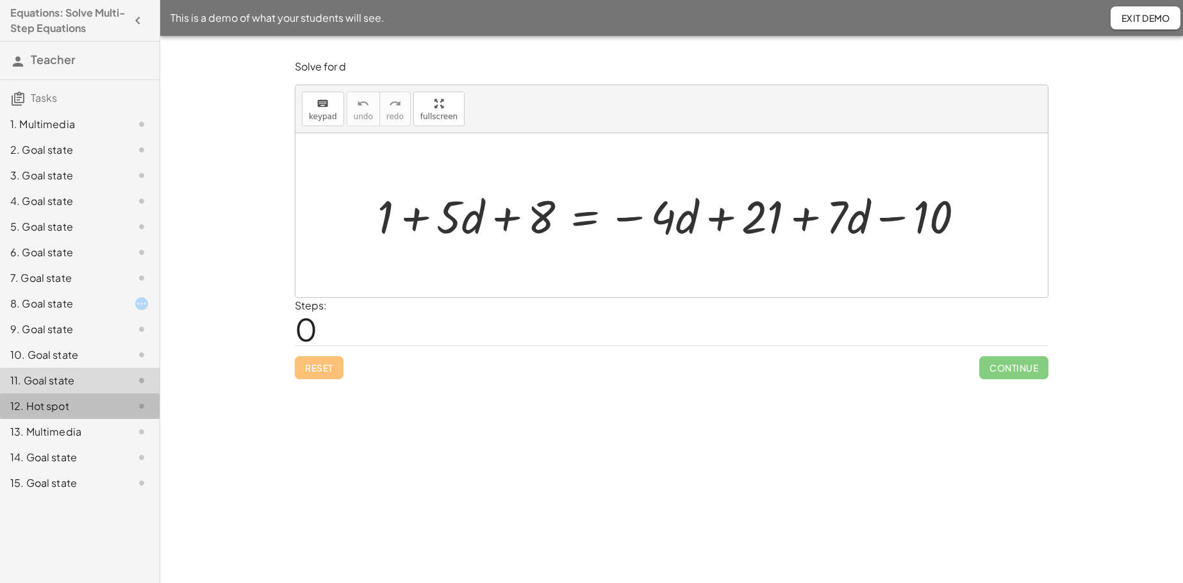
click at [54, 408] on div "12. Hot spot" at bounding box center [61, 406] width 103 height 15
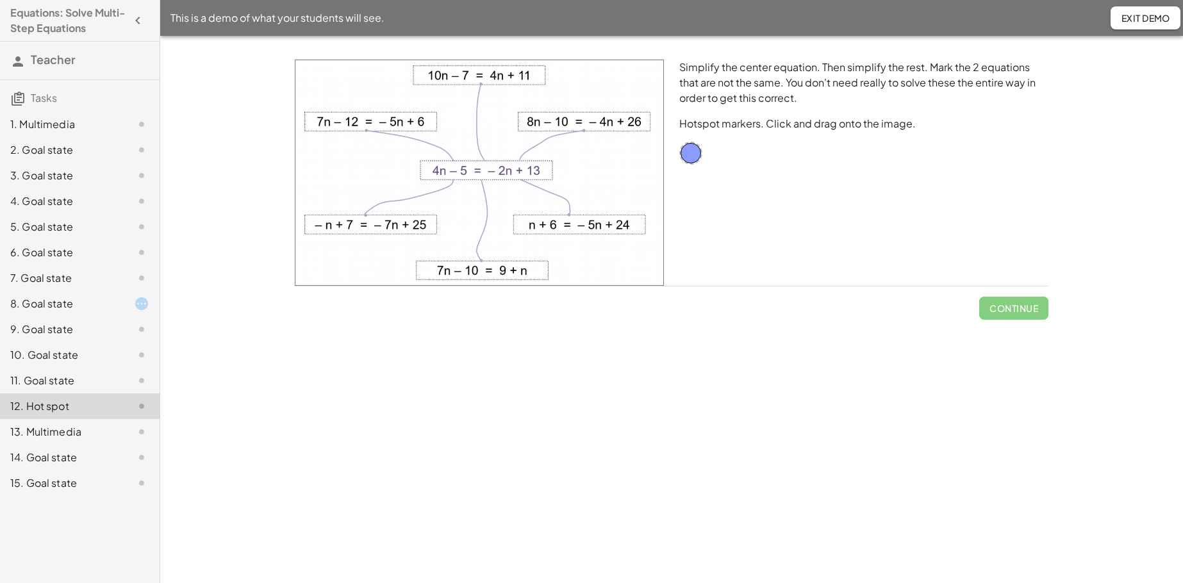
click at [54, 434] on div "13. Multimedia" at bounding box center [61, 431] width 103 height 15
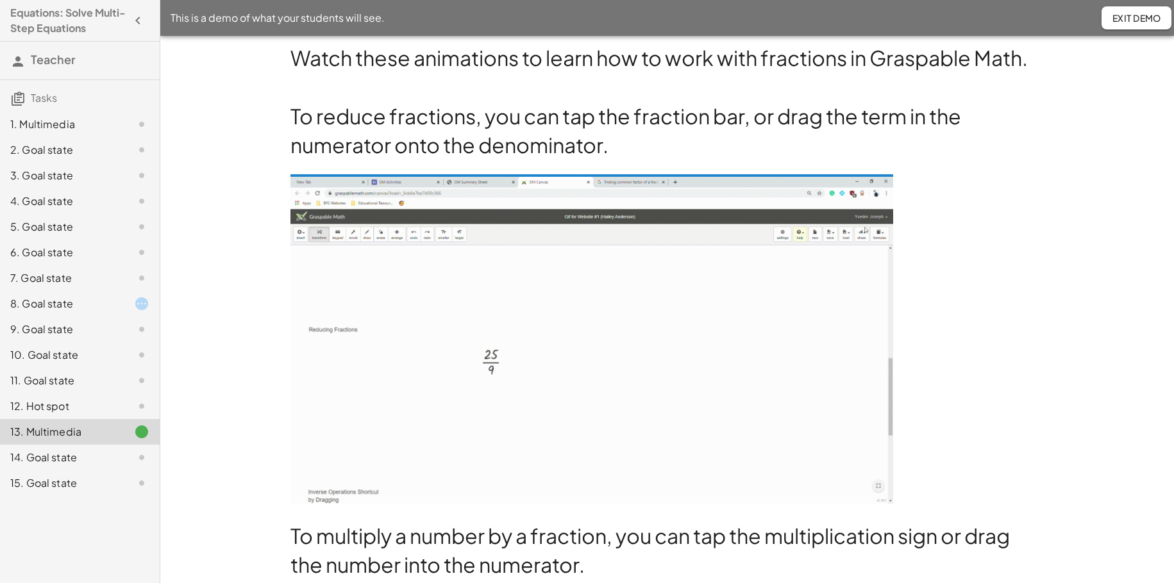
click at [51, 446] on div "14. Goal state" at bounding box center [61, 457] width 103 height 15
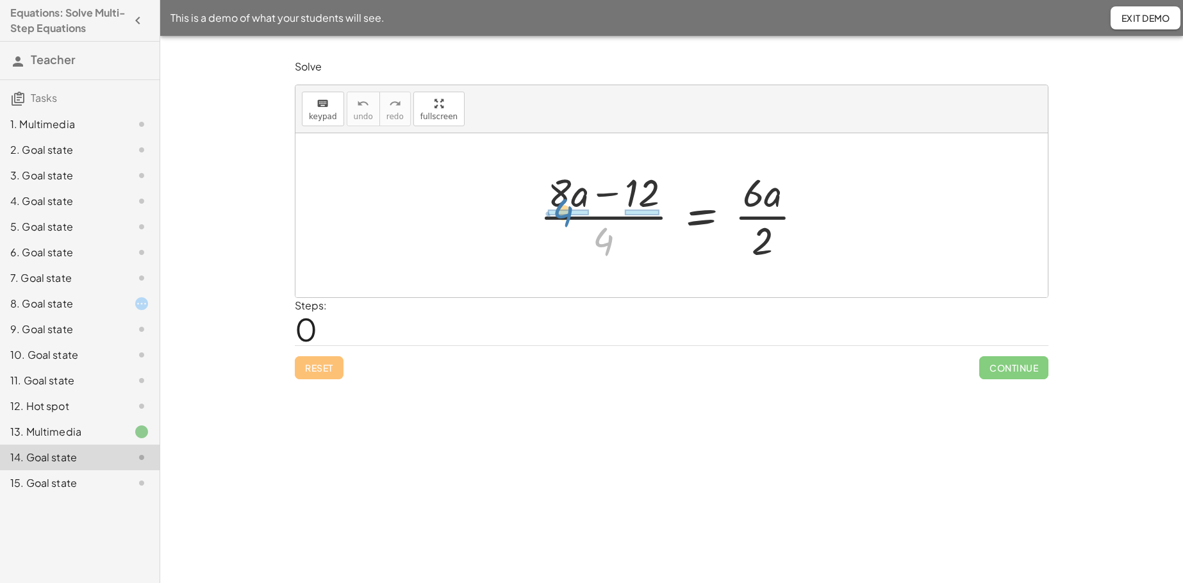
drag, startPoint x: 604, startPoint y: 244, endPoint x: 564, endPoint y: 215, distance: 49.6
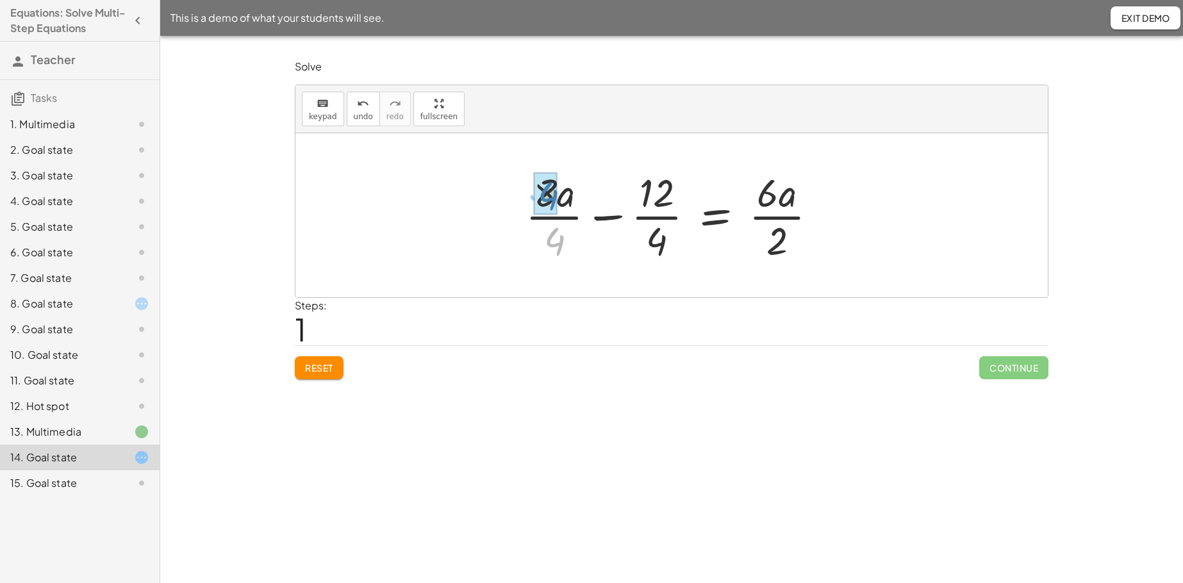
drag, startPoint x: 558, startPoint y: 243, endPoint x: 551, endPoint y: 197, distance: 46.7
drag, startPoint x: 661, startPoint y: 245, endPoint x: 661, endPoint y: 208, distance: 37.8
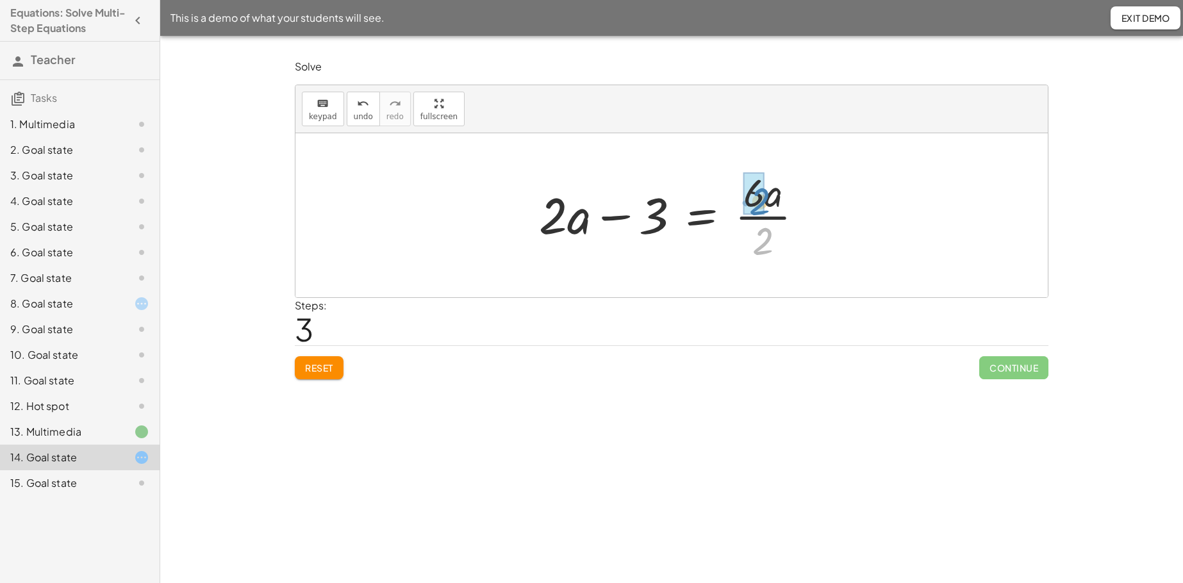
drag, startPoint x: 768, startPoint y: 248, endPoint x: 765, endPoint y: 207, distance: 41.1
click at [765, 207] on div at bounding box center [676, 215] width 287 height 99
drag, startPoint x: 660, startPoint y: 224, endPoint x: 868, endPoint y: 213, distance: 208.6
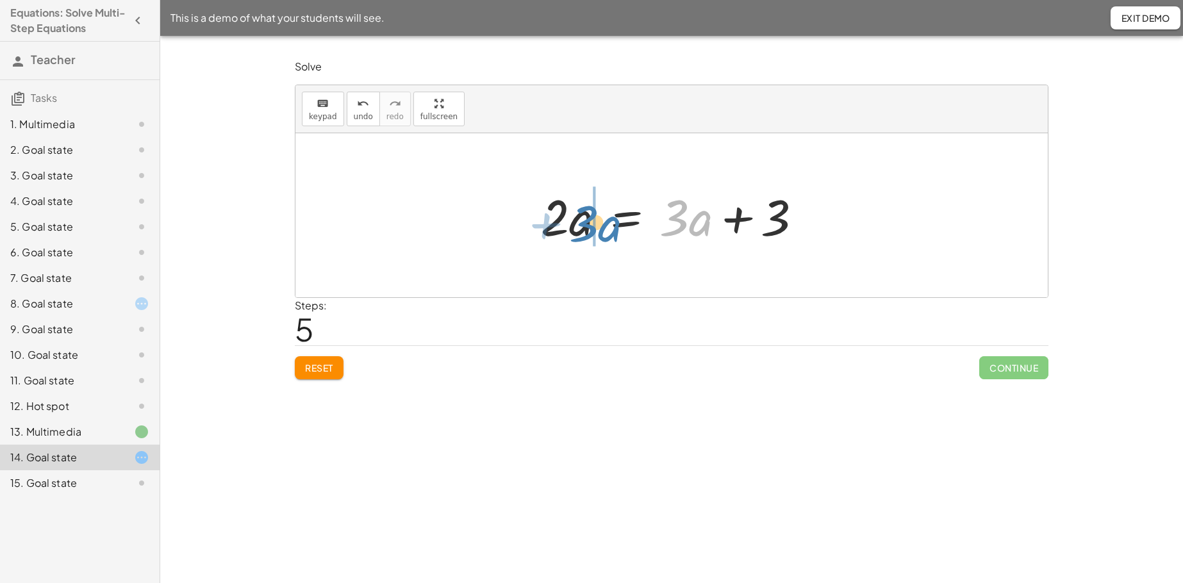
drag, startPoint x: 680, startPoint y: 219, endPoint x: 592, endPoint y: 224, distance: 88.6
click at [592, 224] on div at bounding box center [673, 216] width 276 height 66
click at [628, 215] on div at bounding box center [677, 216] width 285 height 66
drag, startPoint x: 606, startPoint y: 214, endPoint x: 733, endPoint y: 230, distance: 127.9
click at [733, 230] on div at bounding box center [676, 215] width 179 height 63
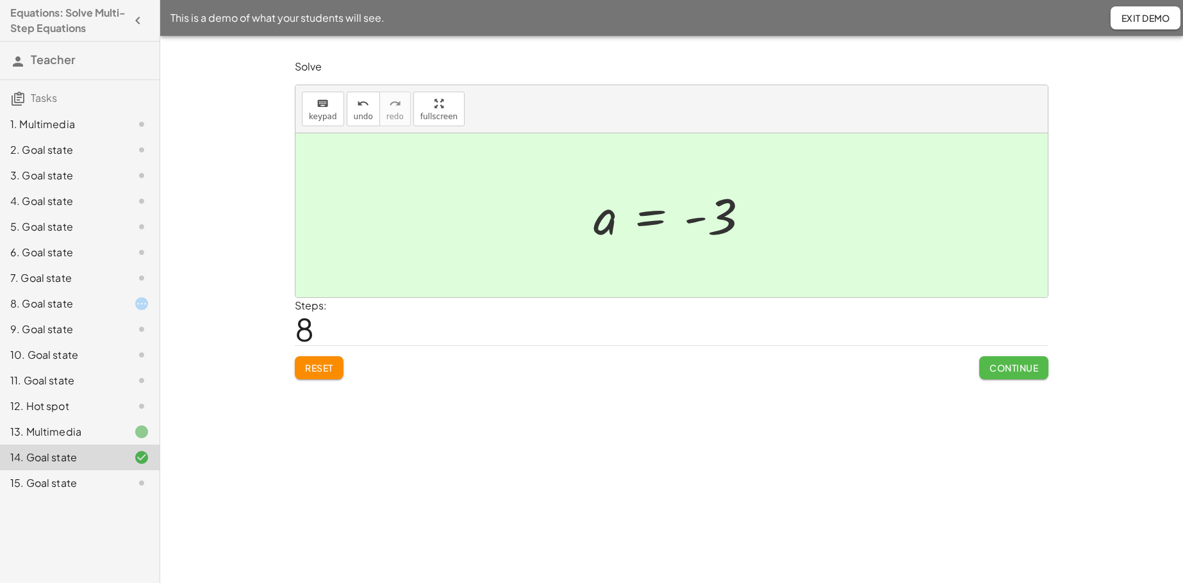
click at [917, 367] on span "Continue" at bounding box center [1014, 368] width 49 height 12
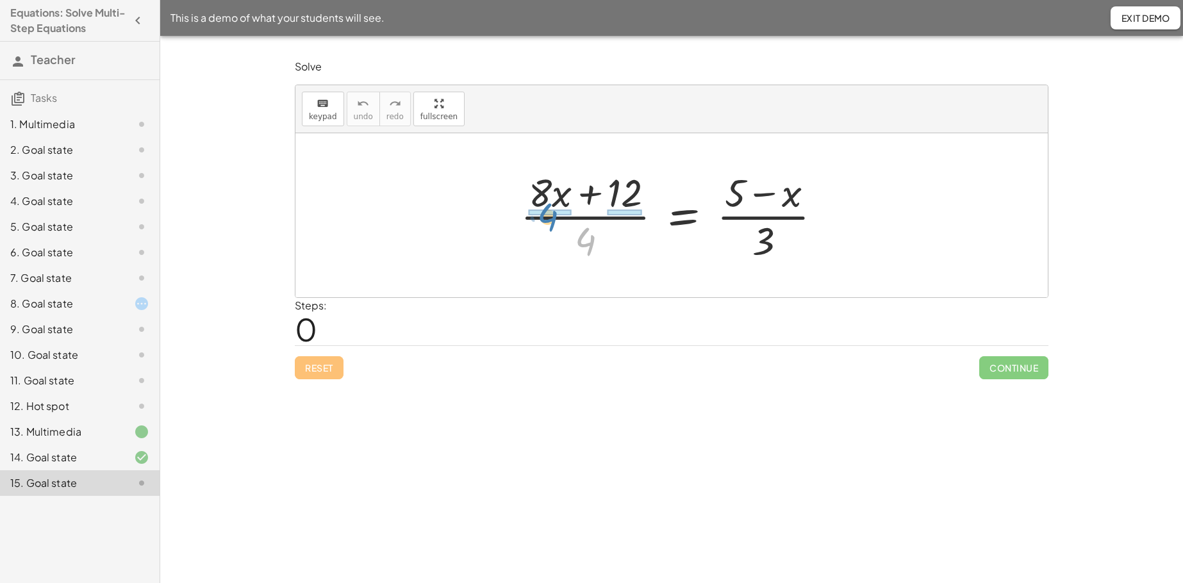
drag, startPoint x: 586, startPoint y: 246, endPoint x: 549, endPoint y: 222, distance: 45.0
click at [549, 222] on div at bounding box center [676, 215] width 325 height 99
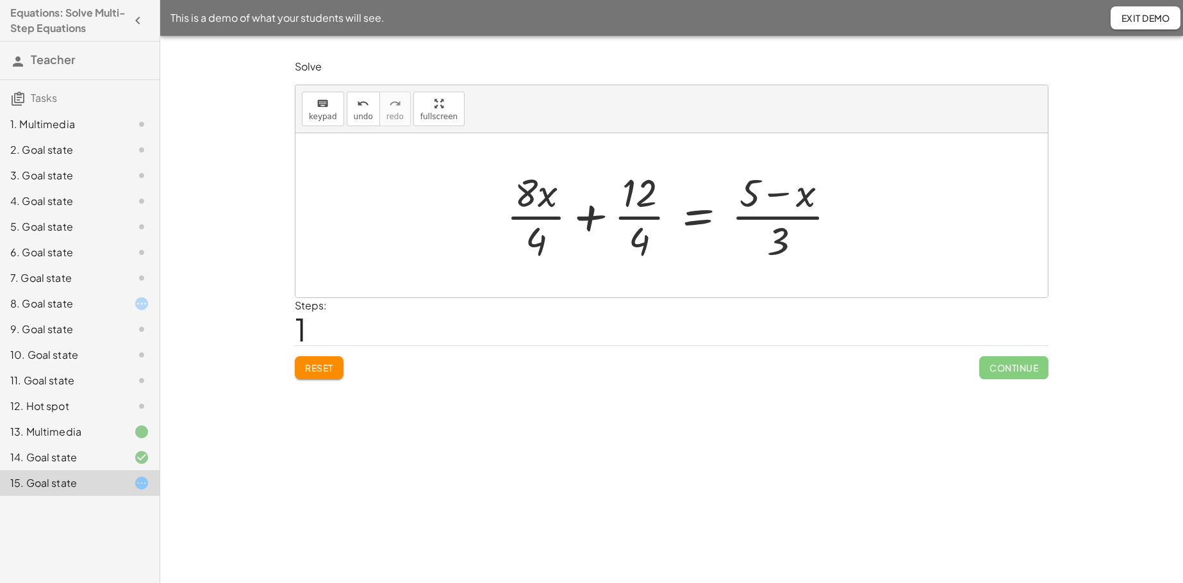
click at [526, 220] on div at bounding box center [676, 215] width 353 height 99
click at [638, 215] on div at bounding box center [677, 215] width 348 height 99
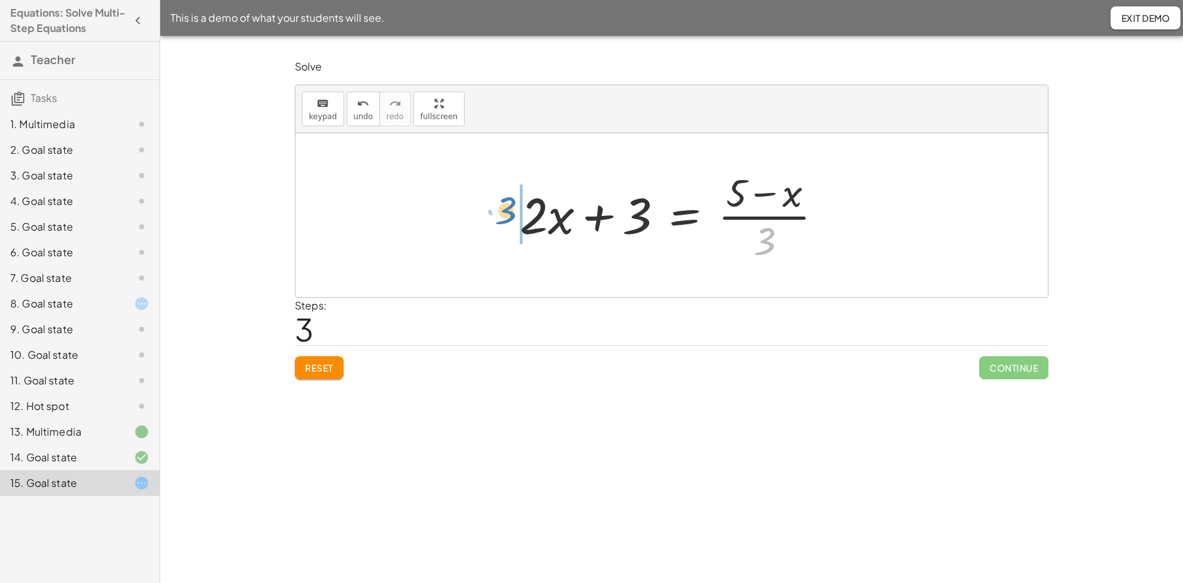
drag, startPoint x: 762, startPoint y: 251, endPoint x: 503, endPoint y: 220, distance: 260.8
click at [503, 220] on div "· ( + · 8 · x + 12 ) · 4 = · ( + 5 − x ) · 3 + · 8 · x · 4 + · 12 · 4 = · ( + 5…" at bounding box center [672, 215] width 342 height 105
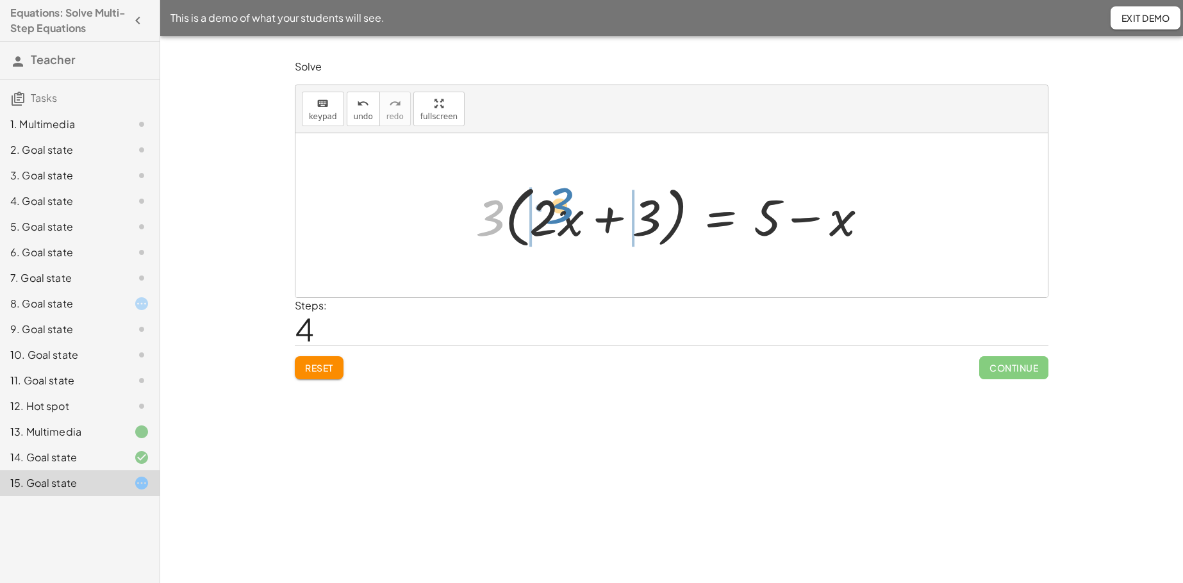
drag, startPoint x: 486, startPoint y: 220, endPoint x: 555, endPoint y: 208, distance: 70.3
click at [555, 208] on div at bounding box center [676, 216] width 415 height 74
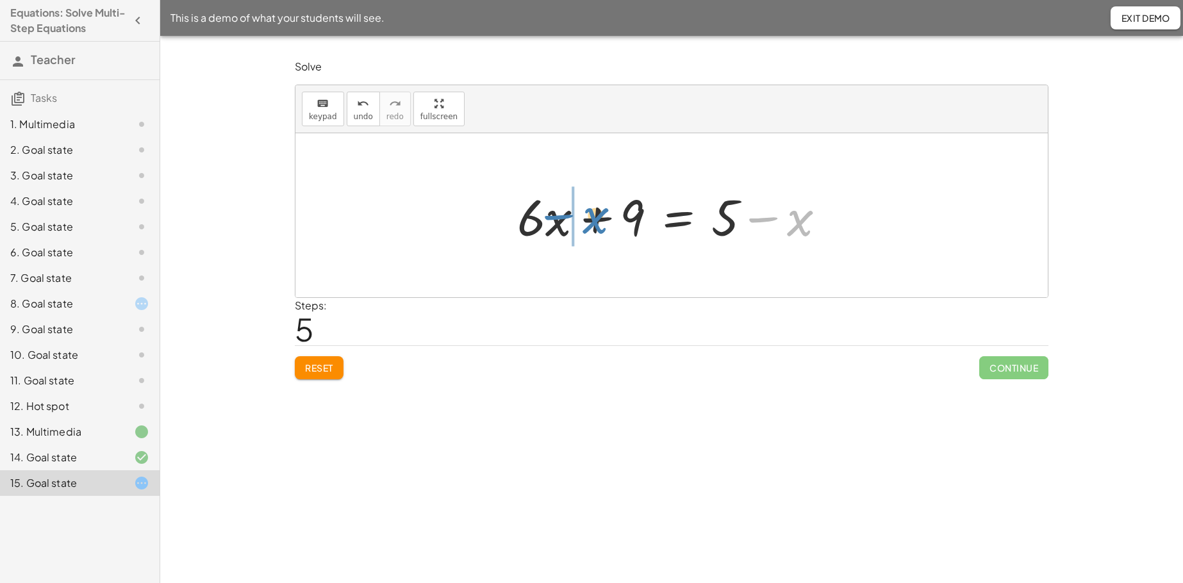
drag, startPoint x: 803, startPoint y: 224, endPoint x: 597, endPoint y: 222, distance: 205.1
click at [597, 222] on div at bounding box center [676, 216] width 331 height 66
click at [592, 224] on div at bounding box center [676, 216] width 331 height 66
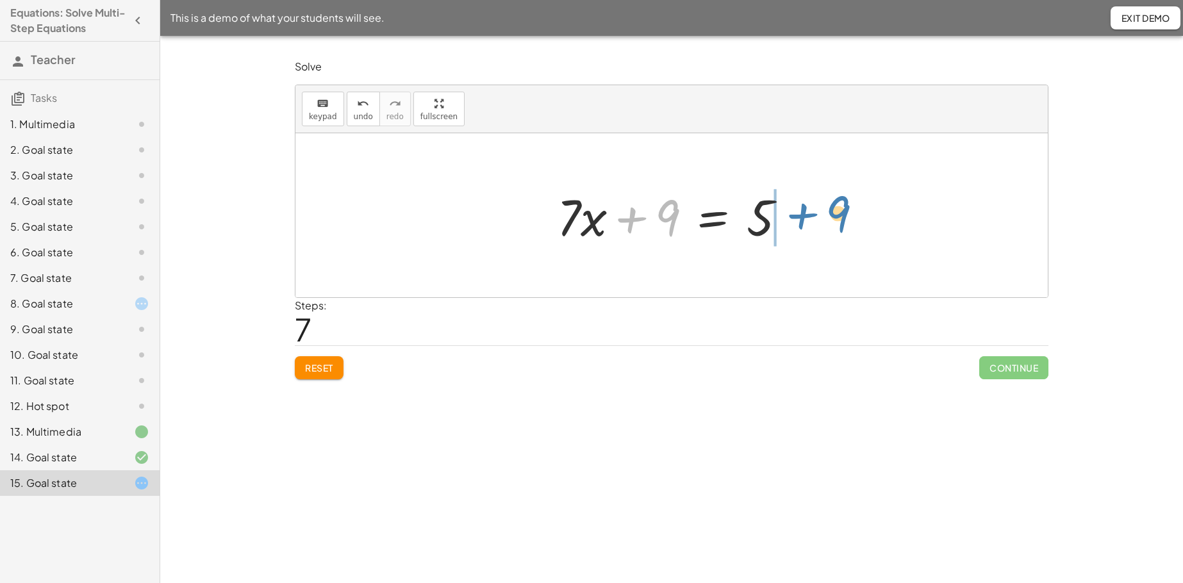
drag, startPoint x: 669, startPoint y: 213, endPoint x: 840, endPoint y: 208, distance: 171.9
click at [720, 219] on div at bounding box center [677, 216] width 252 height 66
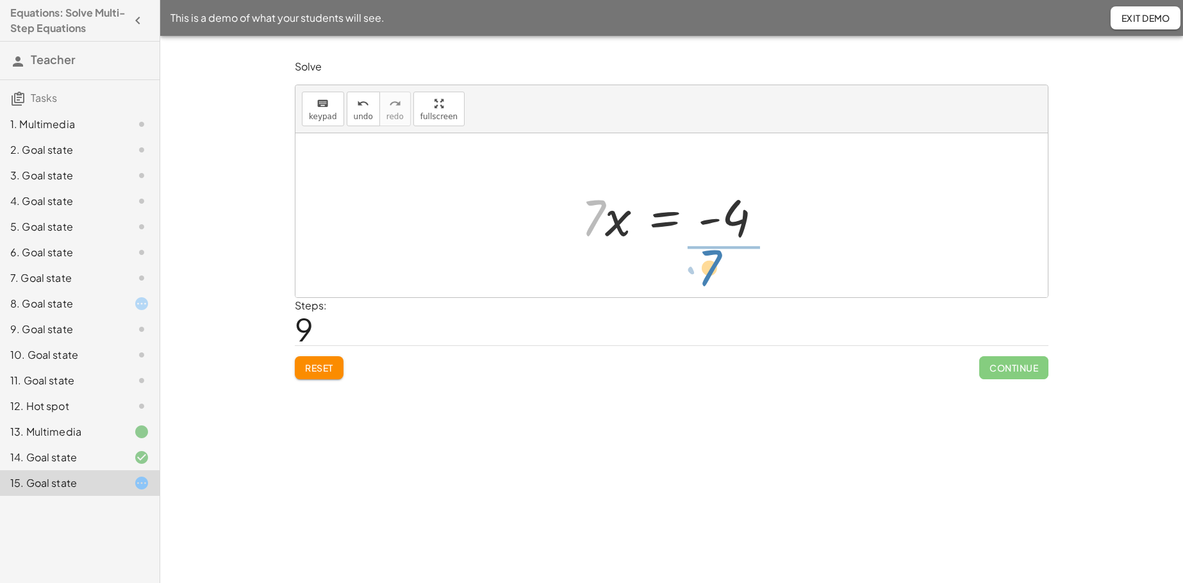
drag, startPoint x: 592, startPoint y: 220, endPoint x: 709, endPoint y: 270, distance: 126.9
